Goal: Task Accomplishment & Management: Manage account settings

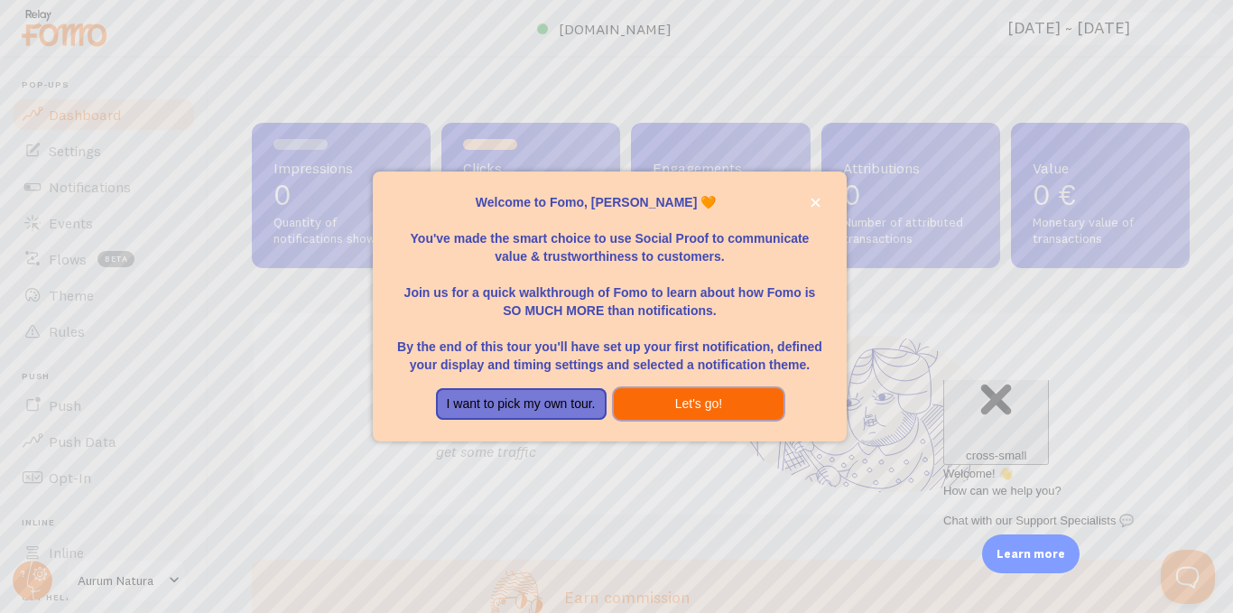
click at [698, 406] on button "Let's go!" at bounding box center [699, 404] width 171 height 32
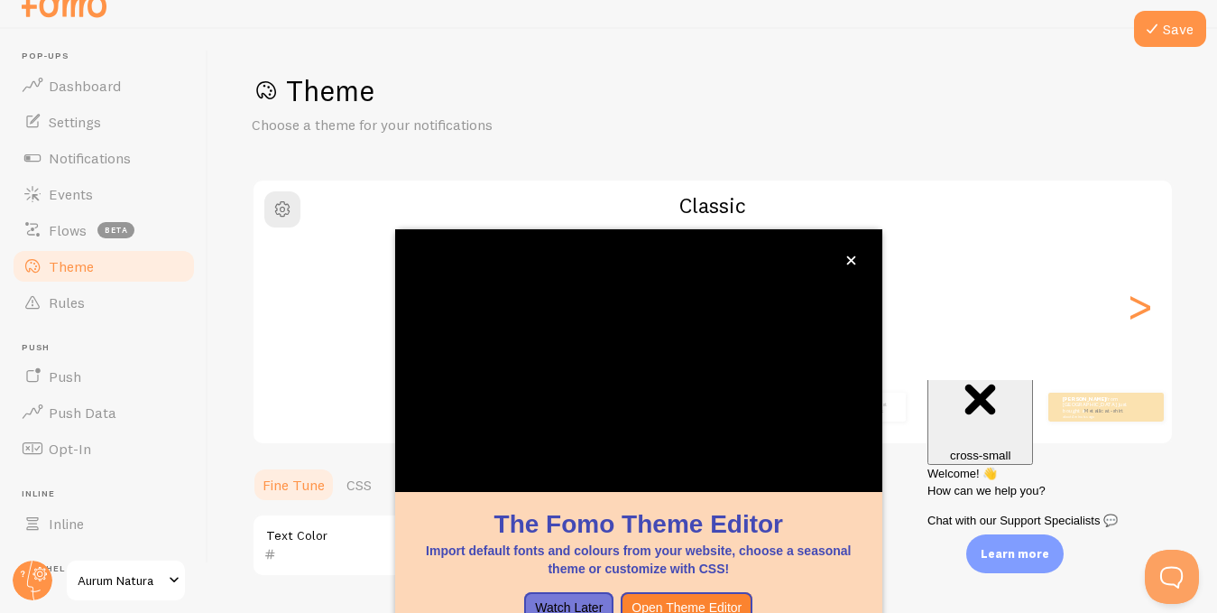
scroll to position [178, 0]
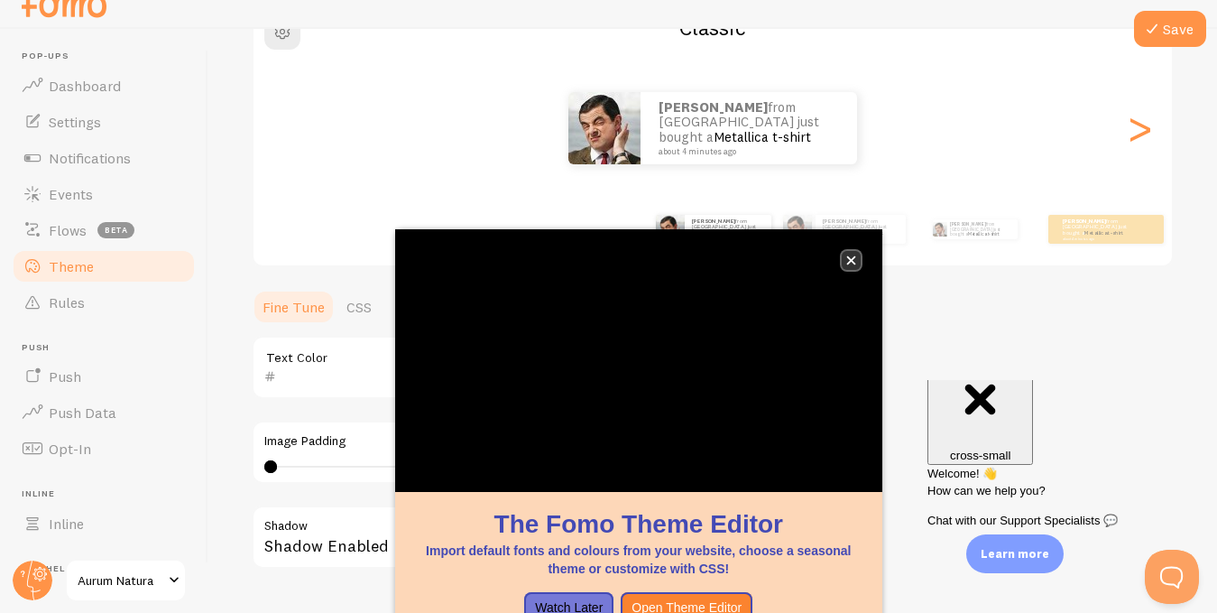
click at [855, 261] on icon "close," at bounding box center [851, 260] width 10 height 10
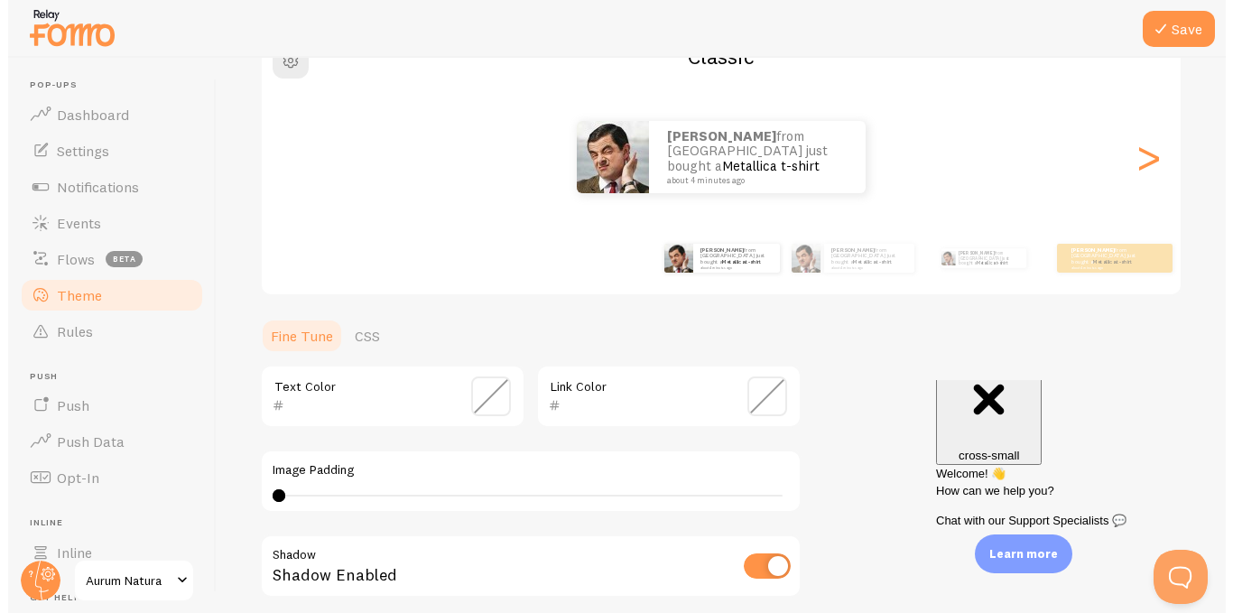
scroll to position [0, 0]
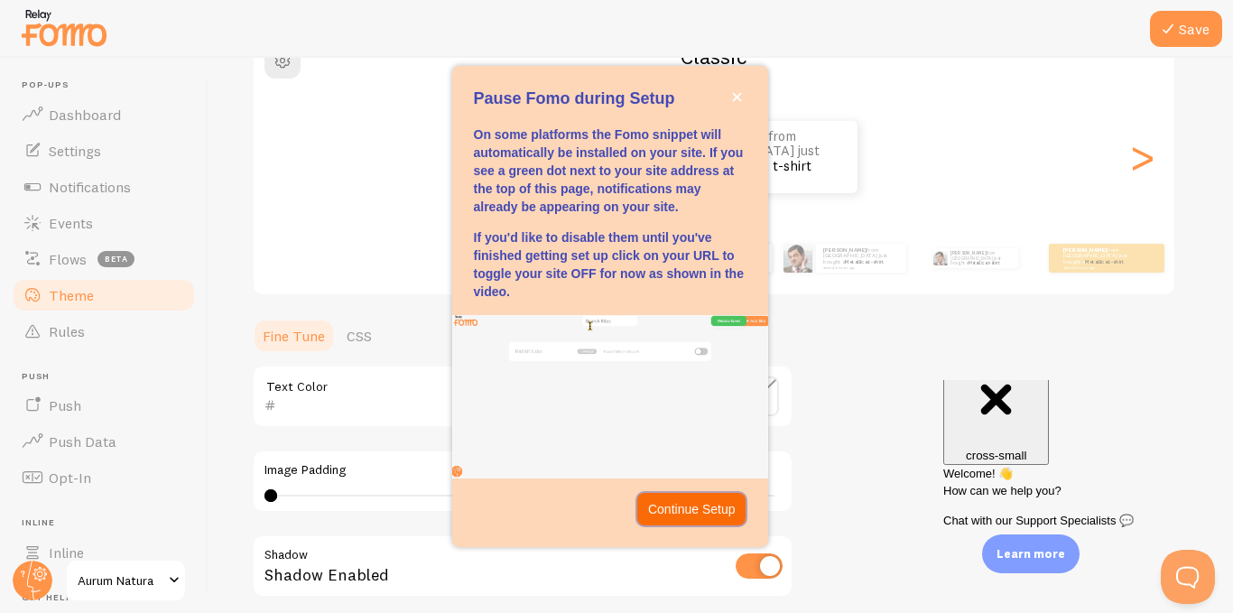
click at [668, 515] on p "Continue Setup" at bounding box center [692, 509] width 88 height 18
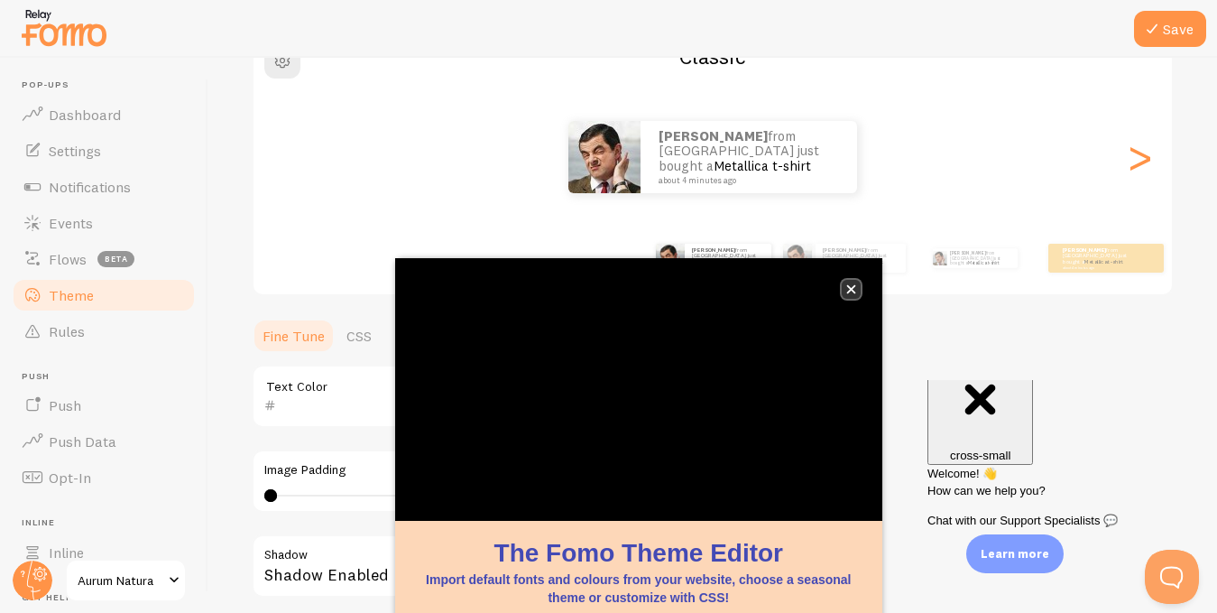
click at [851, 281] on button "close," at bounding box center [851, 289] width 19 height 19
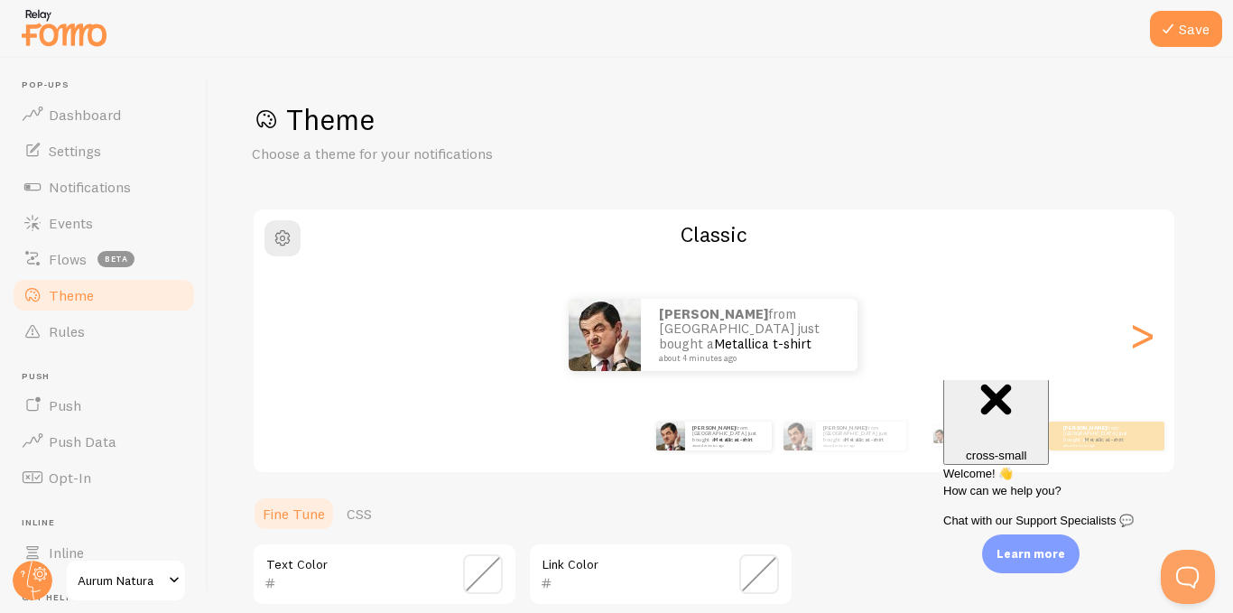
scroll to position [169, 0]
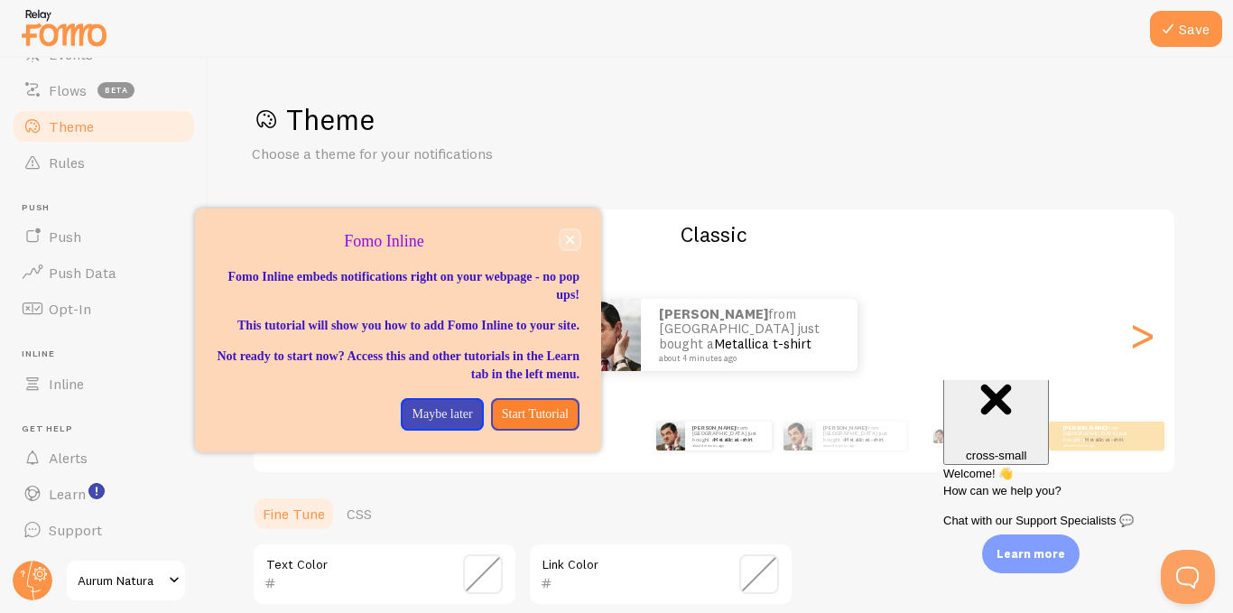
click at [573, 245] on button "close," at bounding box center [569, 239] width 19 height 19
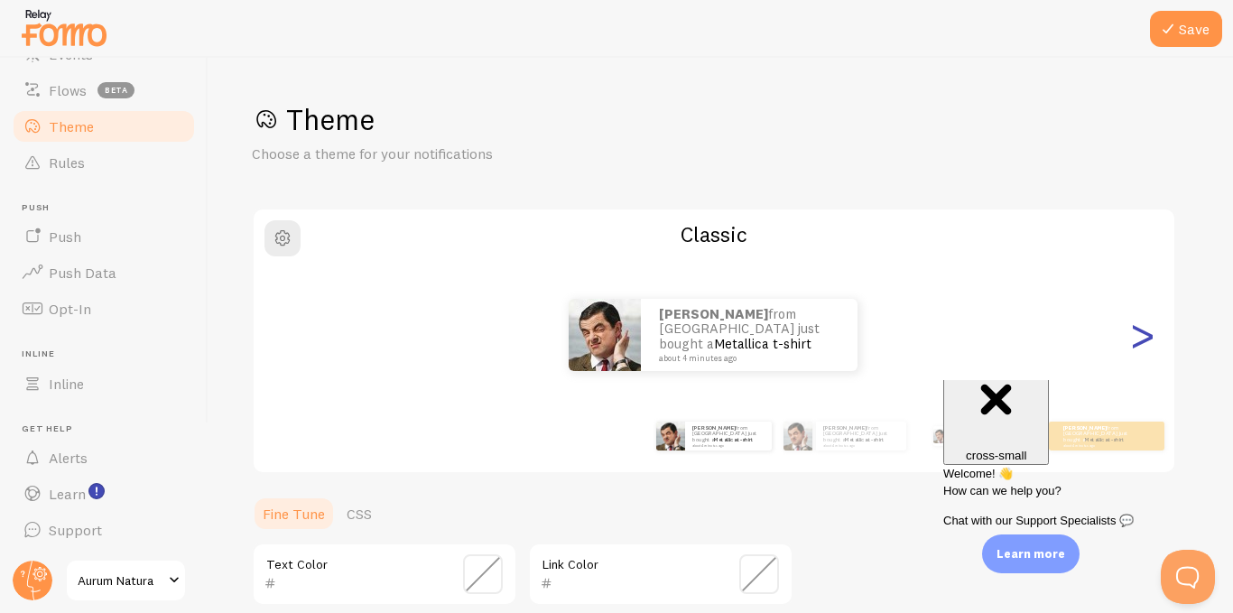
click at [1140, 348] on div ">" at bounding box center [1142, 335] width 22 height 130
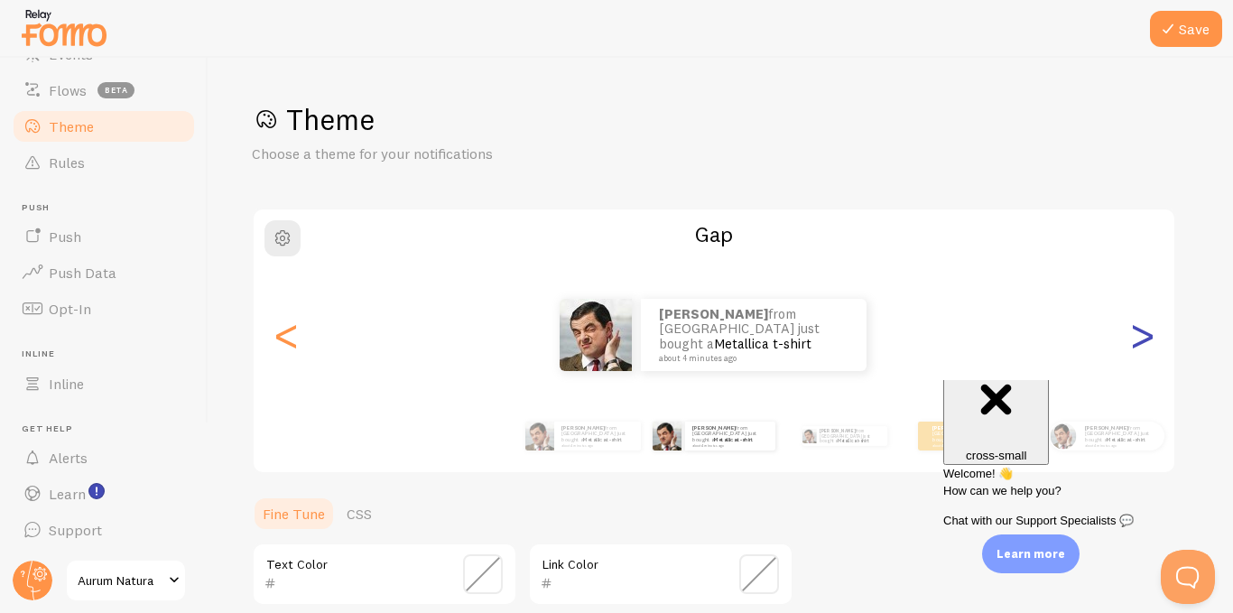
click at [1141, 345] on div ">" at bounding box center [1142, 335] width 22 height 130
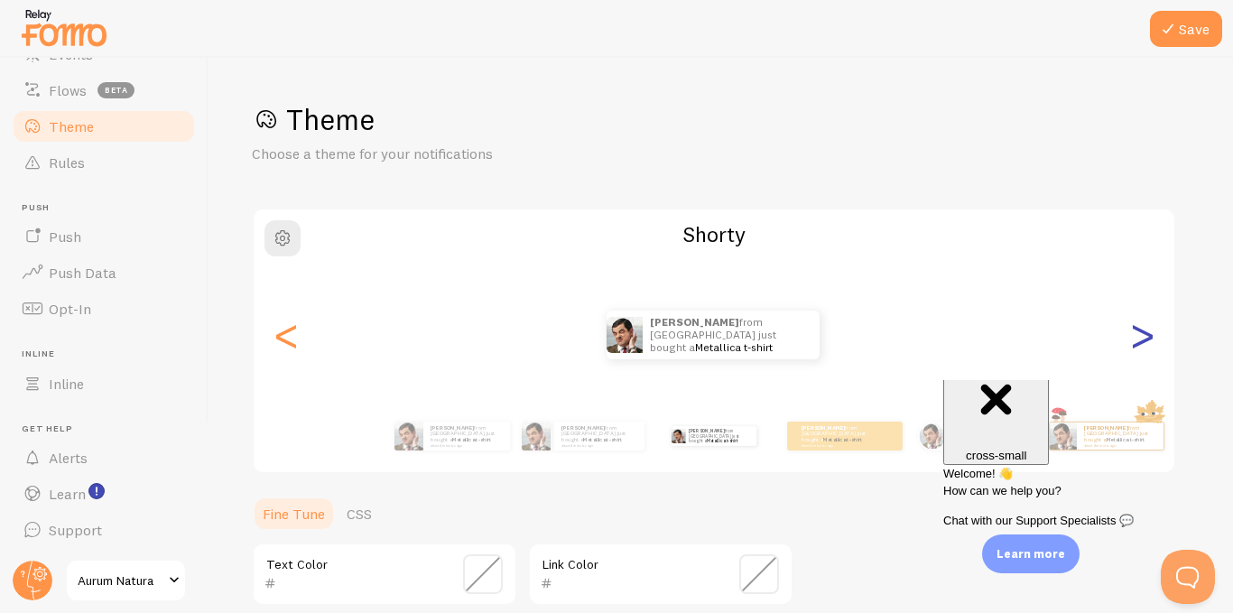
click at [1141, 345] on div ">" at bounding box center [1142, 335] width 22 height 130
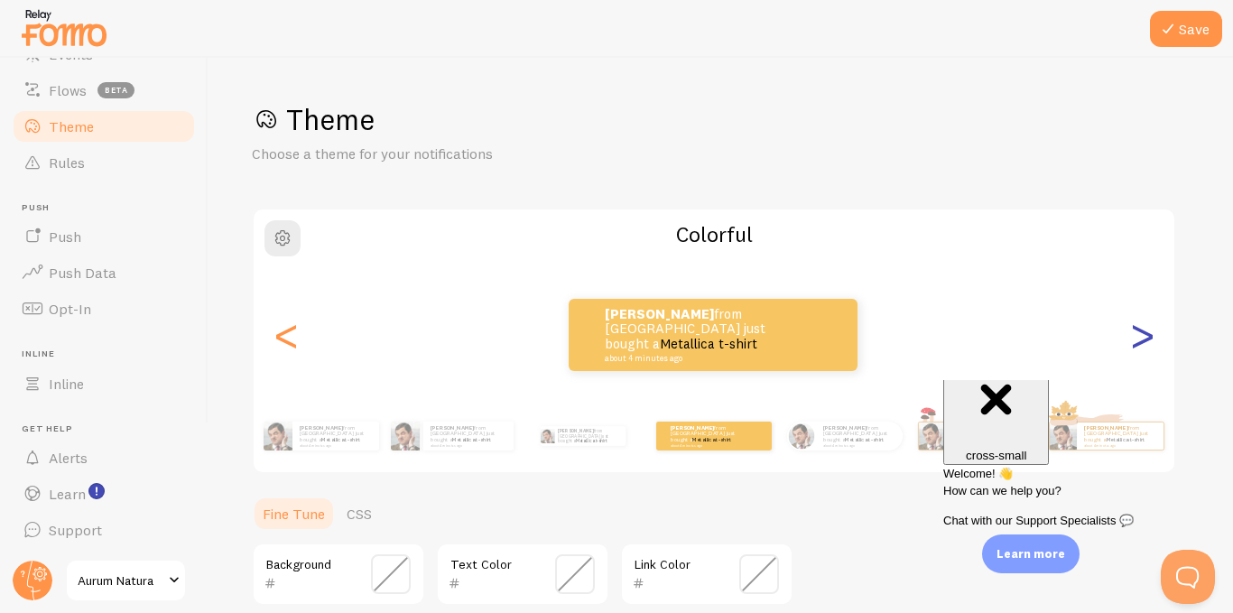
click at [1141, 345] on div ">" at bounding box center [1142, 335] width 22 height 130
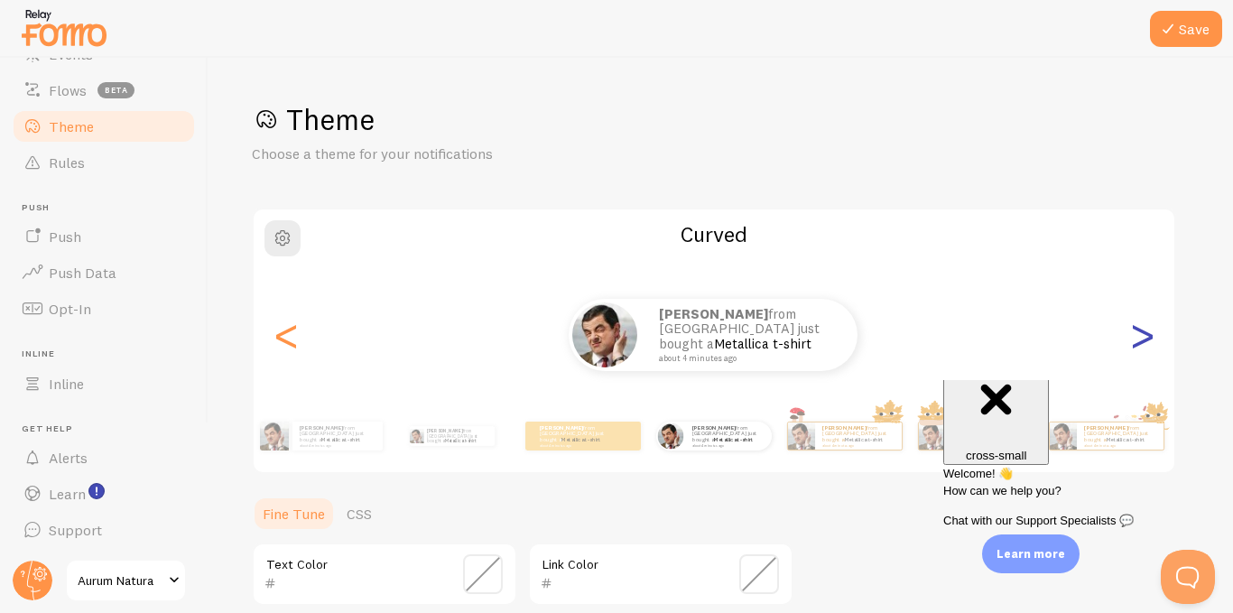
click at [1141, 345] on div ">" at bounding box center [1142, 335] width 22 height 130
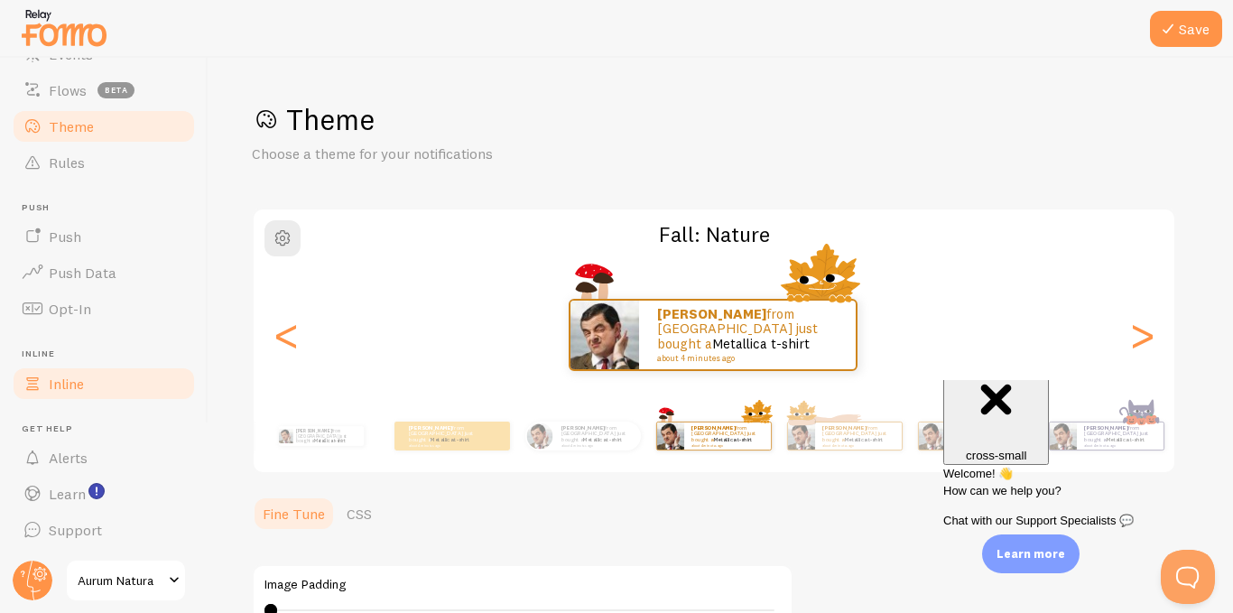
type input "0"
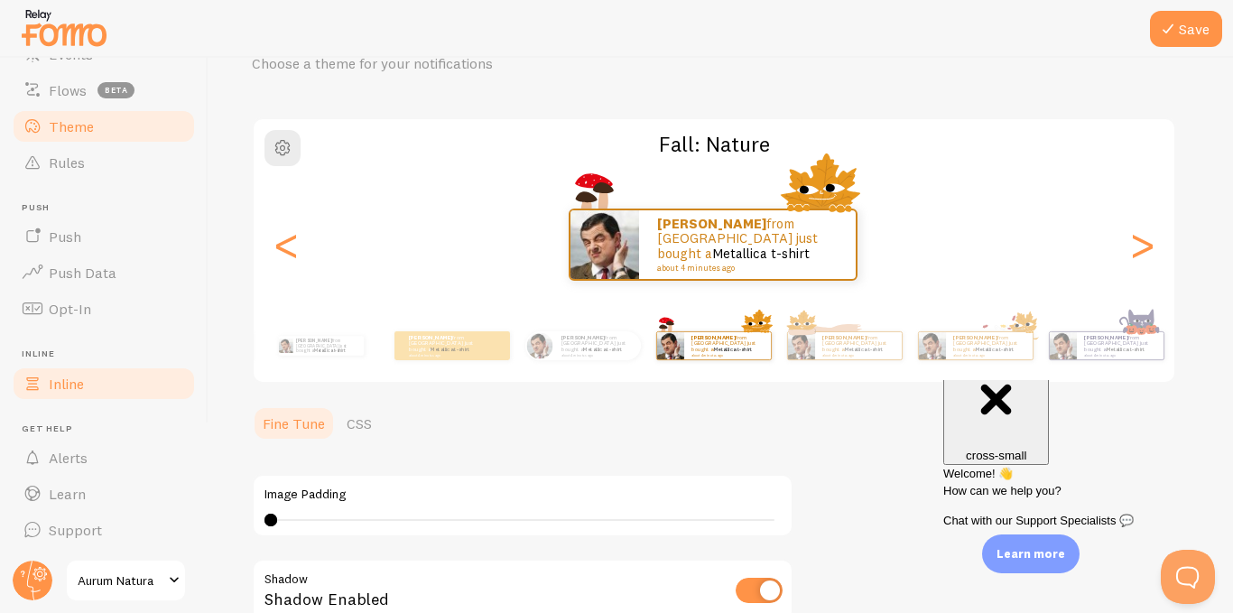
scroll to position [0, 0]
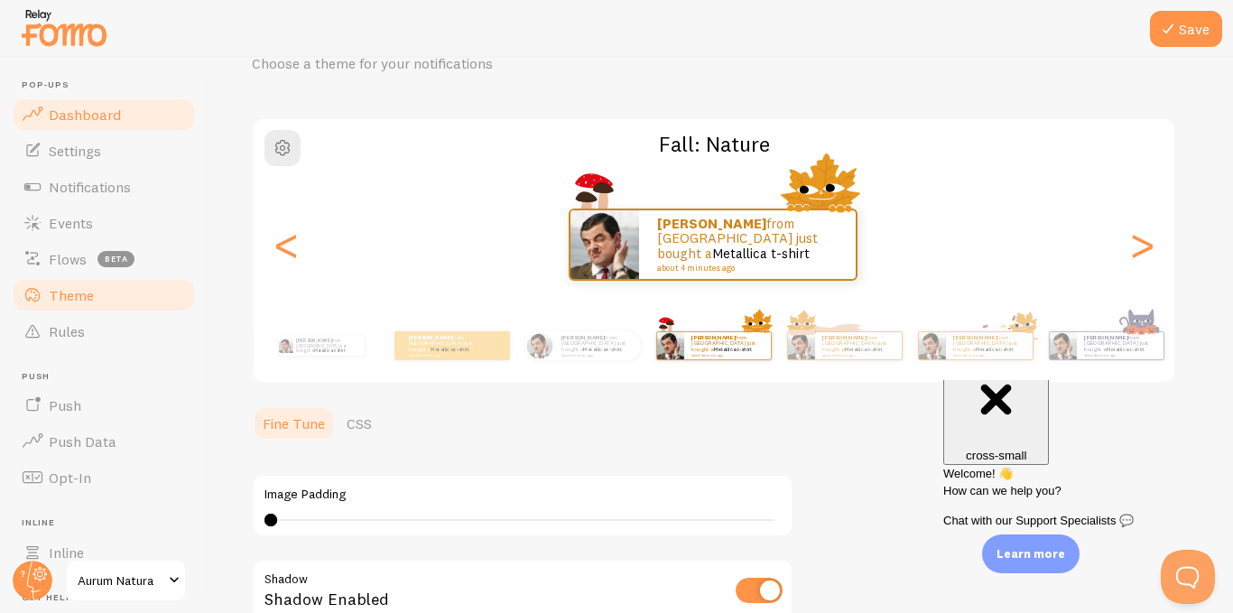
click at [91, 120] on span "Dashboard" at bounding box center [85, 115] width 72 height 18
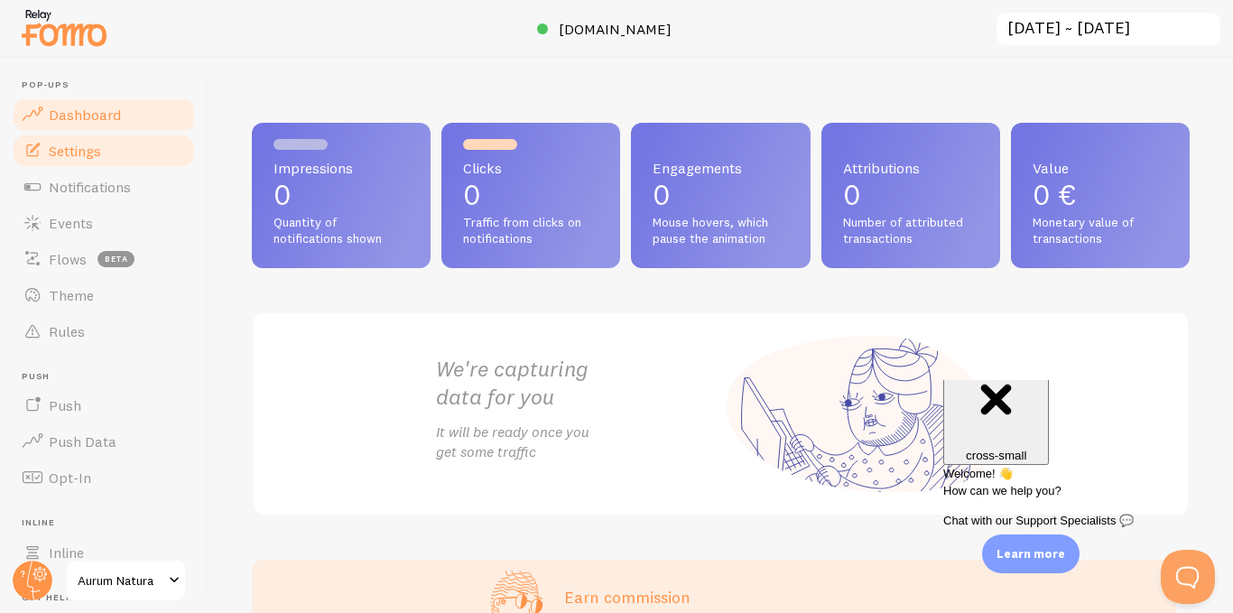
click at [66, 152] on span "Settings" at bounding box center [75, 151] width 52 height 18
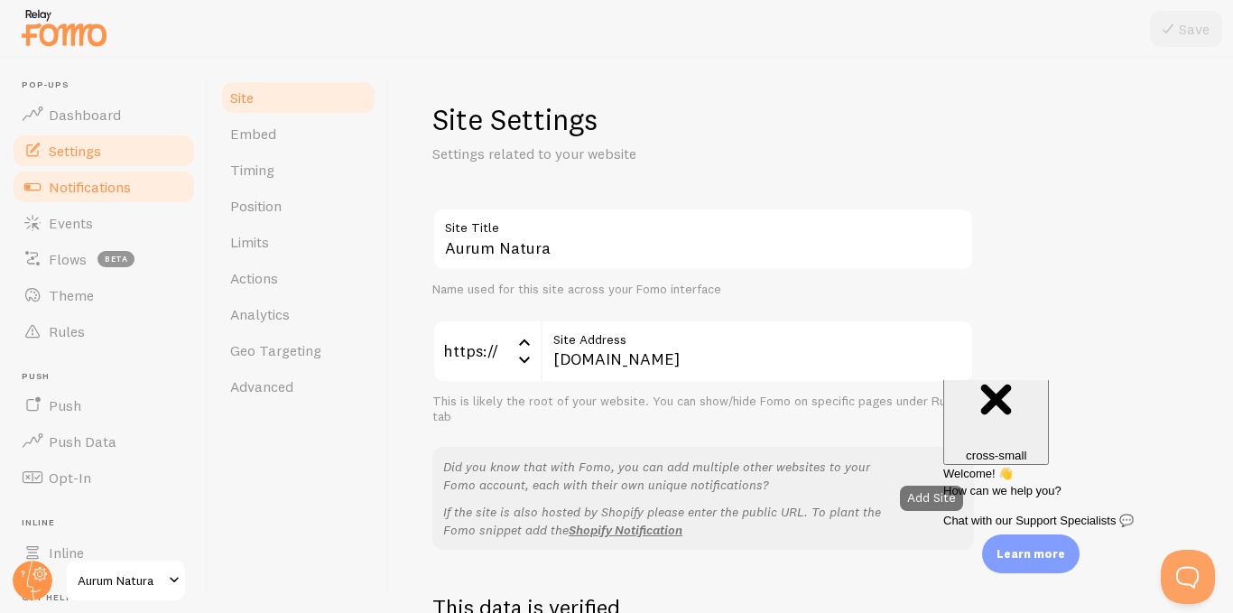
click at [78, 182] on span "Notifications" at bounding box center [90, 187] width 82 height 18
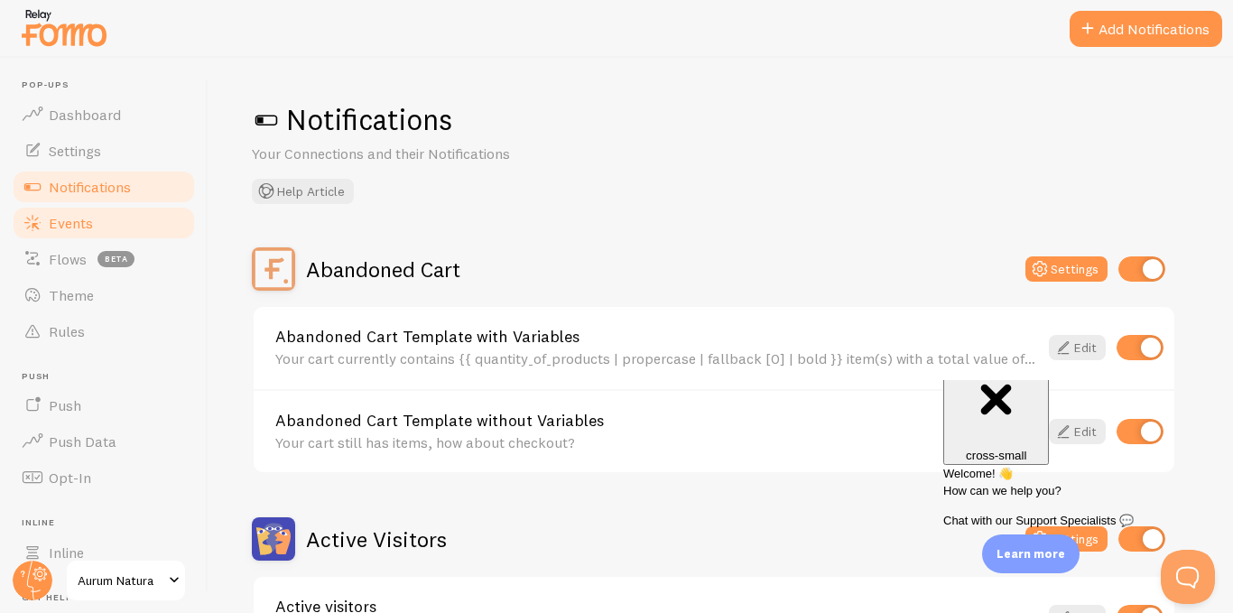
click at [79, 217] on span "Events" at bounding box center [71, 223] width 44 height 18
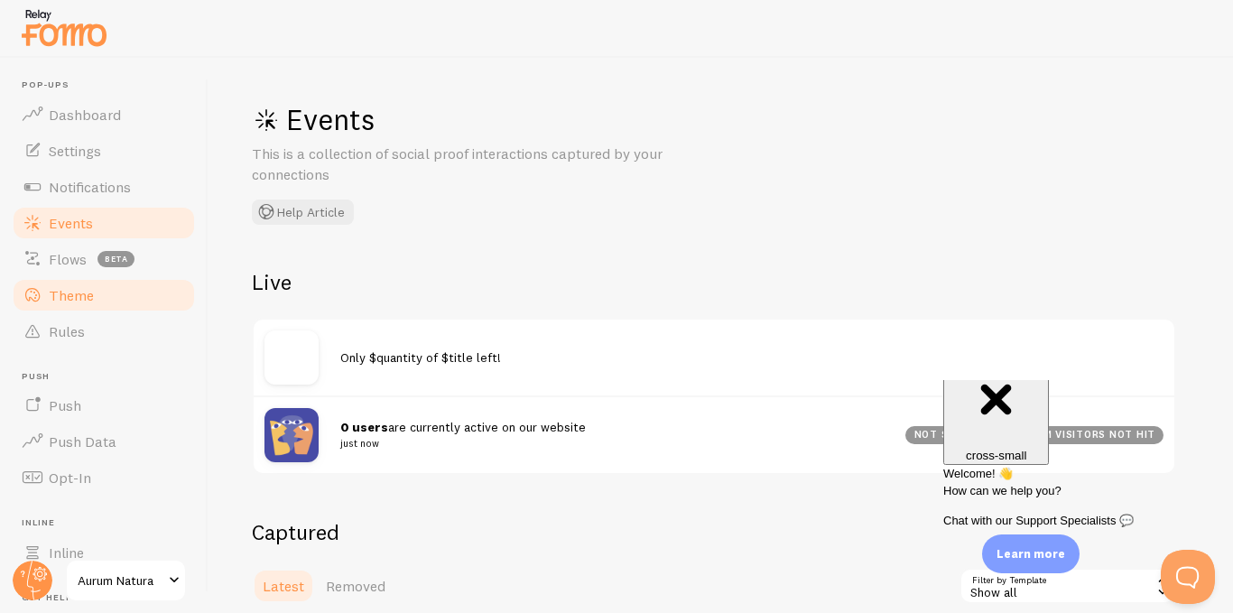
click at [65, 309] on link "Theme" at bounding box center [104, 295] width 186 height 36
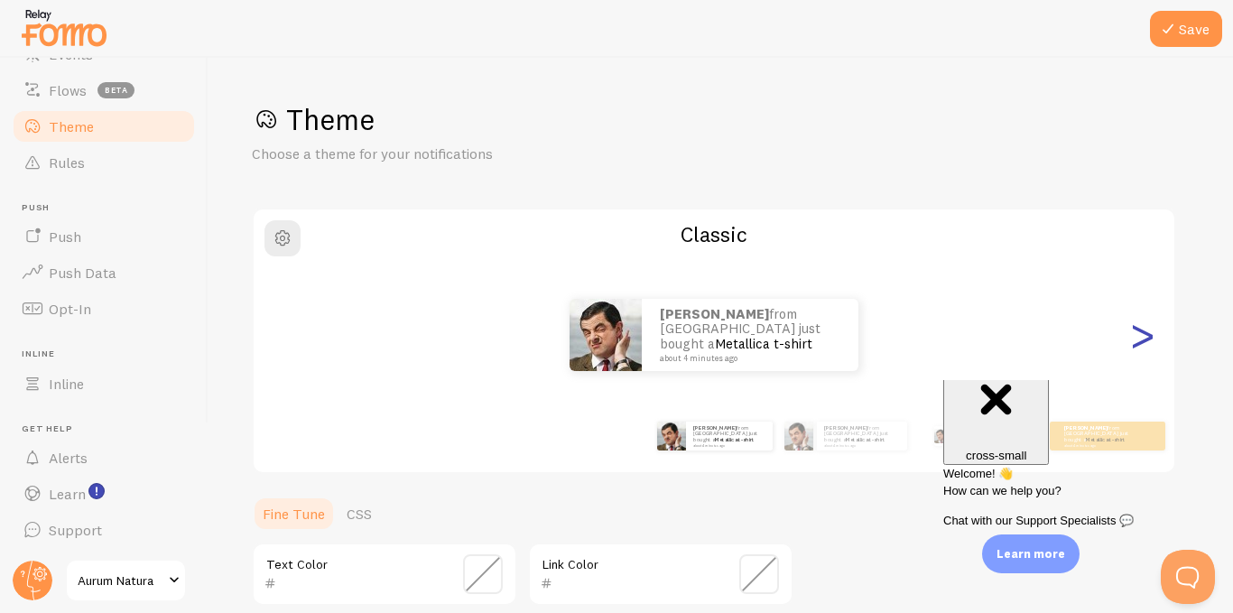
click at [1137, 346] on div ">" at bounding box center [1142, 335] width 22 height 130
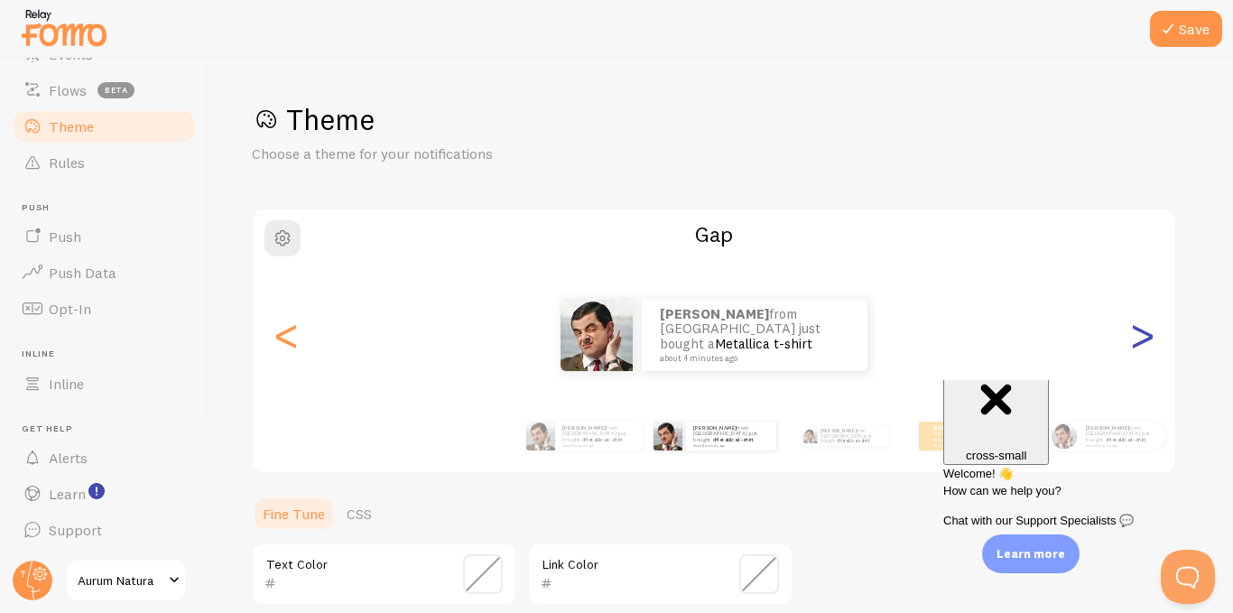
click at [1137, 346] on div ">" at bounding box center [1142, 335] width 22 height 130
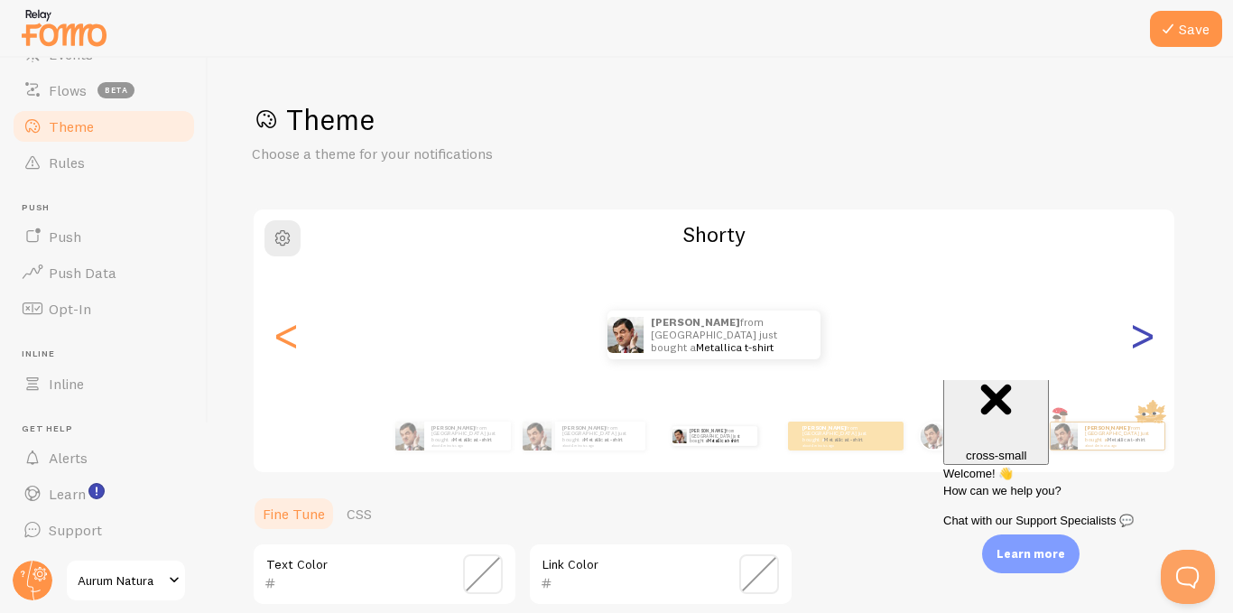
click at [1137, 346] on div ">" at bounding box center [1142, 335] width 22 height 130
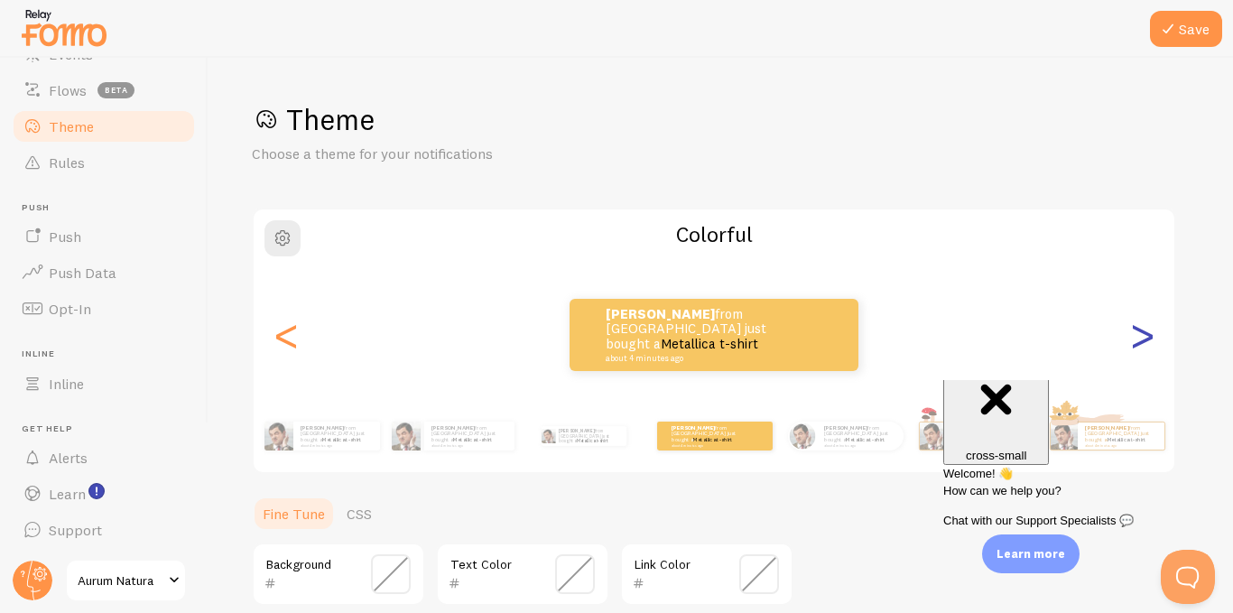
click at [1137, 346] on div ">" at bounding box center [1142, 335] width 22 height 130
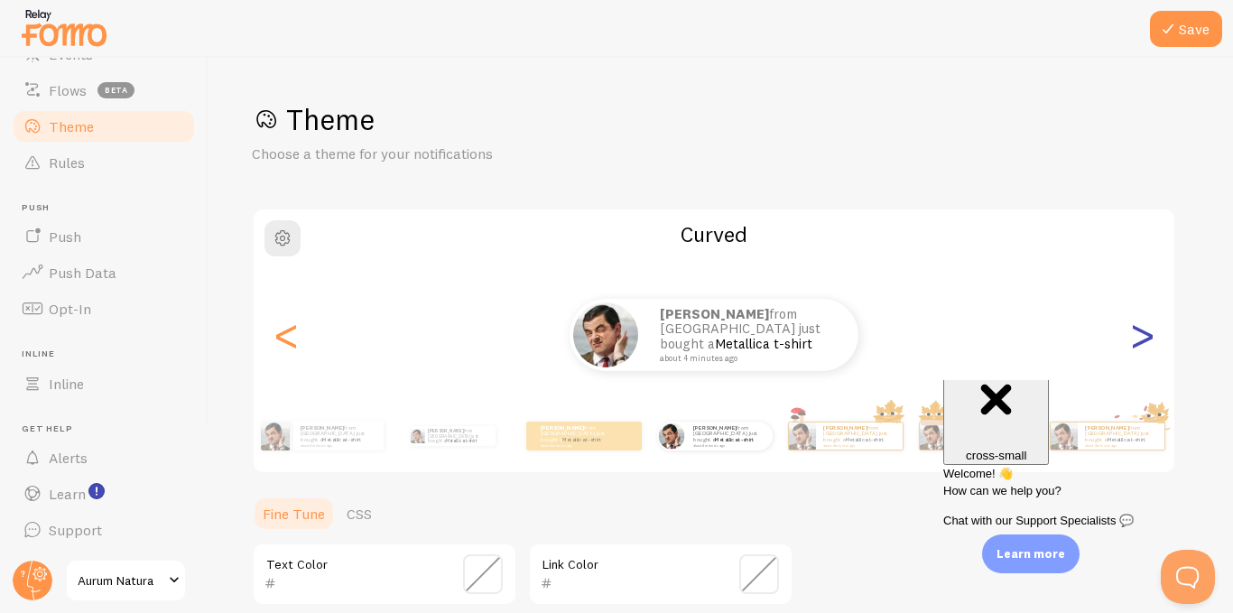
click at [1137, 346] on div ">" at bounding box center [1142, 335] width 22 height 130
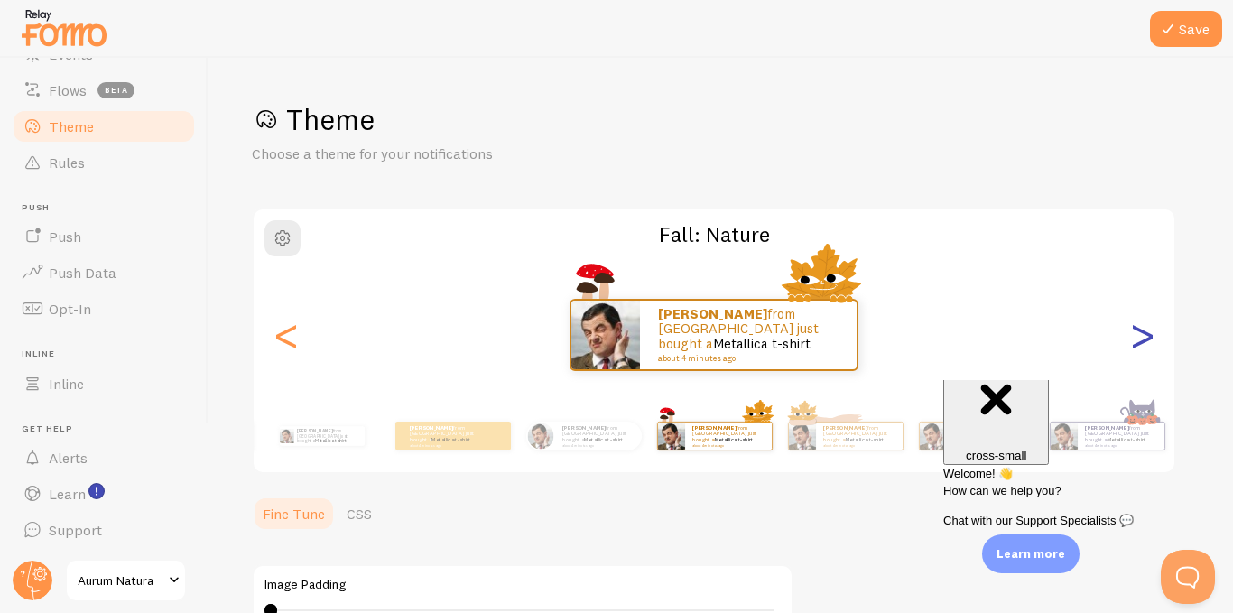
click at [1137, 346] on div ">" at bounding box center [1142, 335] width 22 height 130
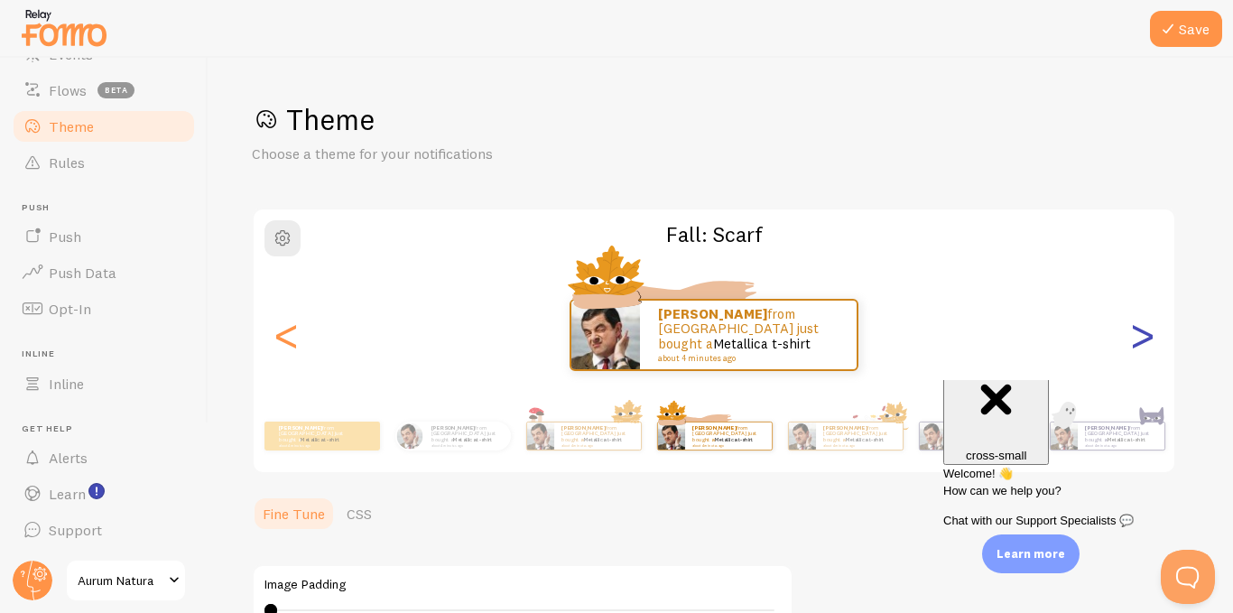
click at [1137, 346] on div ">" at bounding box center [1142, 335] width 22 height 130
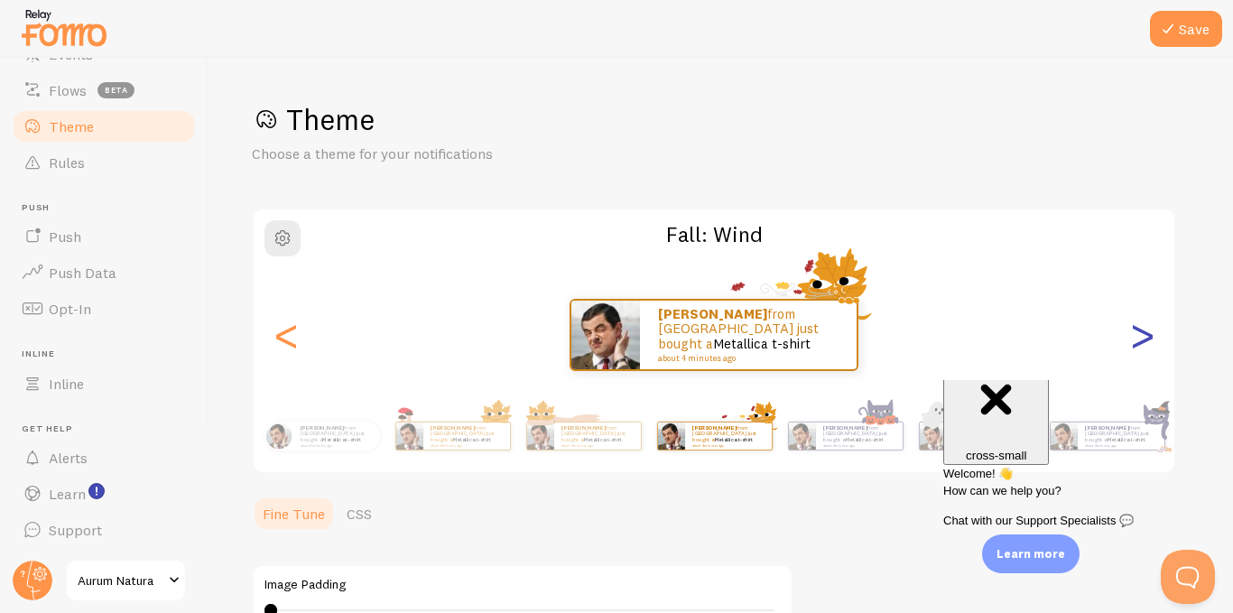
click at [1137, 346] on div ">" at bounding box center [1142, 335] width 22 height 130
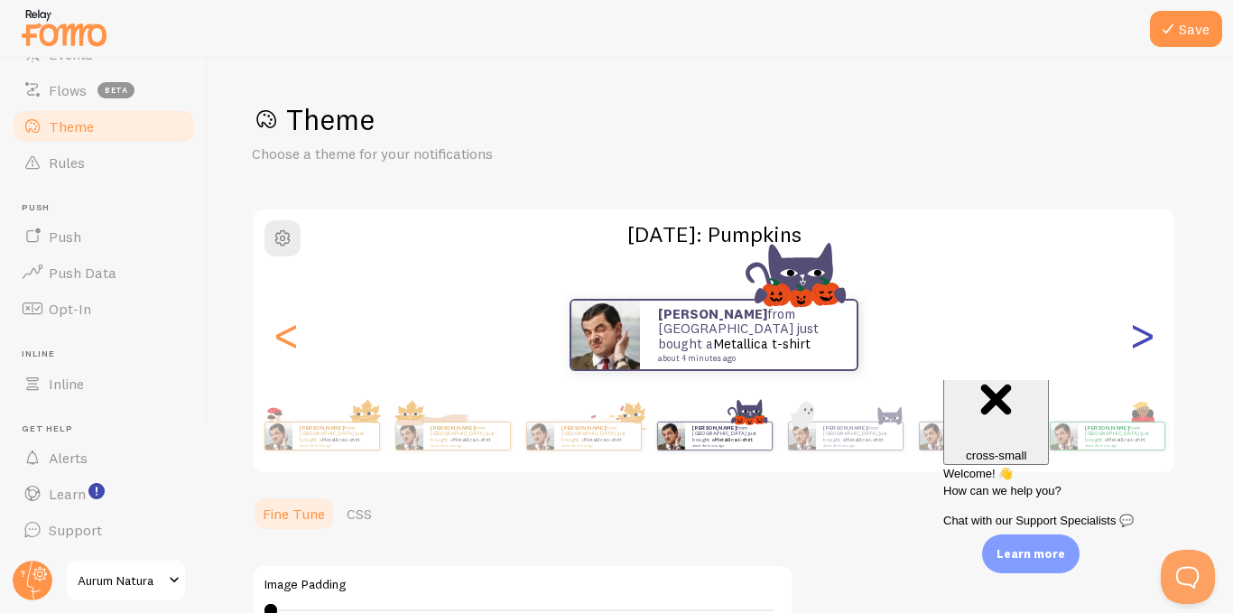
click at [1137, 346] on div ">" at bounding box center [1142, 335] width 22 height 130
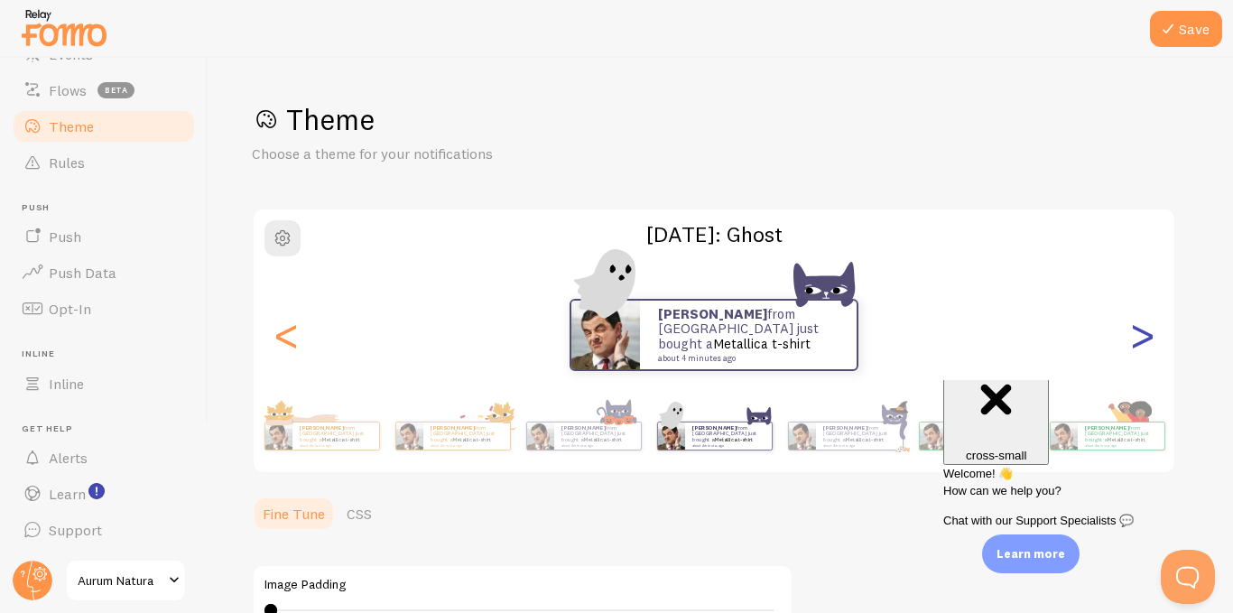
click at [1137, 346] on div ">" at bounding box center [1142, 335] width 22 height 130
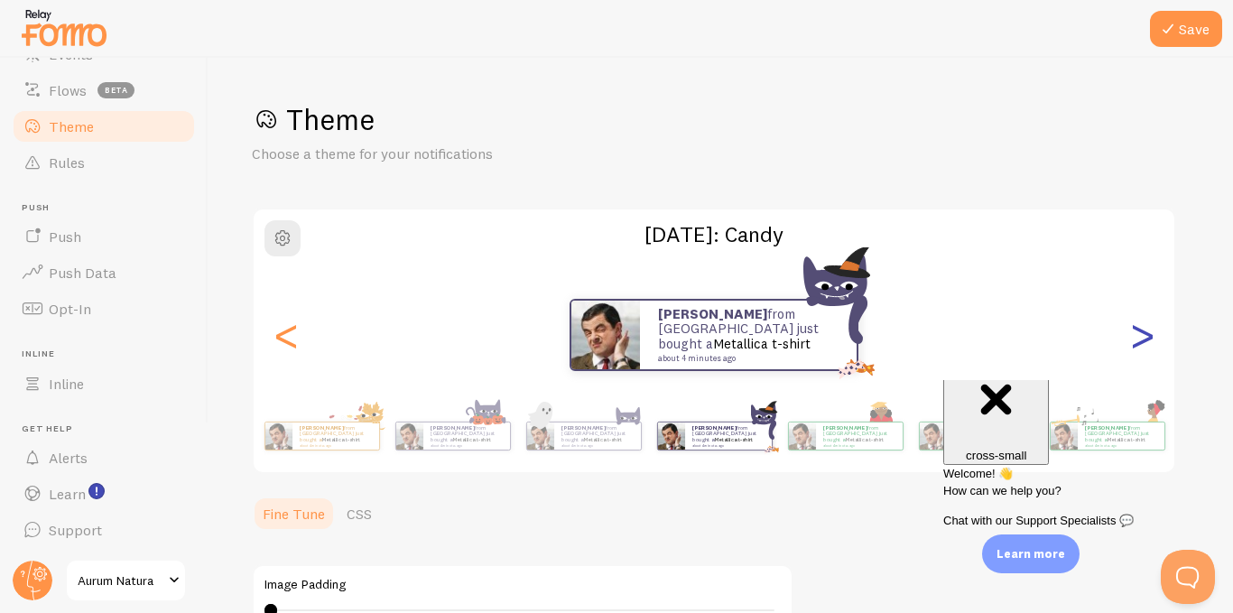
click at [1137, 346] on div ">" at bounding box center [1142, 335] width 22 height 130
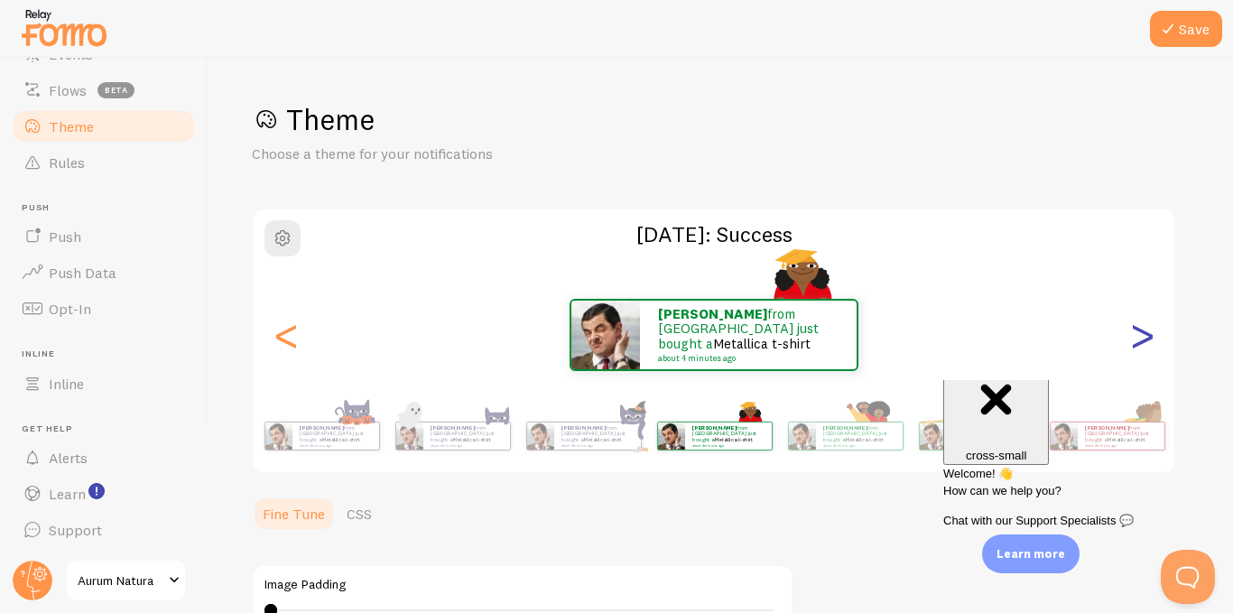
click at [1137, 346] on div ">" at bounding box center [1142, 335] width 22 height 130
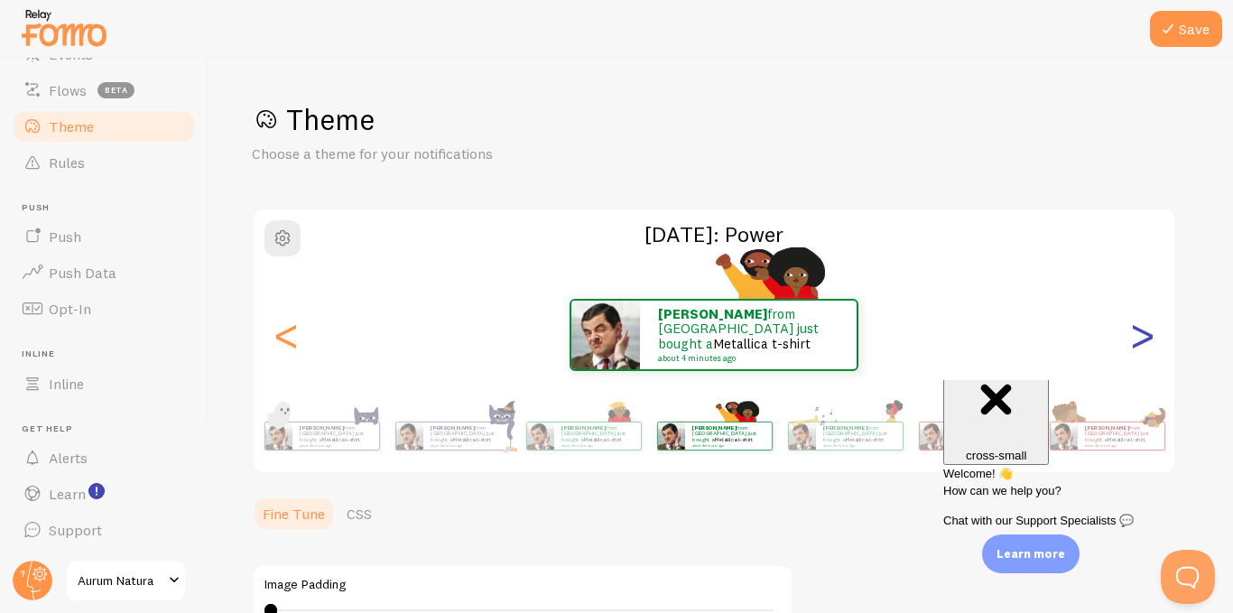
click at [1137, 346] on div ">" at bounding box center [1142, 335] width 22 height 130
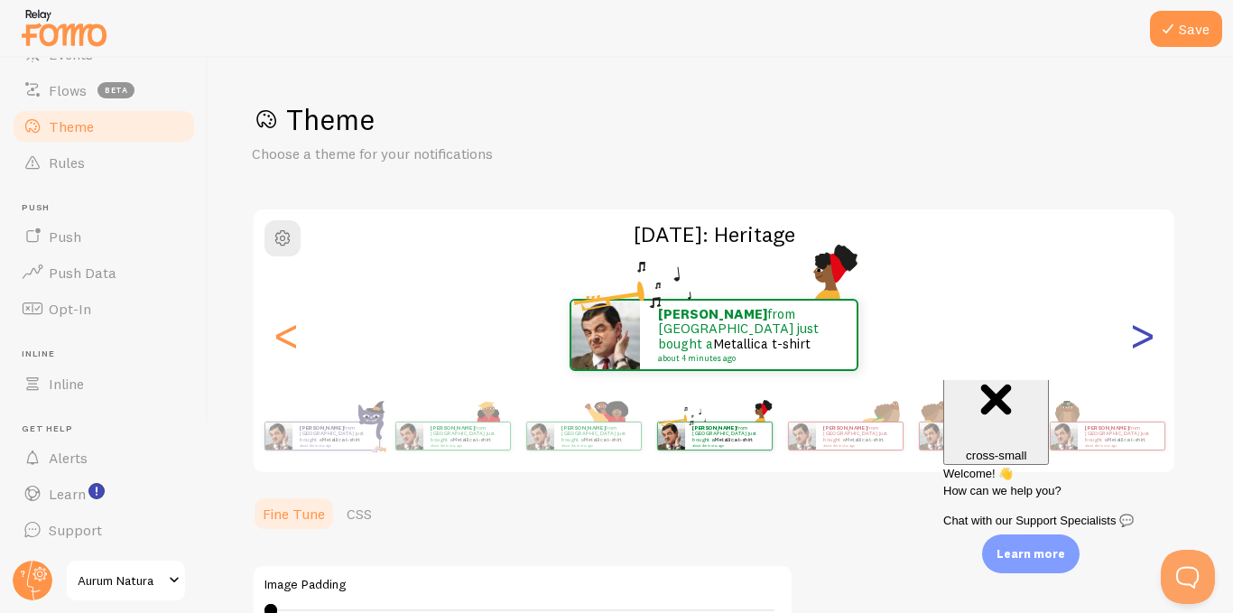
click at [1137, 346] on div ">" at bounding box center [1142, 335] width 22 height 130
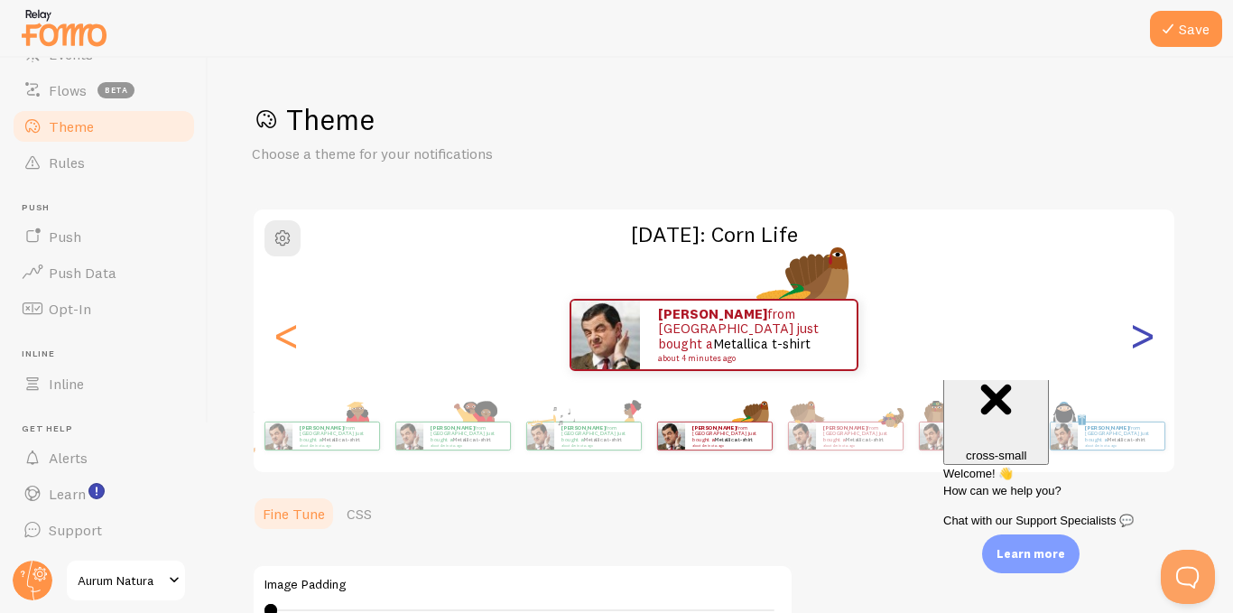
click at [1137, 346] on div ">" at bounding box center [1142, 335] width 22 height 130
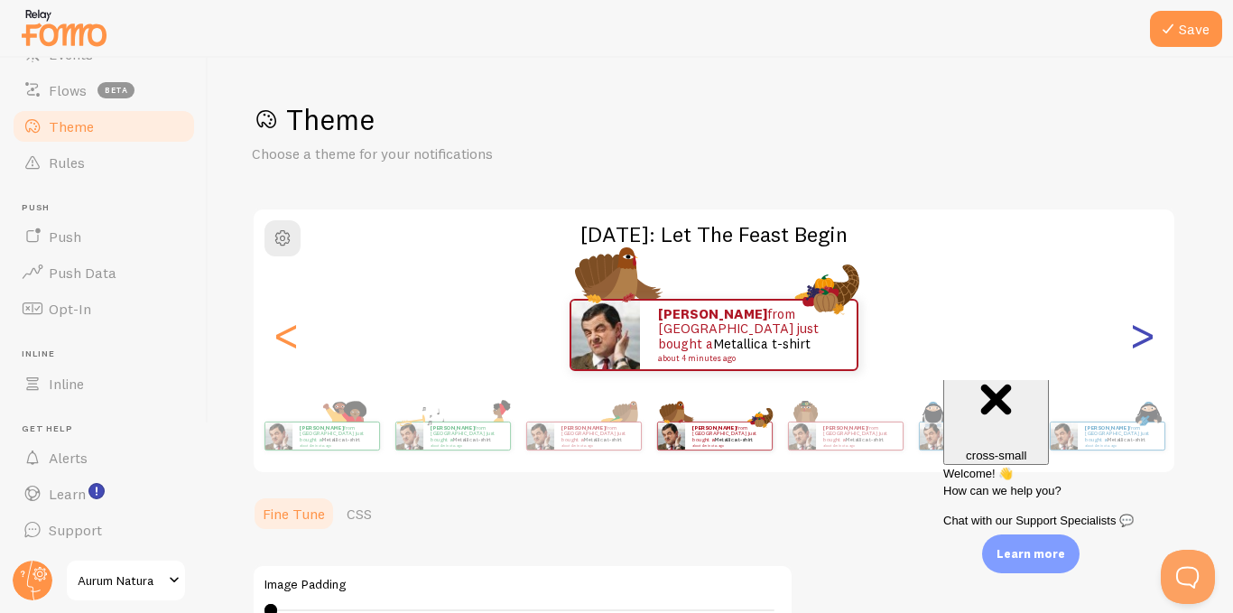
click at [1137, 346] on div ">" at bounding box center [1142, 335] width 22 height 130
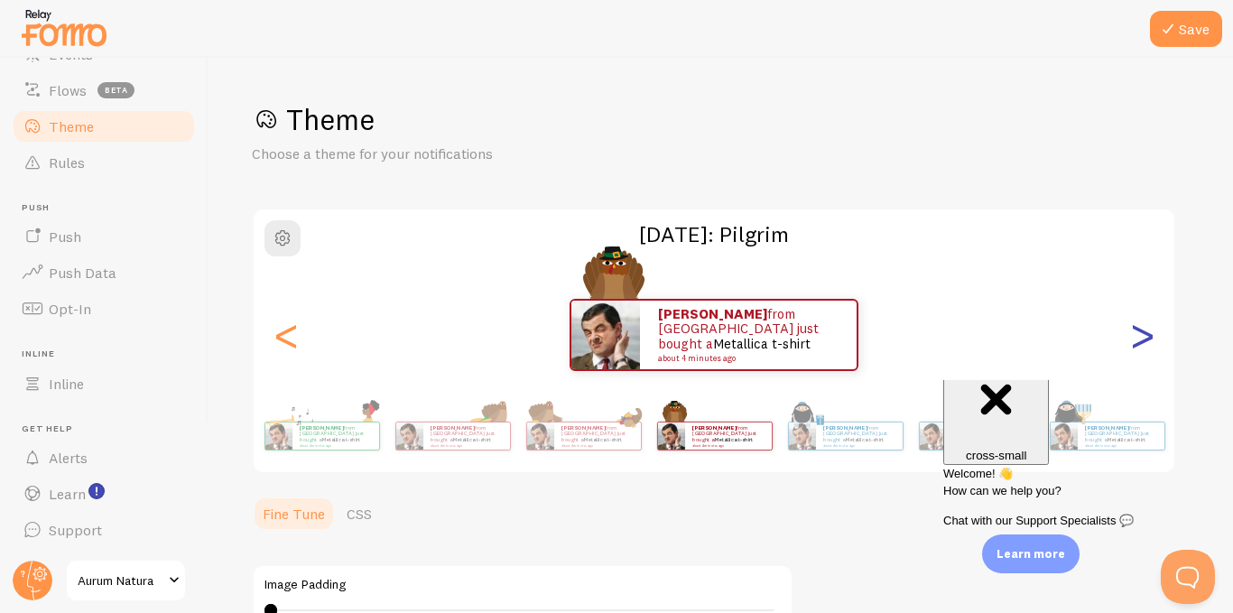
click at [1137, 346] on div ">" at bounding box center [1142, 335] width 22 height 130
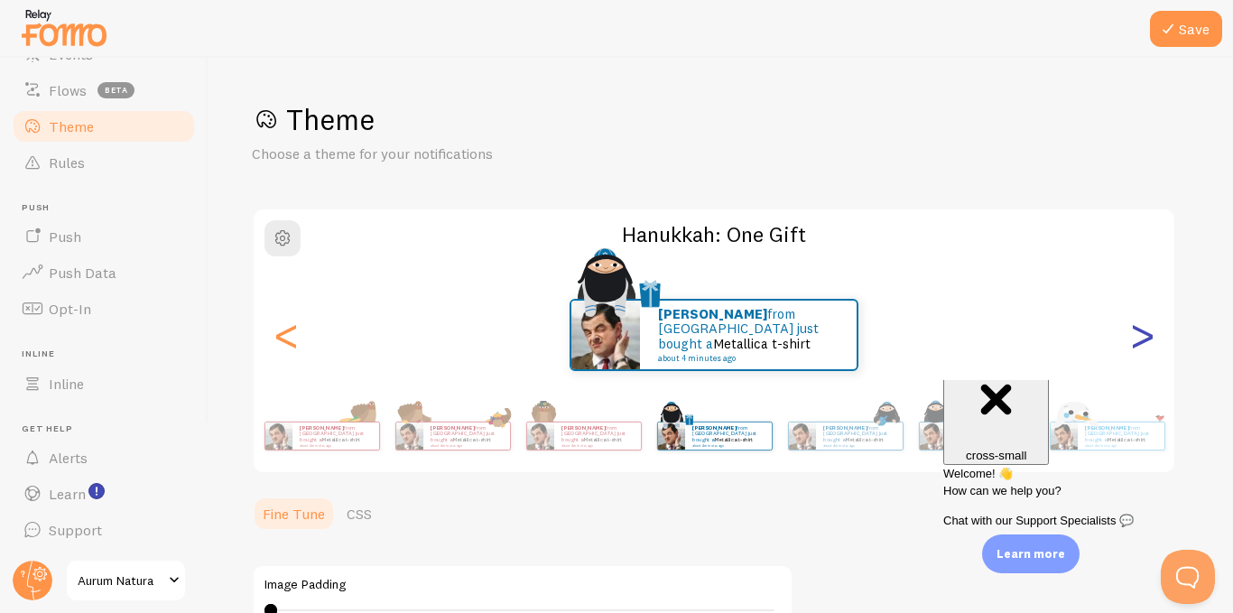
click at [1137, 346] on div ">" at bounding box center [1142, 335] width 22 height 130
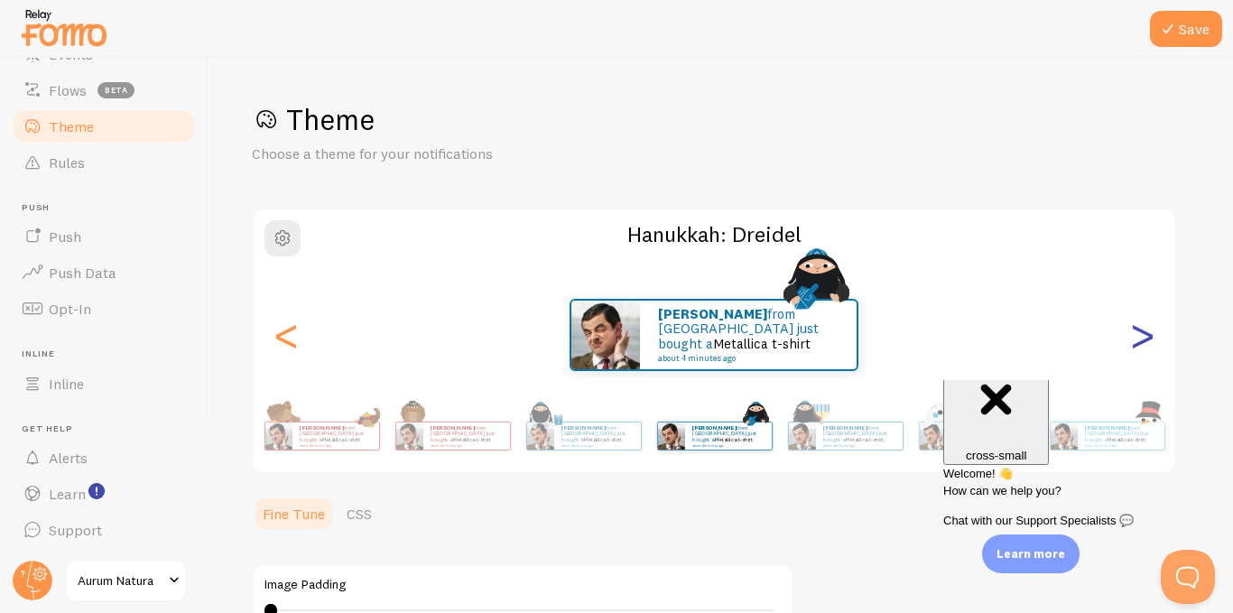
click at [1137, 346] on div ">" at bounding box center [1142, 335] width 22 height 130
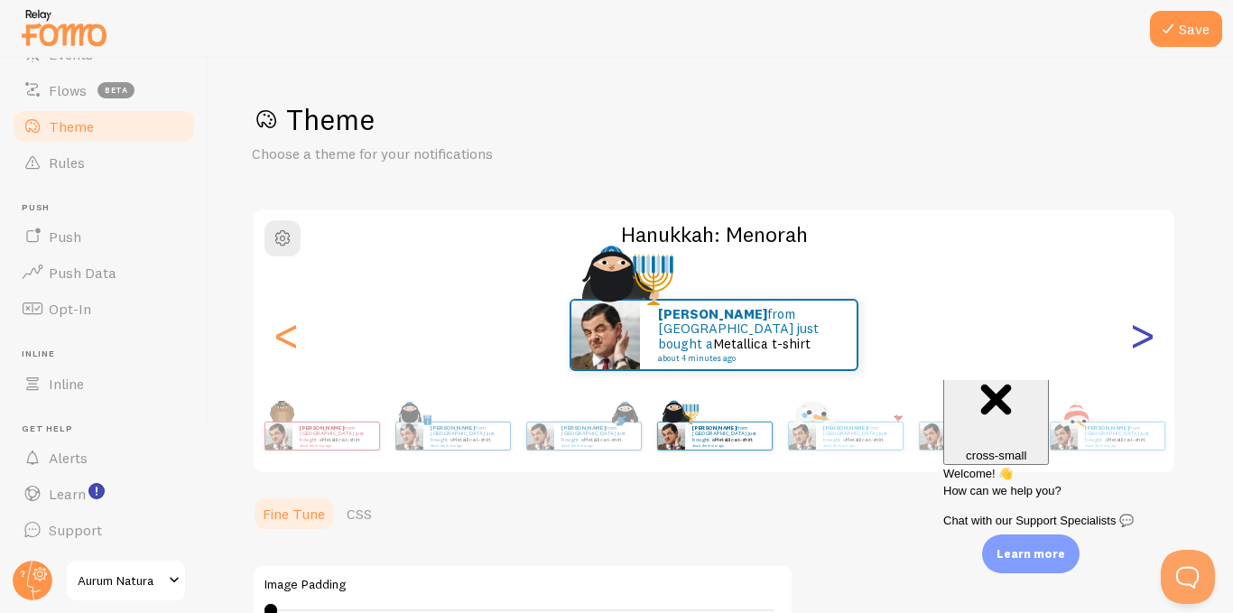
click at [1137, 346] on div ">" at bounding box center [1142, 335] width 22 height 130
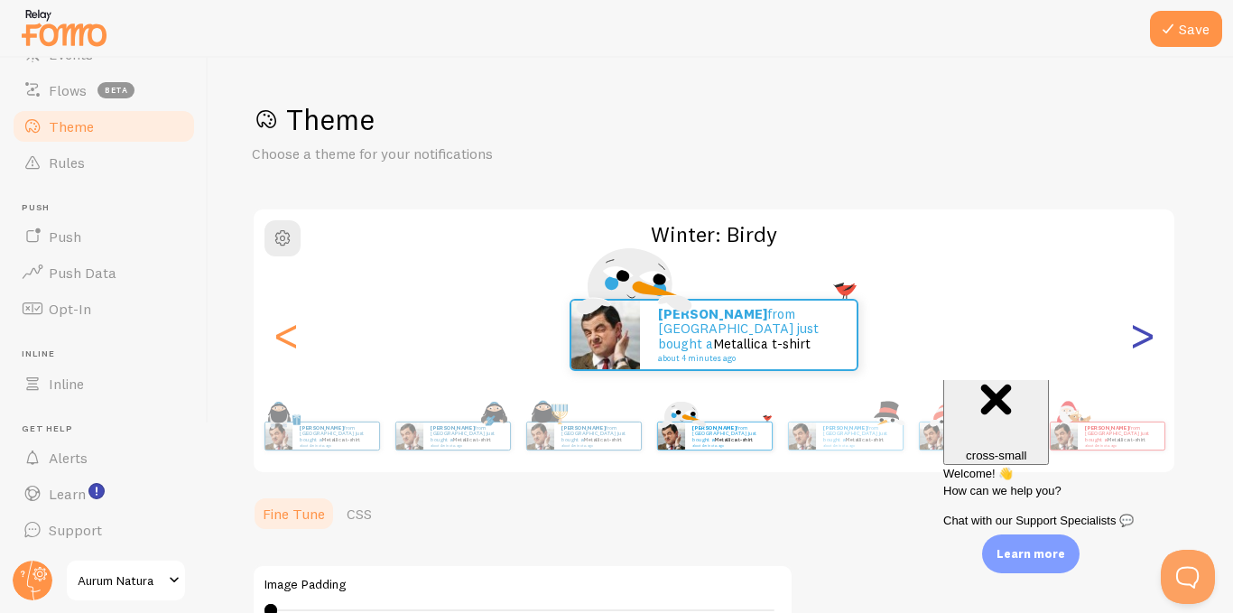
click at [1137, 346] on div ">" at bounding box center [1142, 335] width 22 height 130
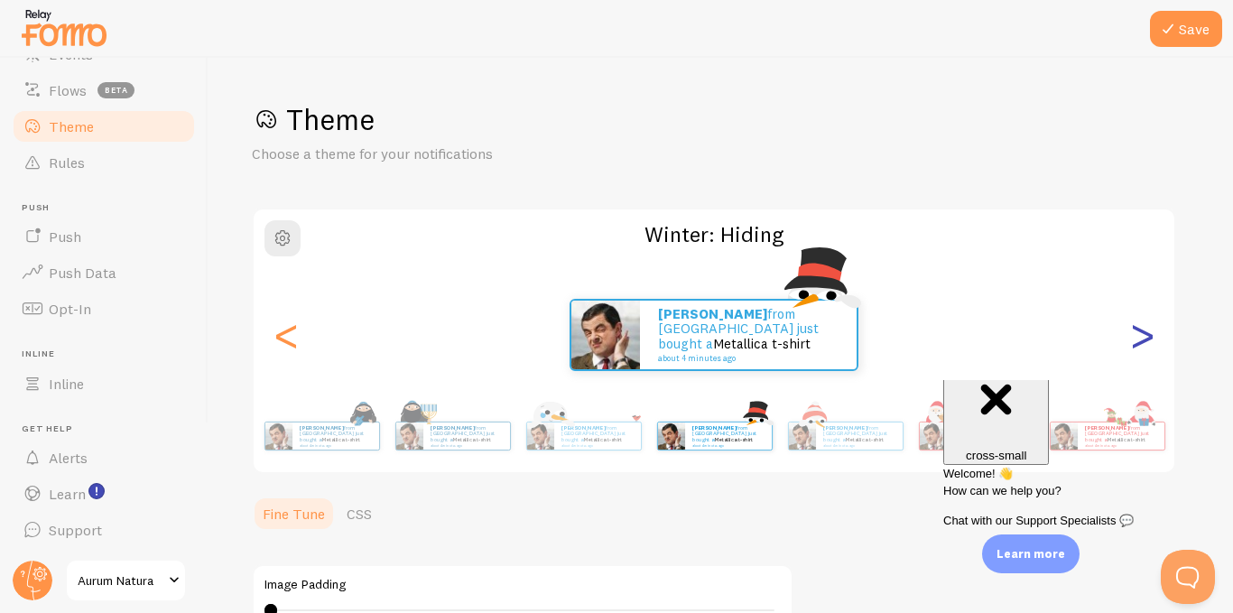
click at [1137, 346] on div ">" at bounding box center [1142, 335] width 22 height 130
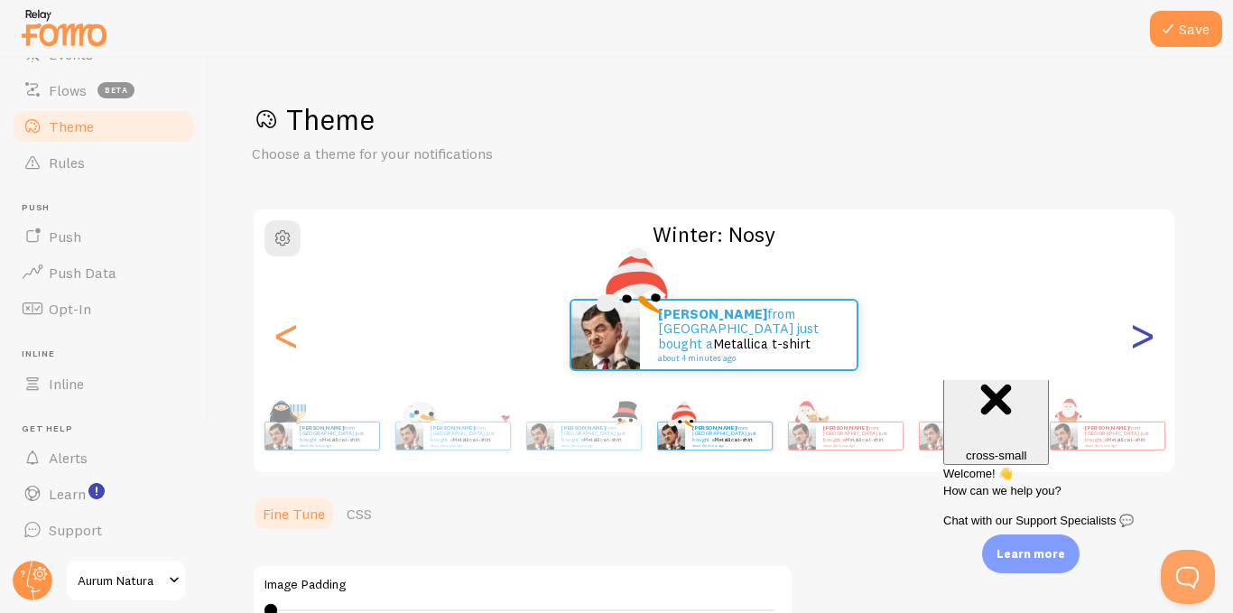
click at [1137, 346] on div ">" at bounding box center [1142, 335] width 22 height 130
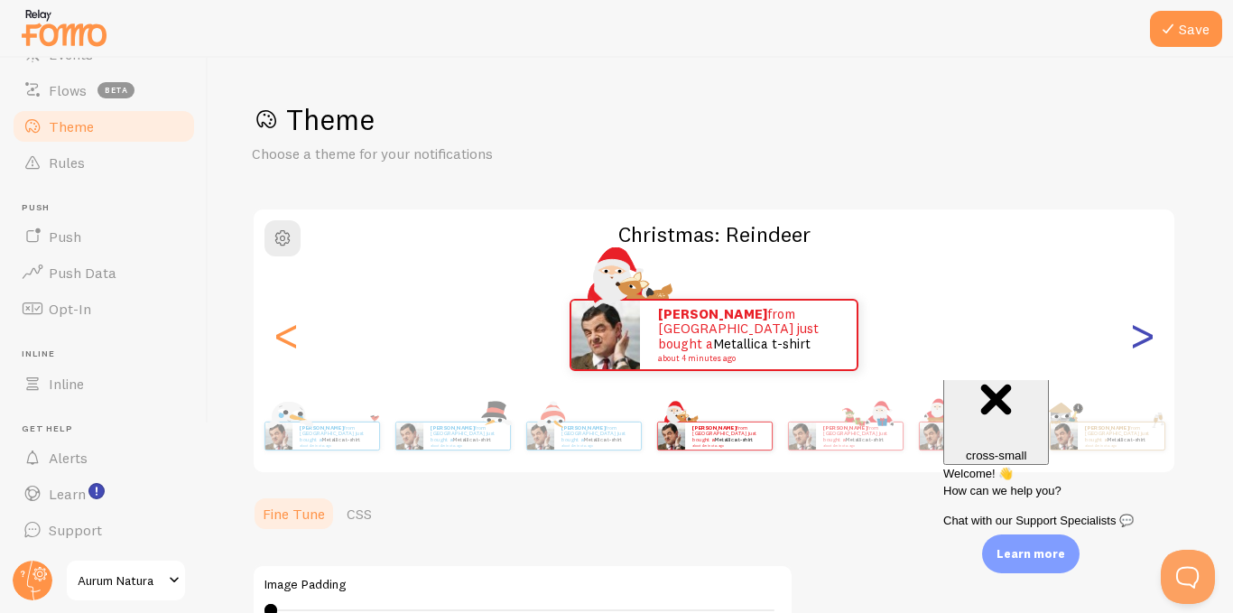
click at [1137, 346] on div ">" at bounding box center [1142, 335] width 22 height 130
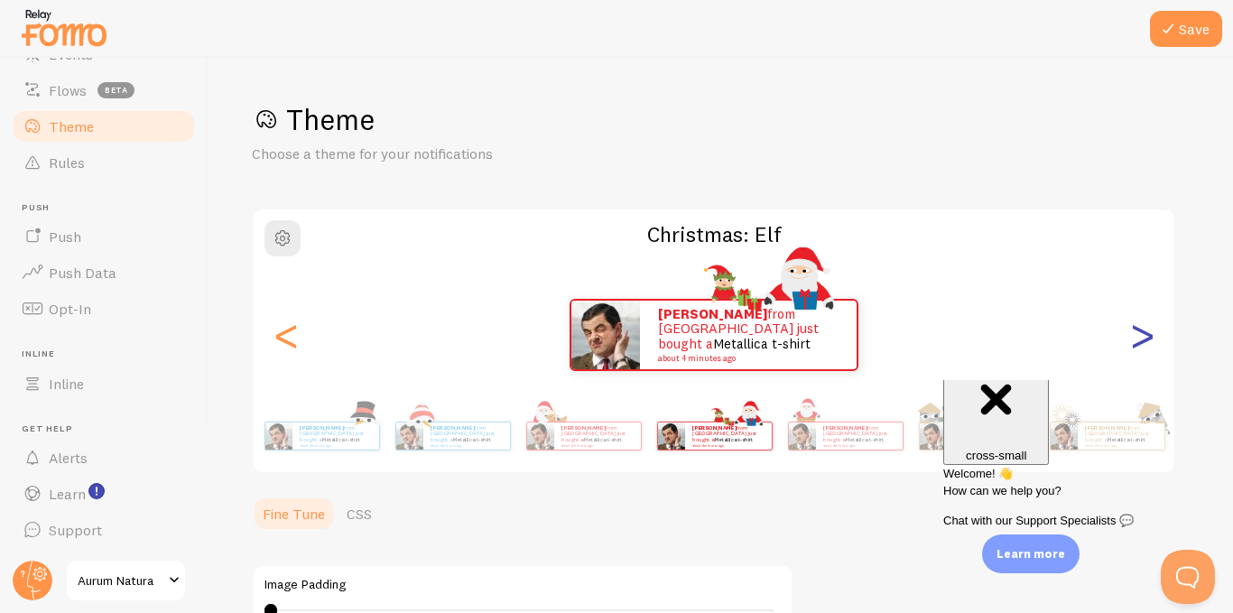
click at [1137, 346] on div ">" at bounding box center [1142, 335] width 22 height 130
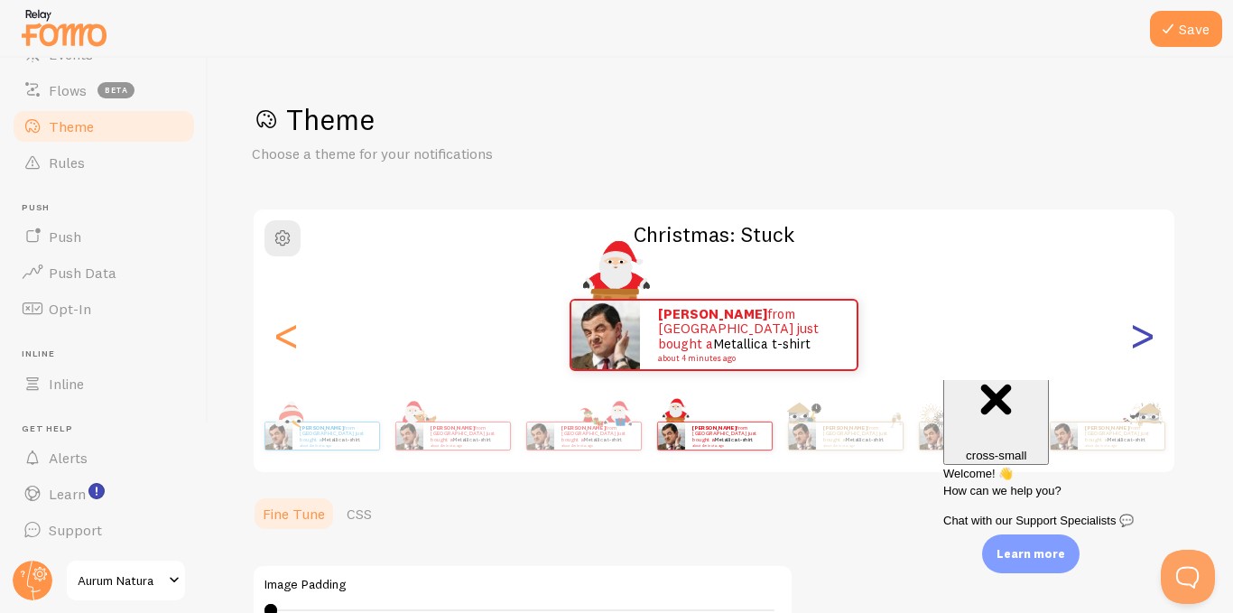
click at [1137, 346] on div ">" at bounding box center [1142, 335] width 22 height 130
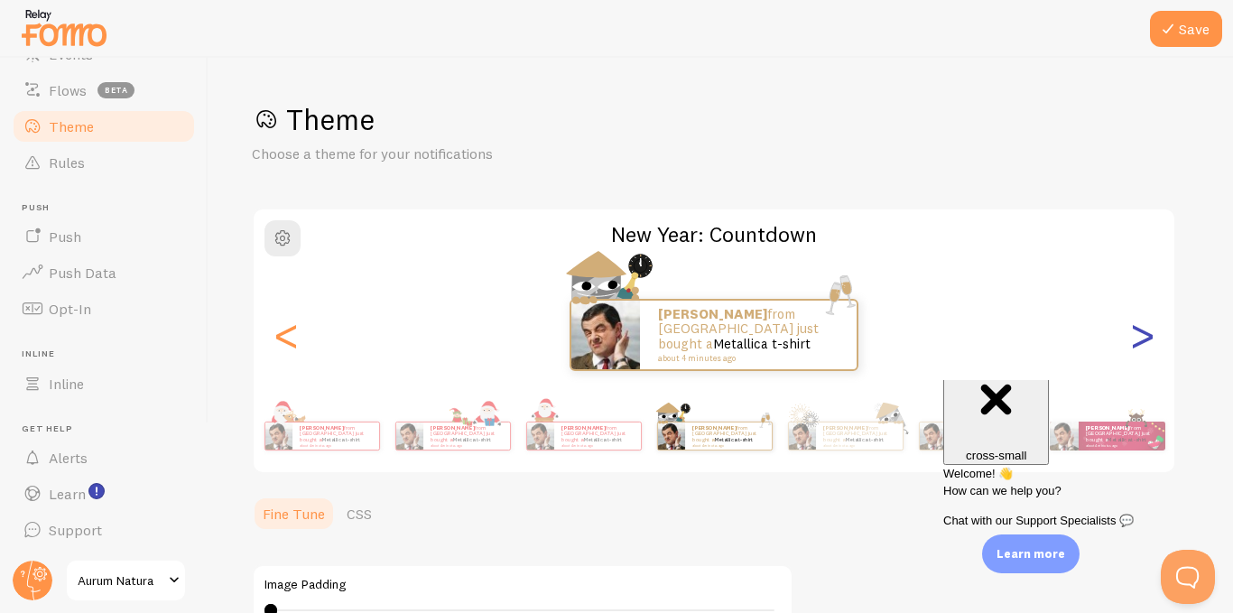
click at [1137, 346] on div ">" at bounding box center [1142, 335] width 22 height 130
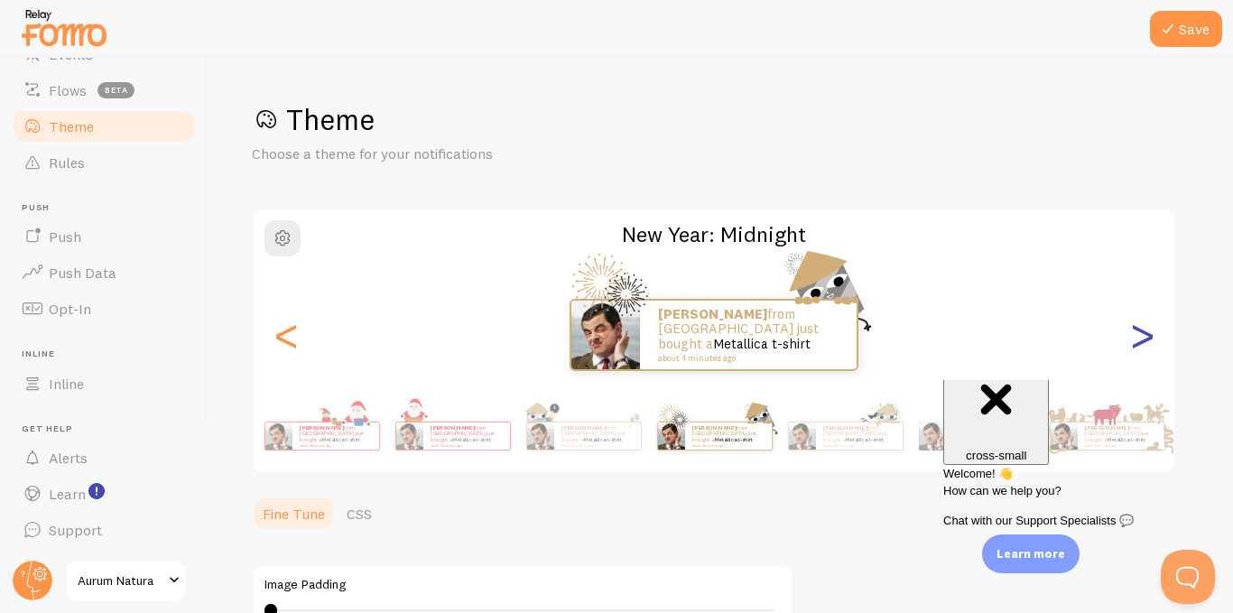
click at [1137, 346] on div ">" at bounding box center [1142, 335] width 22 height 130
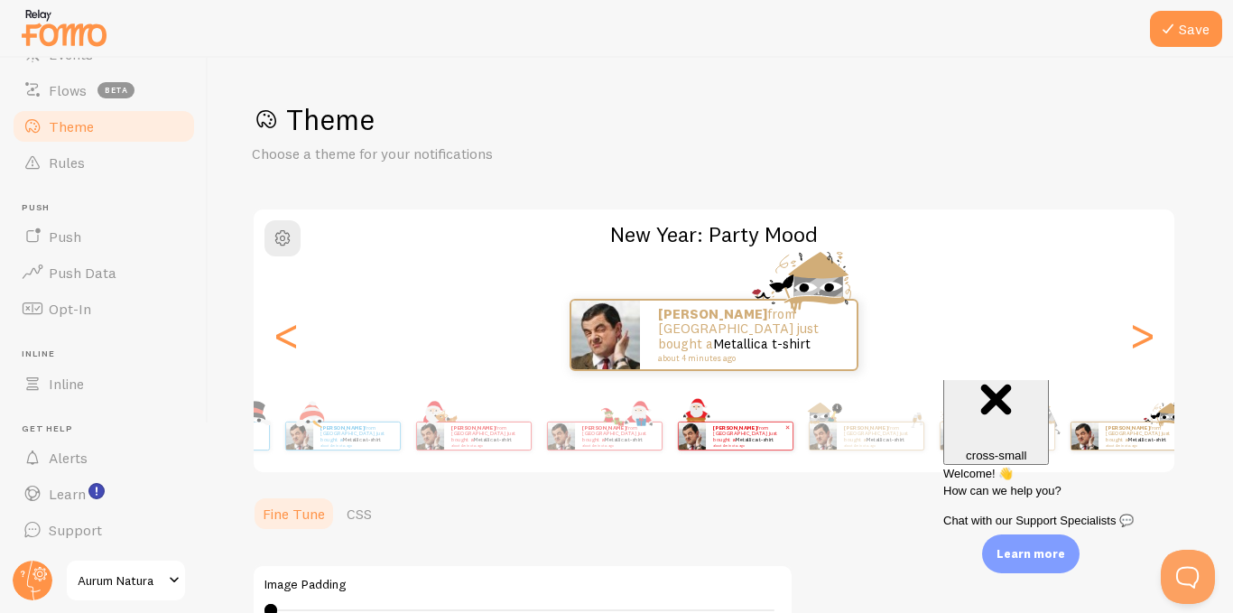
click at [705, 438] on img at bounding box center [691, 435] width 27 height 27
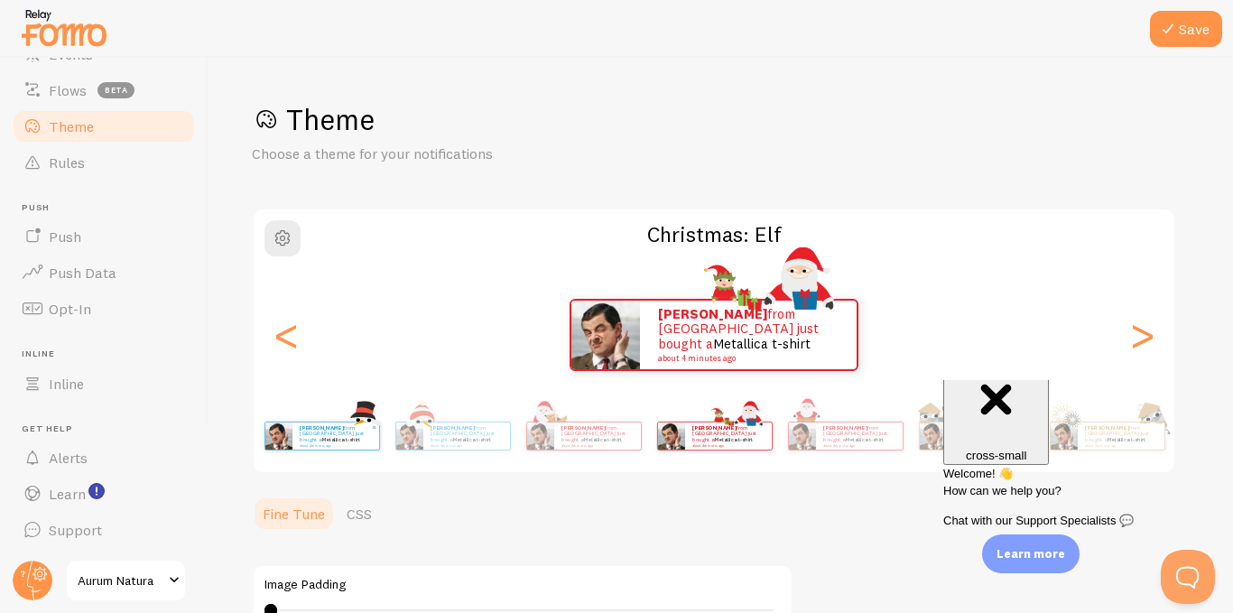
click at [839, 406] on div "[PERSON_NAME] from [GEOGRAPHIC_DATA] just bought a Metallica t-shirt about 4 mi…" at bounding box center [714, 436] width 1036 height 72
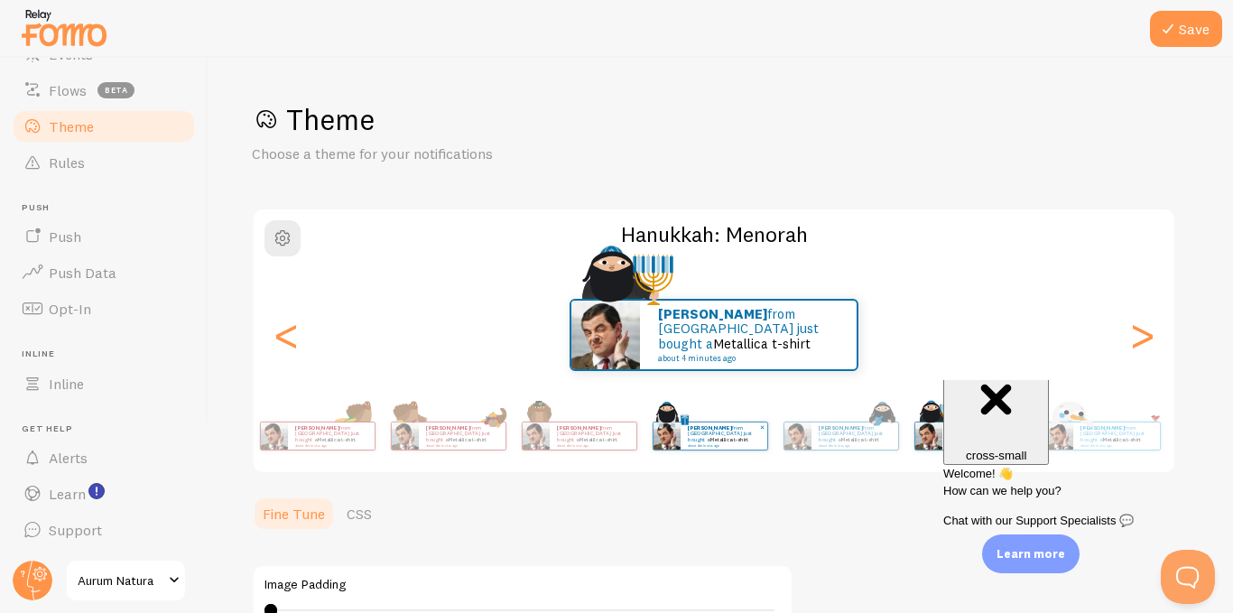
click at [677, 422] on img at bounding box center [665, 435] width 27 height 27
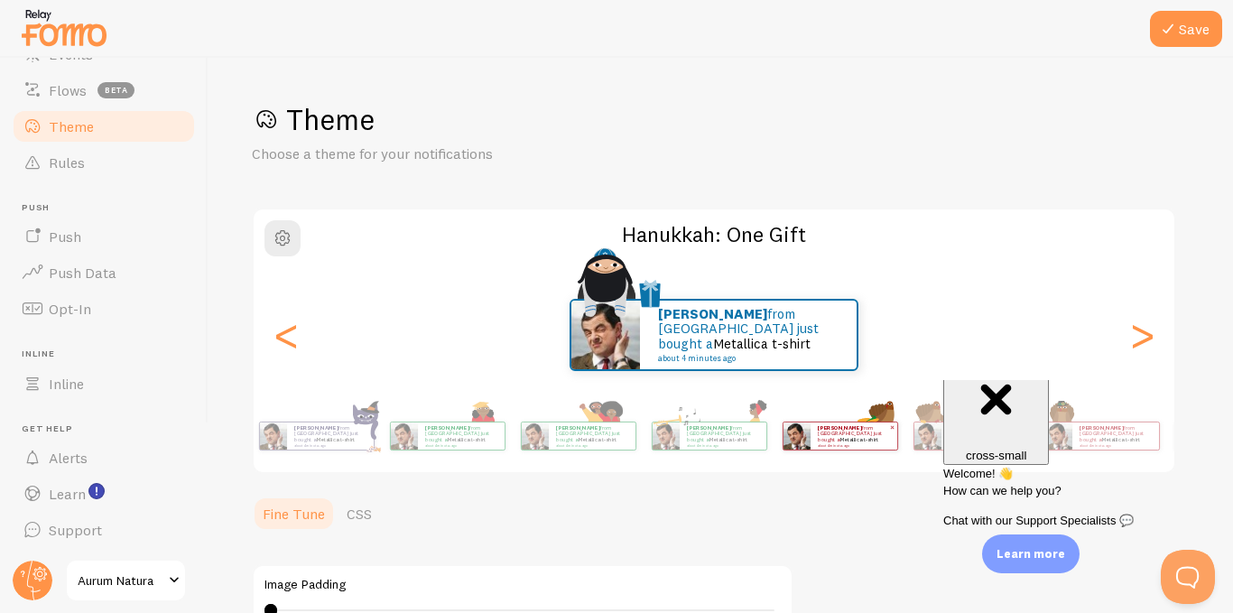
click at [844, 437] on p "[PERSON_NAME] from [GEOGRAPHIC_DATA] just bought a Metallica t-shirt about 4 mi…" at bounding box center [853, 435] width 72 height 23
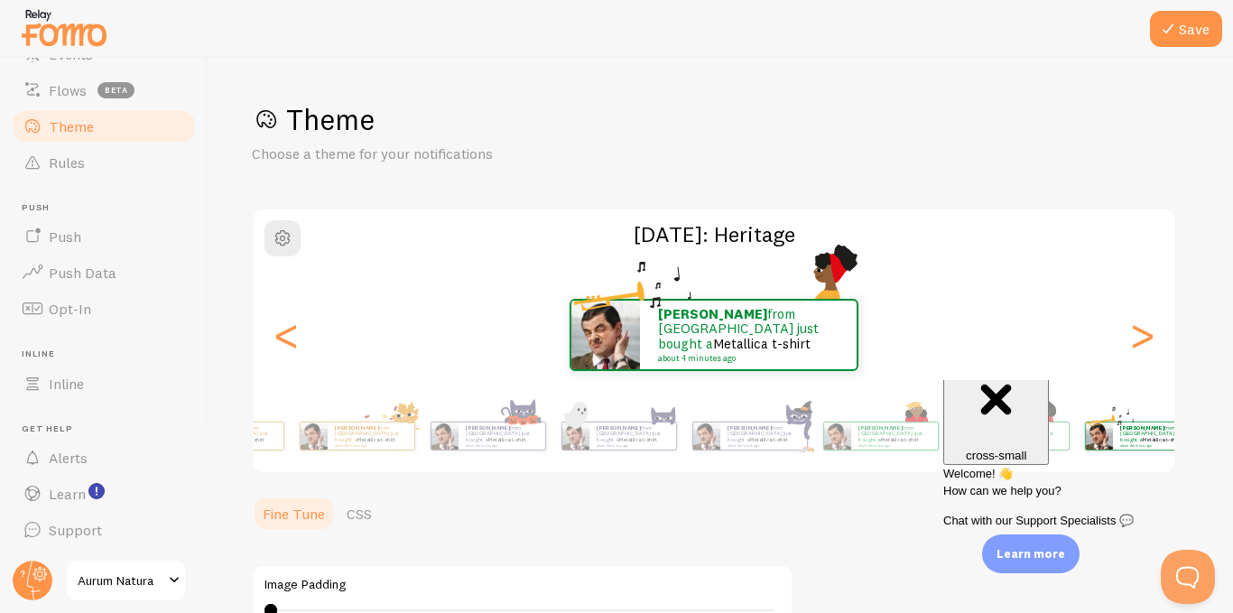
drag, startPoint x: 383, startPoint y: 438, endPoint x: 323, endPoint y: 438, distance: 59.5
click at [843, 438] on div "[PERSON_NAME] from [GEOGRAPHIC_DATA] just bought a Metallica t-shirt about 4 mi…" at bounding box center [714, 436] width 1036 height 72
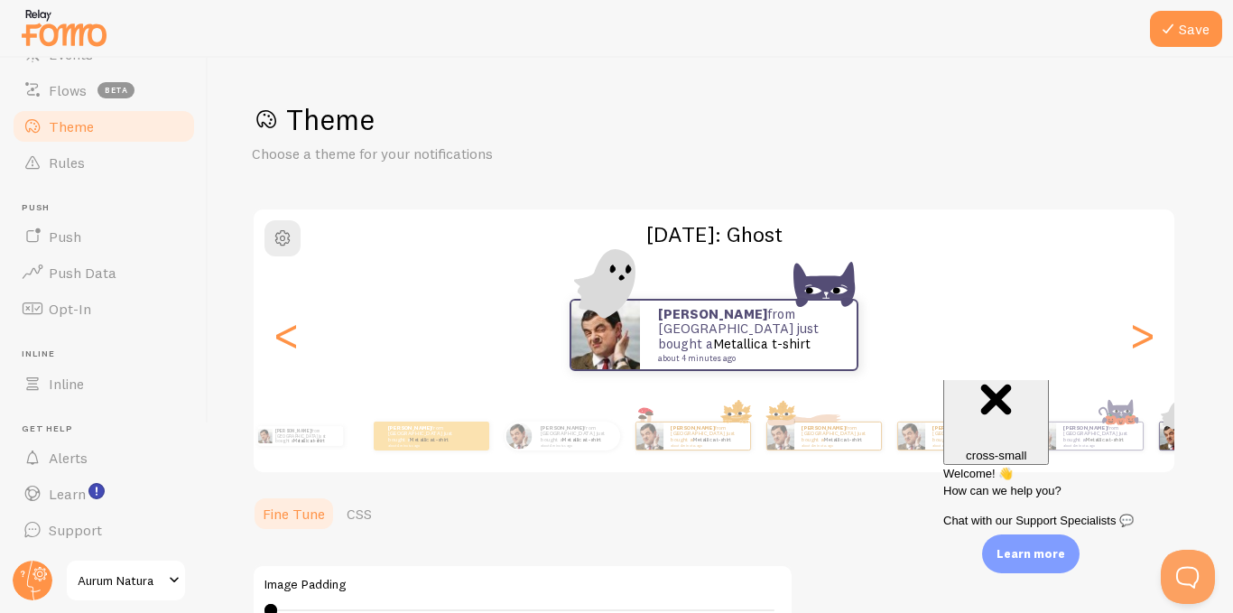
click at [888, 420] on div "[PERSON_NAME] from [GEOGRAPHIC_DATA] just bought a Metallica t-shirt about 4 mi…" at bounding box center [498, 436] width 1036 height 51
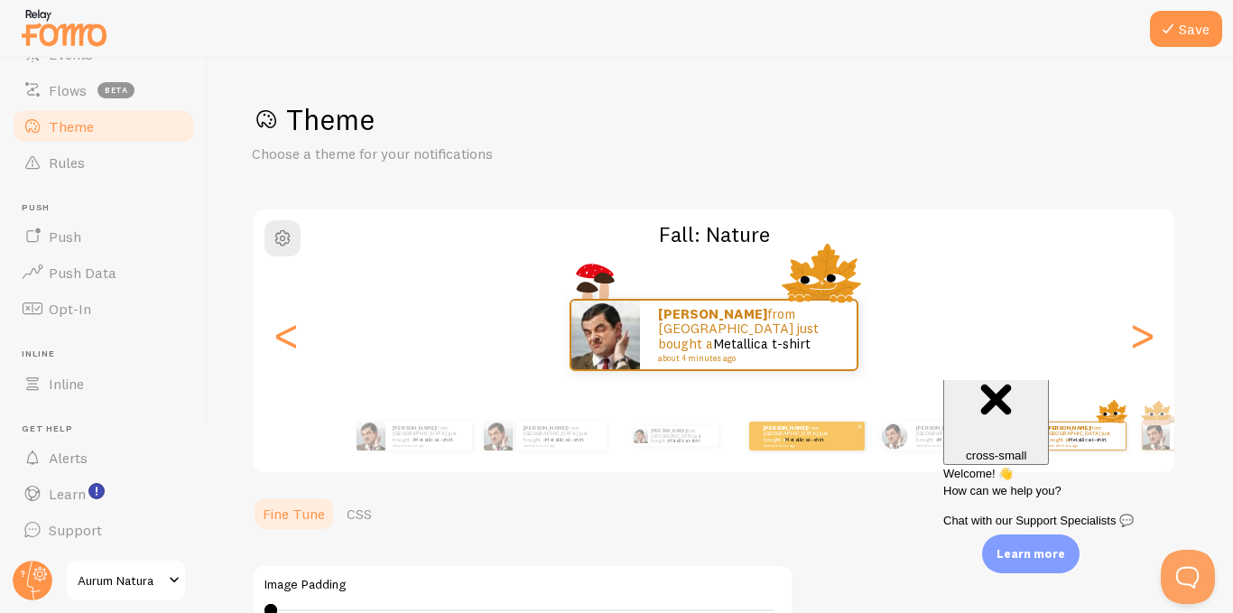
click at [755, 430] on div "[PERSON_NAME] from [GEOGRAPHIC_DATA] just bought a Metallica t-shirt about 4 mi…" at bounding box center [806, 435] width 115 height 29
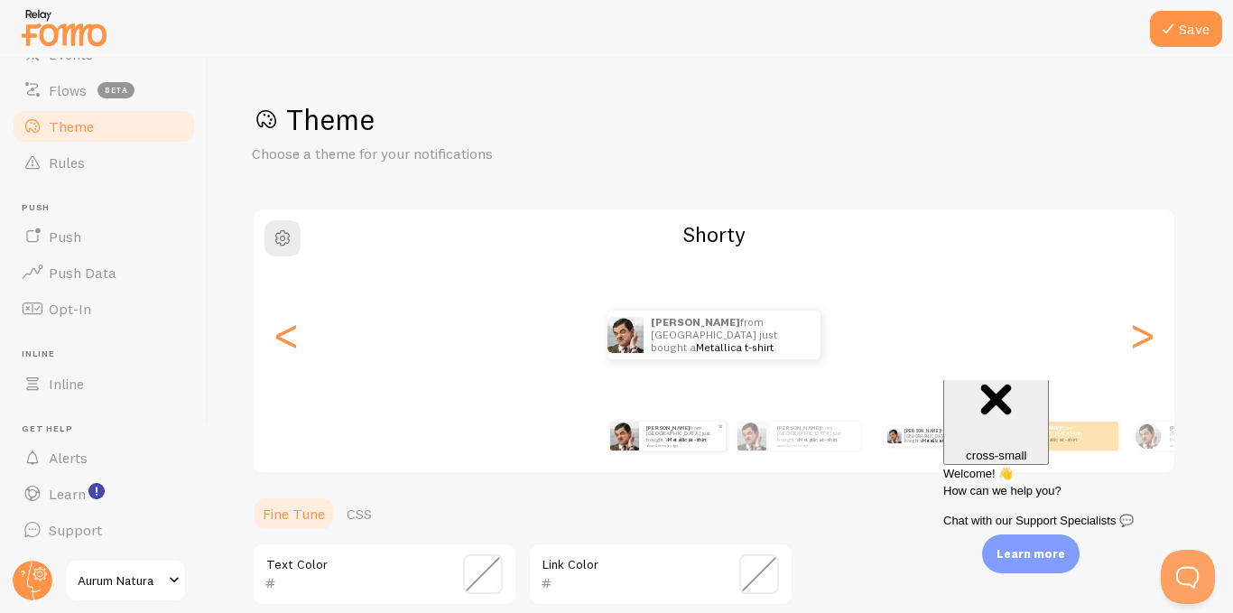
click at [696, 439] on div "[PERSON_NAME] from [GEOGRAPHIC_DATA] just bought a Metallica t-shirt about 4 mi…" at bounding box center [682, 435] width 87 height 29
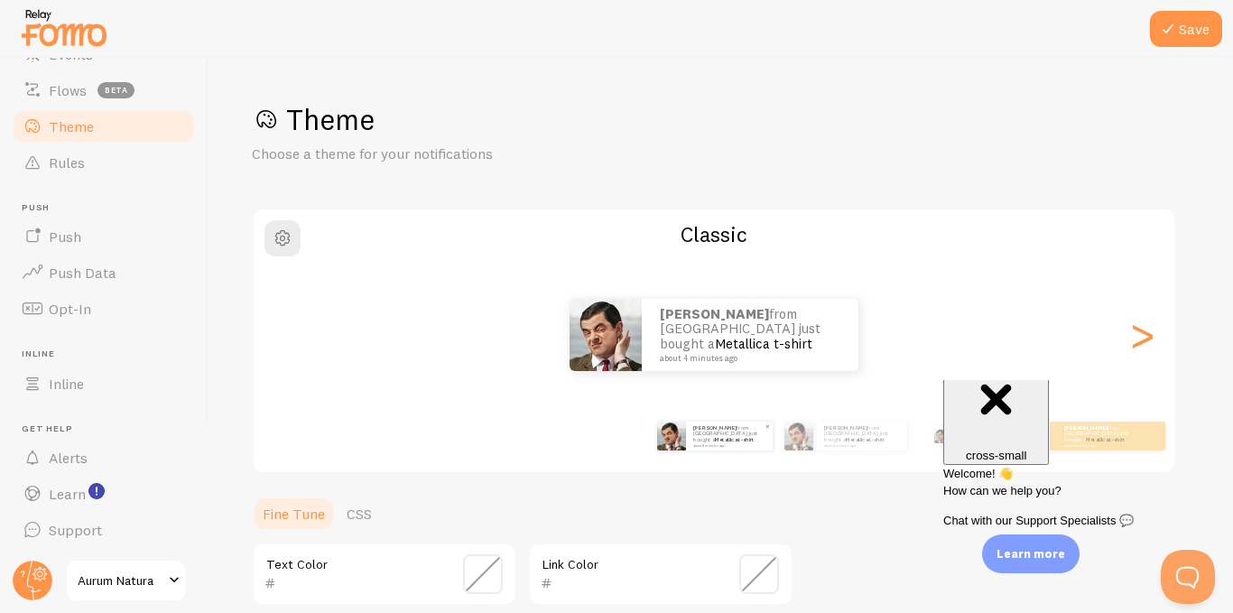
click at [629, 440] on div "[PERSON_NAME] from [GEOGRAPHIC_DATA] just bought a Metallica t-shirt about 4 mi…" at bounding box center [714, 436] width 1036 height 72
click at [1168, 41] on button "Save" at bounding box center [1185, 29] width 72 height 36
click at [286, 245] on span "button" at bounding box center [283, 238] width 22 height 22
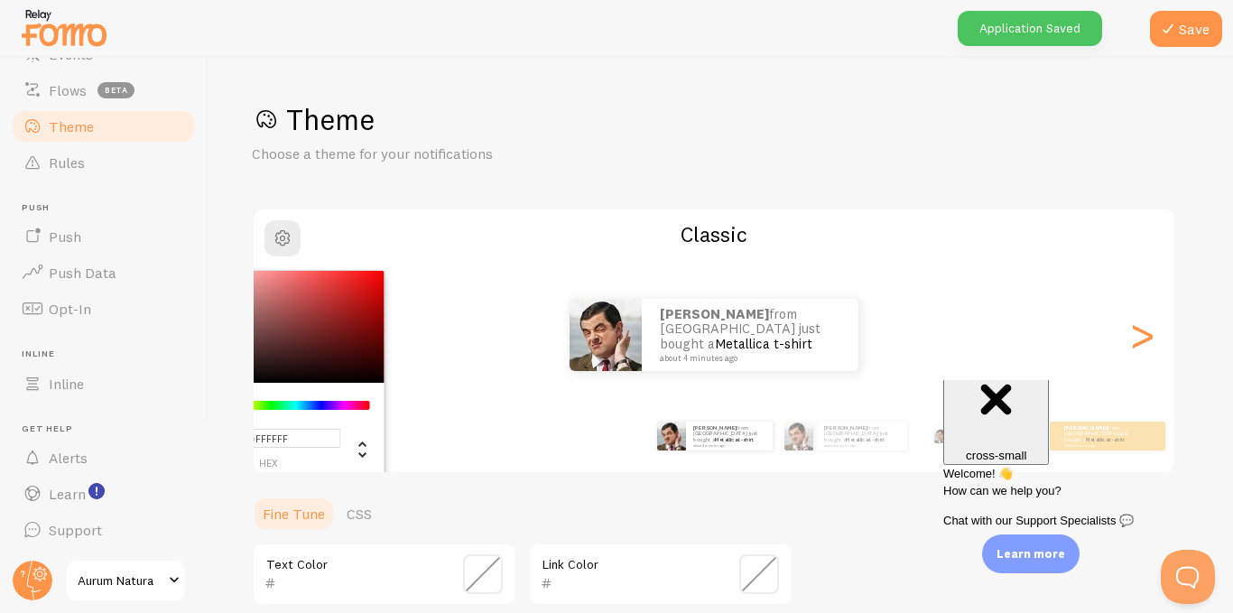
click at [378, 168] on div "Theme Choose a theme for your notifications #FFFFFF hex 255 r 255 g 255 b 0 h 0…" at bounding box center [720, 529] width 937 height 856
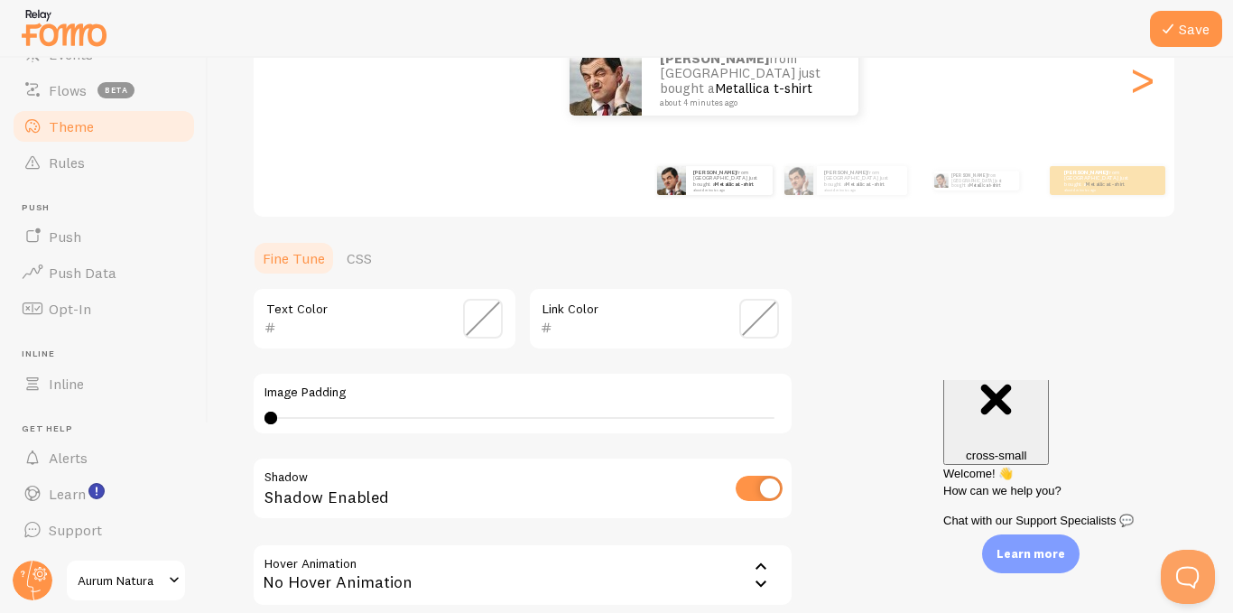
scroll to position [161, 0]
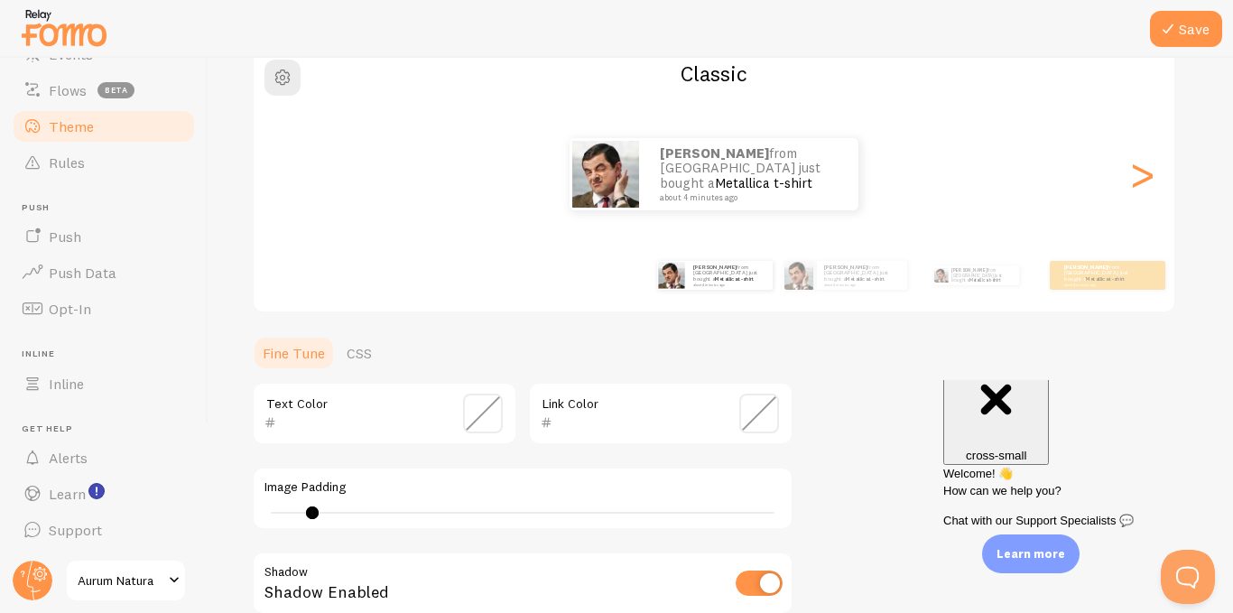
type input "0"
drag, startPoint x: 276, startPoint y: 509, endPoint x: 232, endPoint y: 527, distance: 47.8
click at [232, 527] on div "Save Theme Choose a theme for your notifications Classic [PERSON_NAME] from [GE…" at bounding box center [720, 335] width 1024 height 555
click at [293, 88] on button "button" at bounding box center [282, 78] width 36 height 36
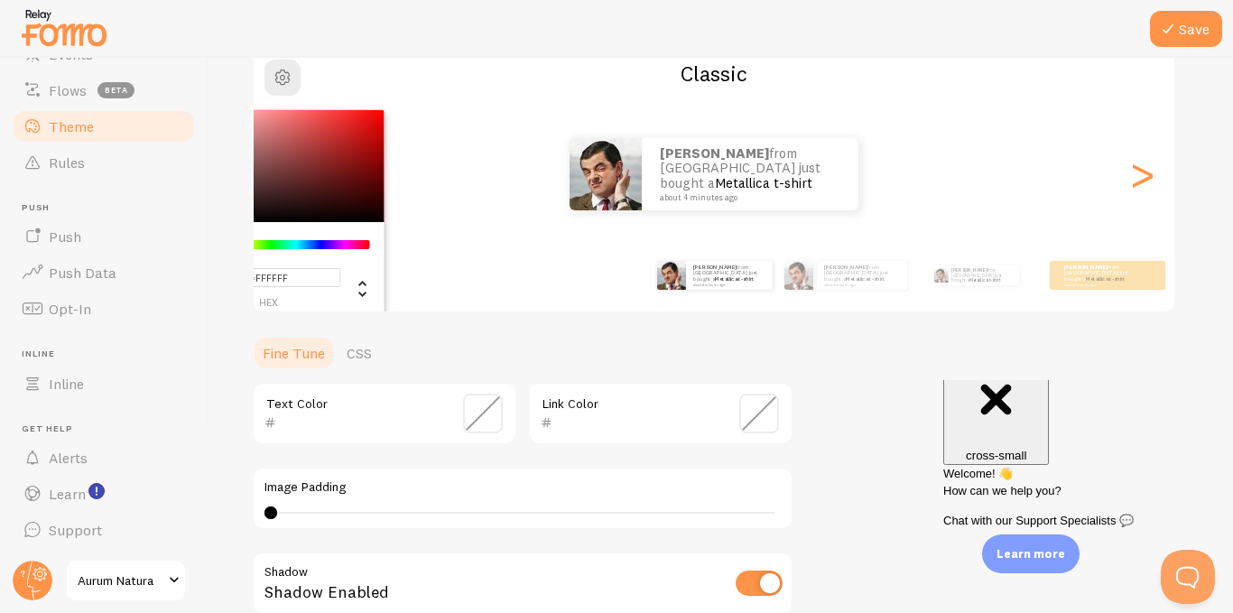
click at [466, 189] on div "[PERSON_NAME] from [GEOGRAPHIC_DATA] just bought a Metallica t-shirt about 4 mi…" at bounding box center [714, 174] width 920 height 72
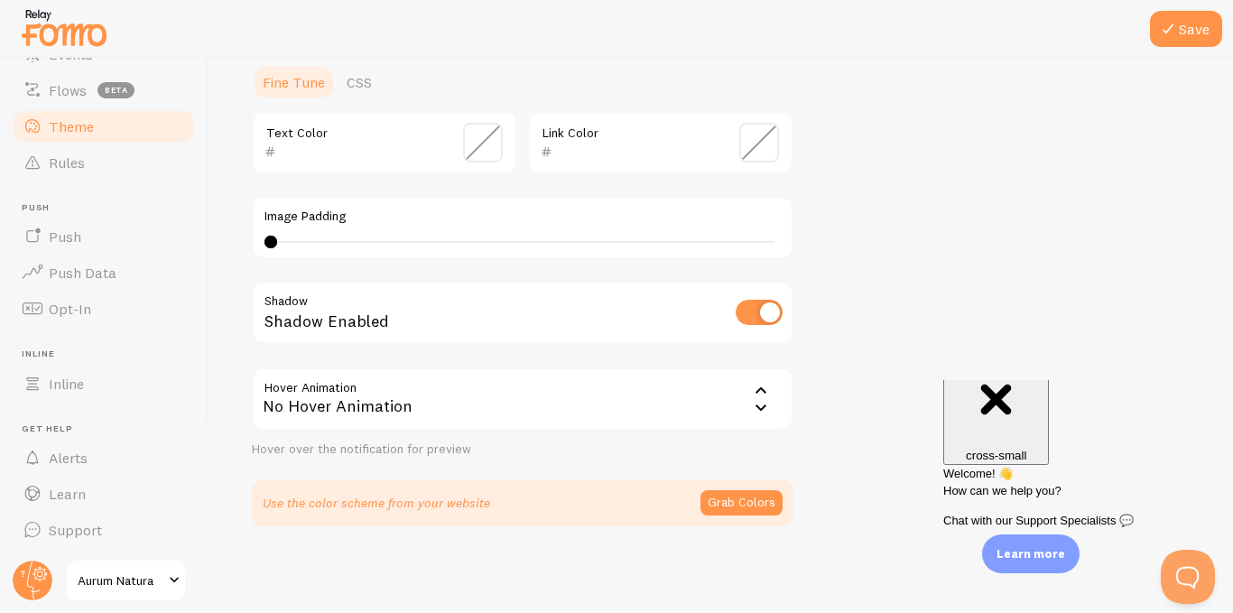
scroll to position [0, 0]
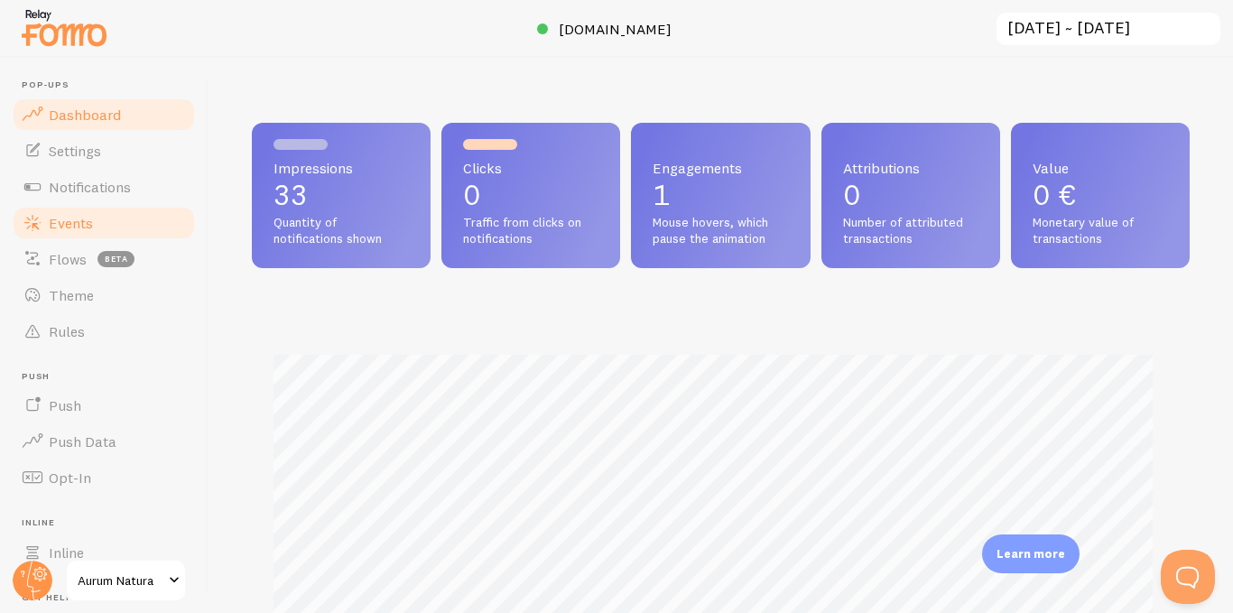
scroll to position [169, 0]
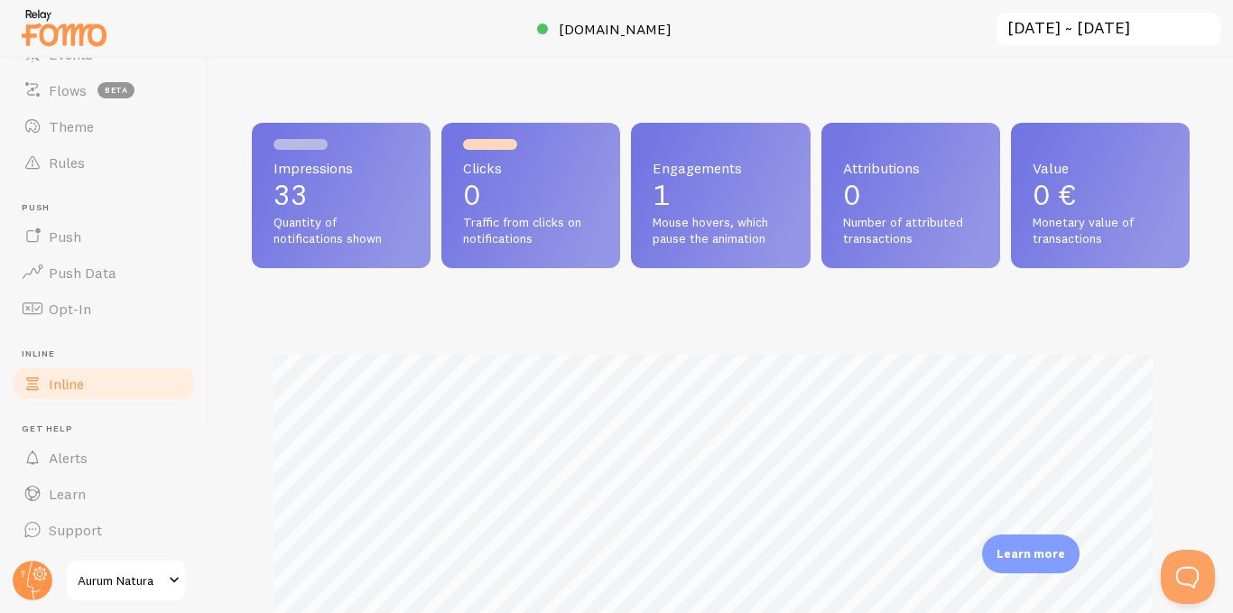
click at [81, 386] on span "Inline" at bounding box center [66, 383] width 35 height 18
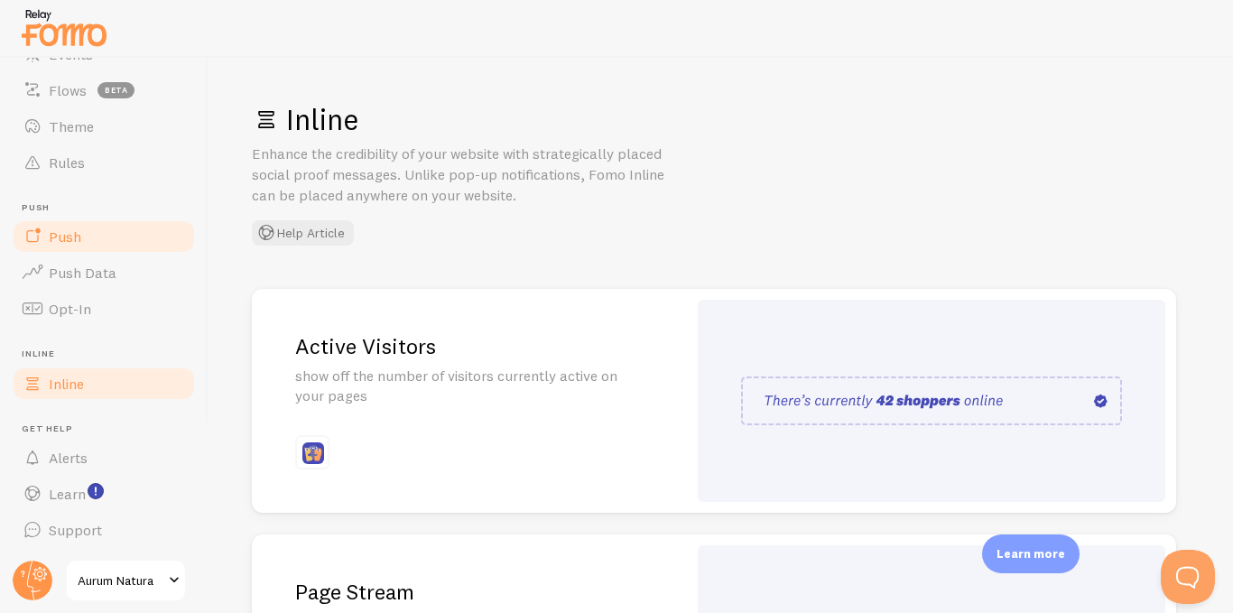
click at [92, 245] on link "Push" at bounding box center [104, 236] width 186 height 36
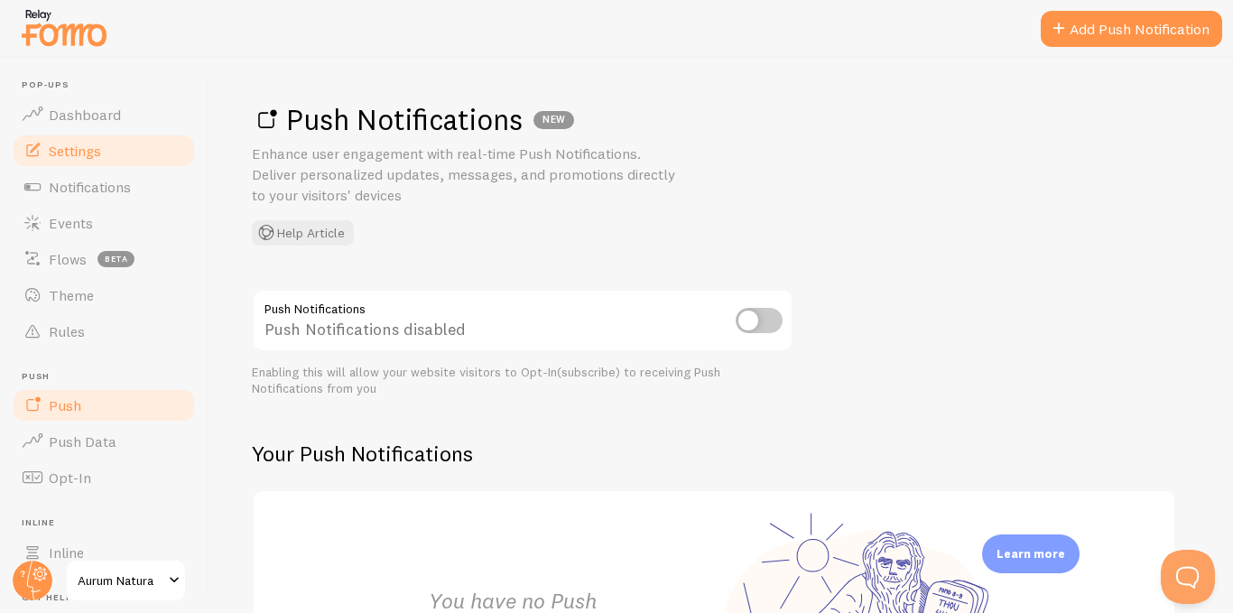
click at [50, 157] on span "Settings" at bounding box center [75, 151] width 52 height 18
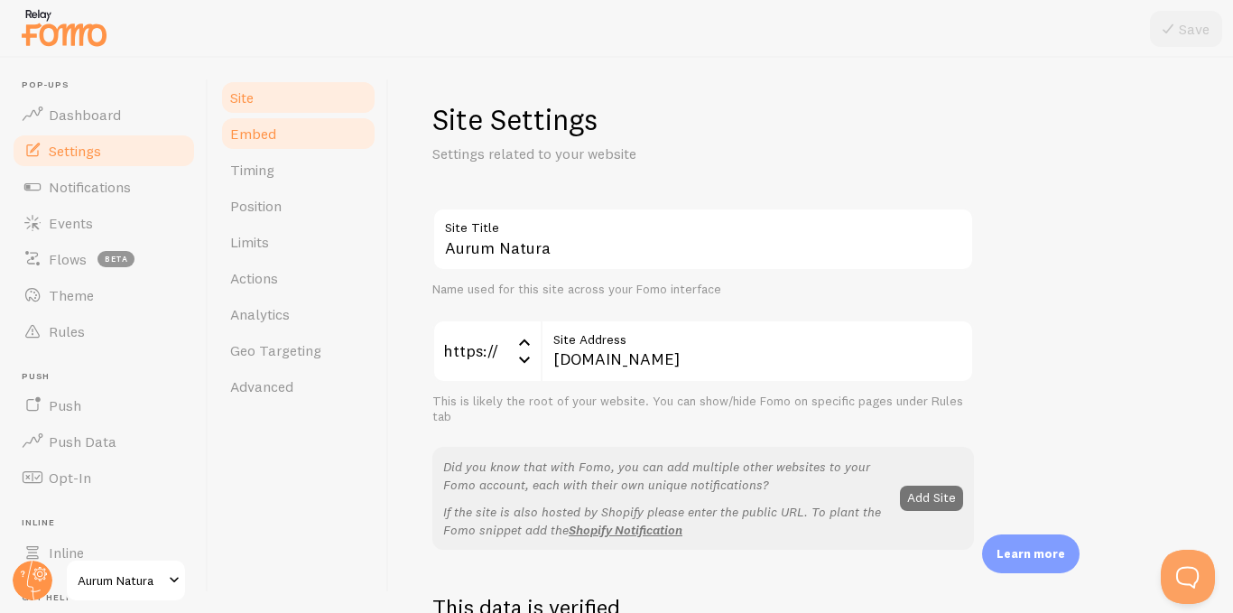
click at [304, 137] on link "Embed" at bounding box center [298, 133] width 158 height 36
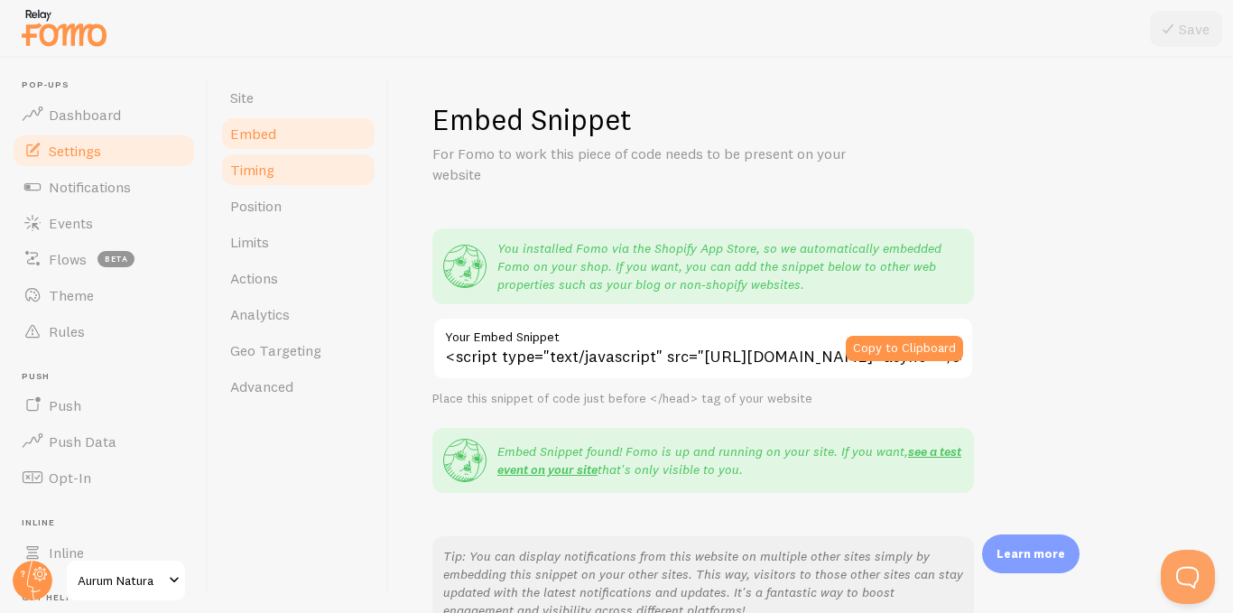
click at [285, 176] on link "Timing" at bounding box center [298, 170] width 158 height 36
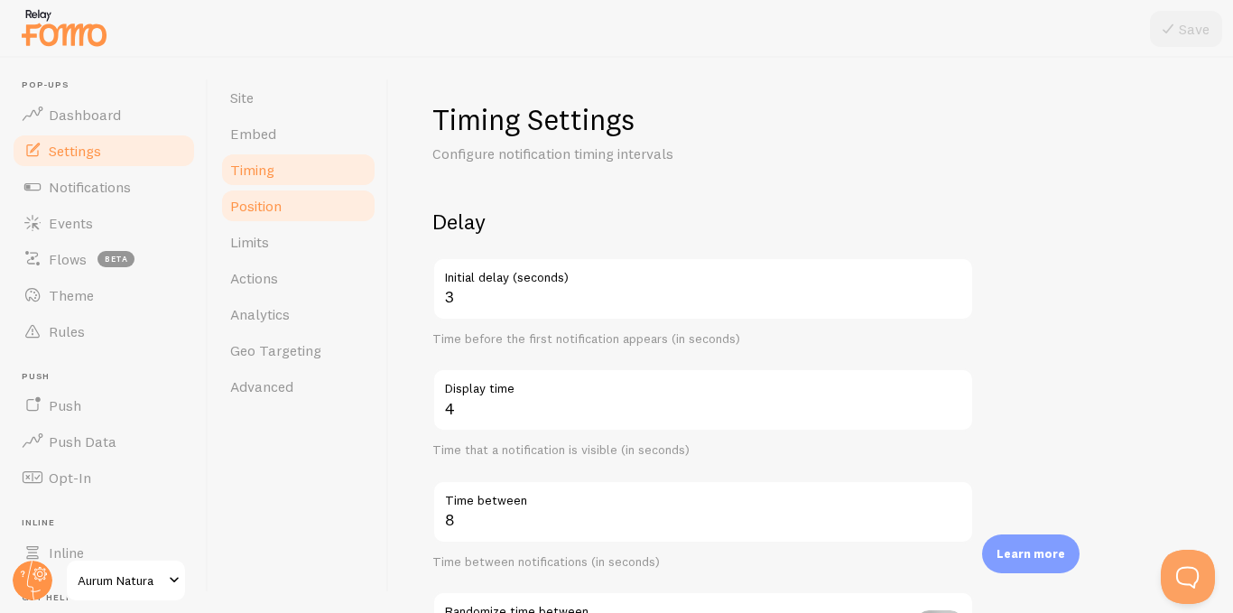
click at [270, 205] on span "Position" at bounding box center [255, 206] width 51 height 18
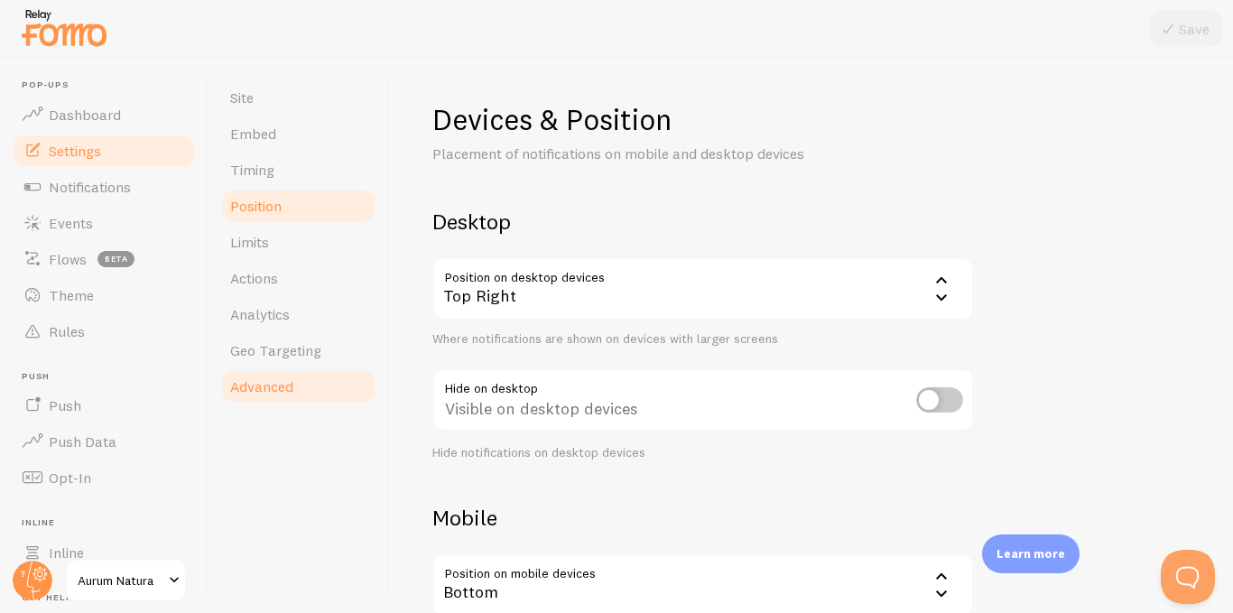
click at [266, 391] on span "Advanced" at bounding box center [261, 386] width 63 height 18
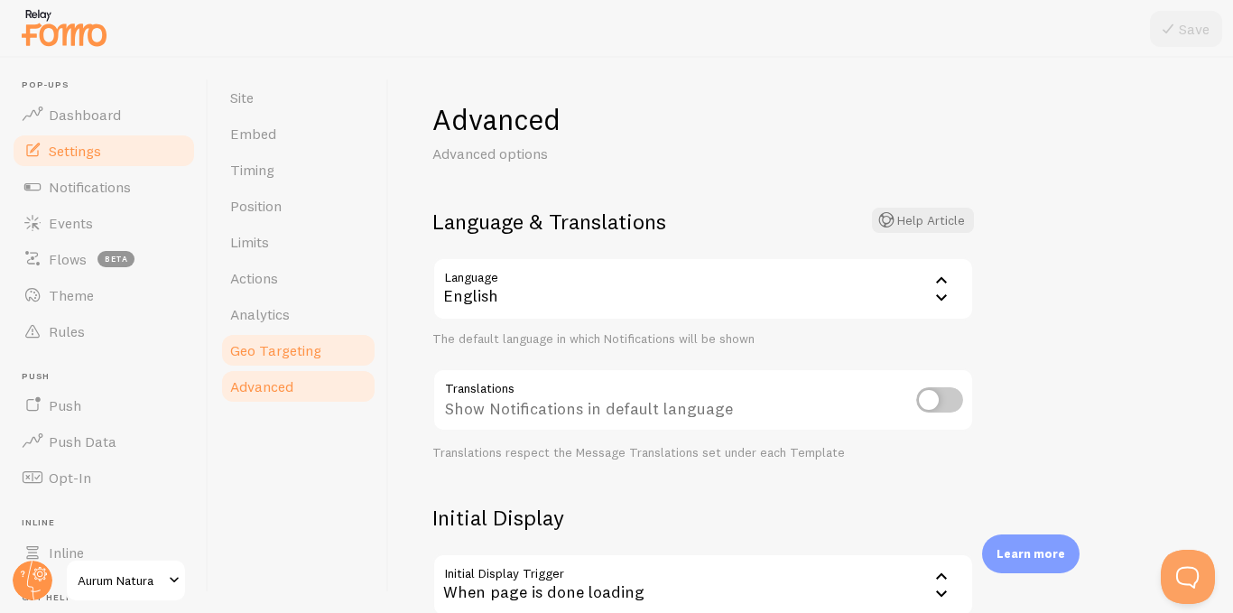
click at [264, 358] on span "Geo Targeting" at bounding box center [275, 350] width 91 height 18
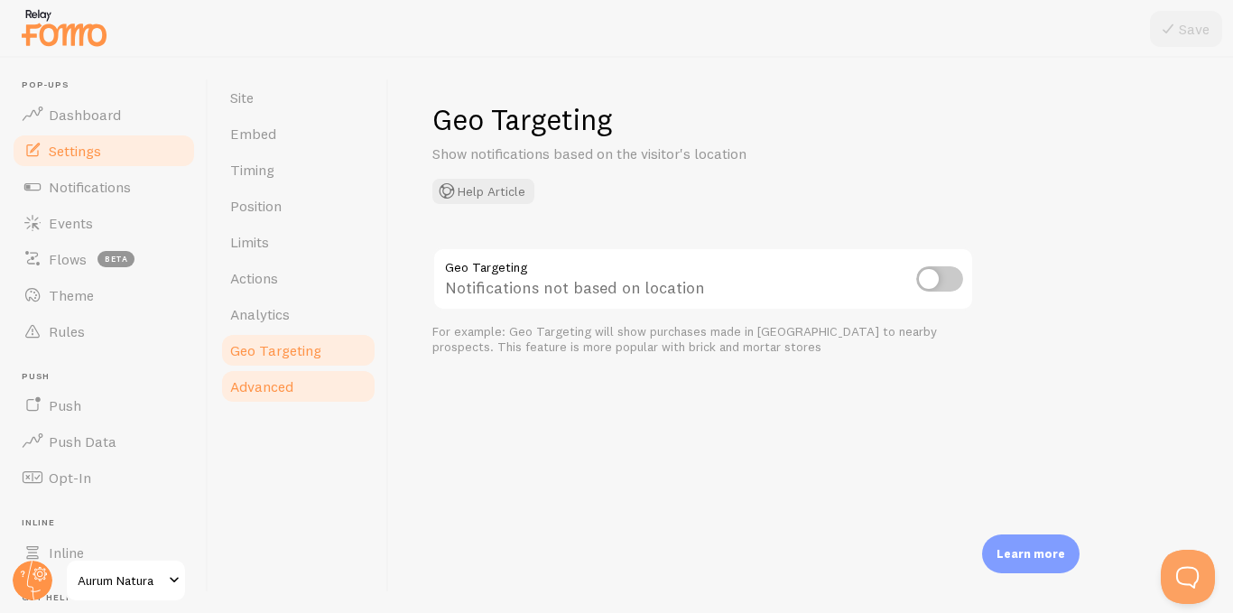
click at [260, 392] on span "Advanced" at bounding box center [261, 386] width 63 height 18
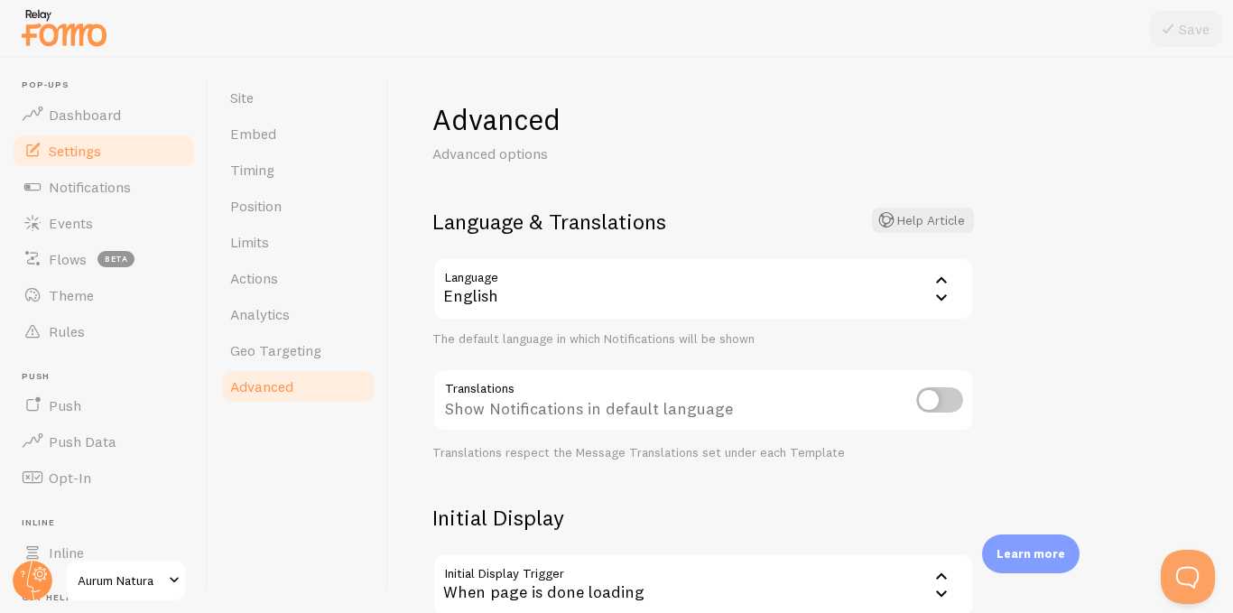
click at [946, 286] on icon at bounding box center [941, 280] width 22 height 22
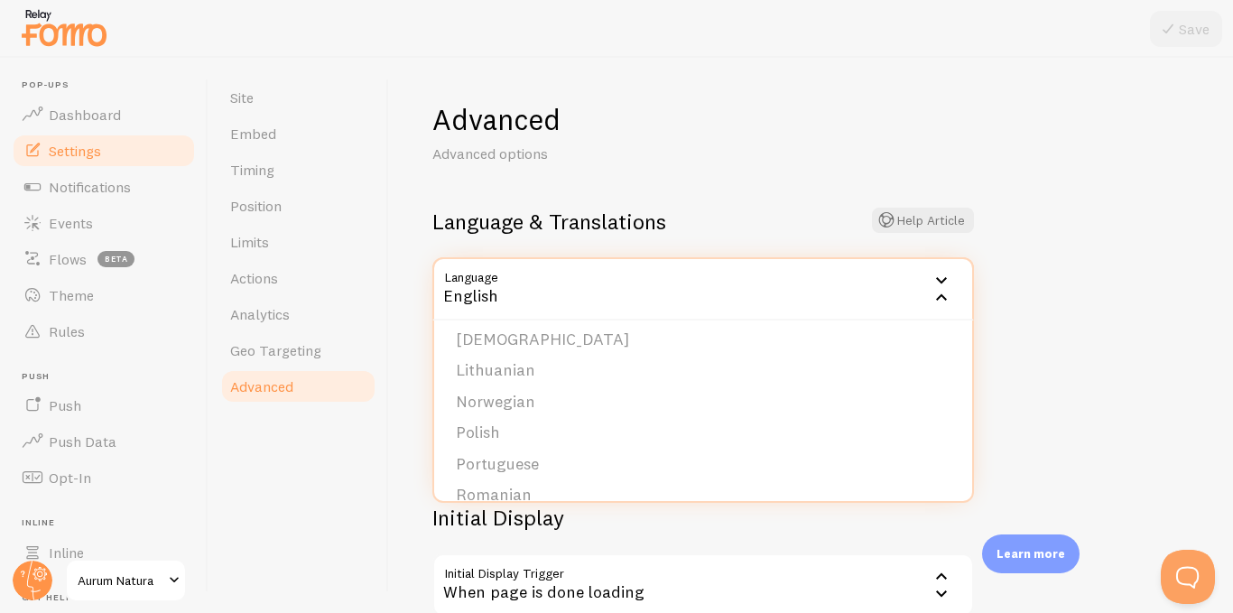
scroll to position [541, 0]
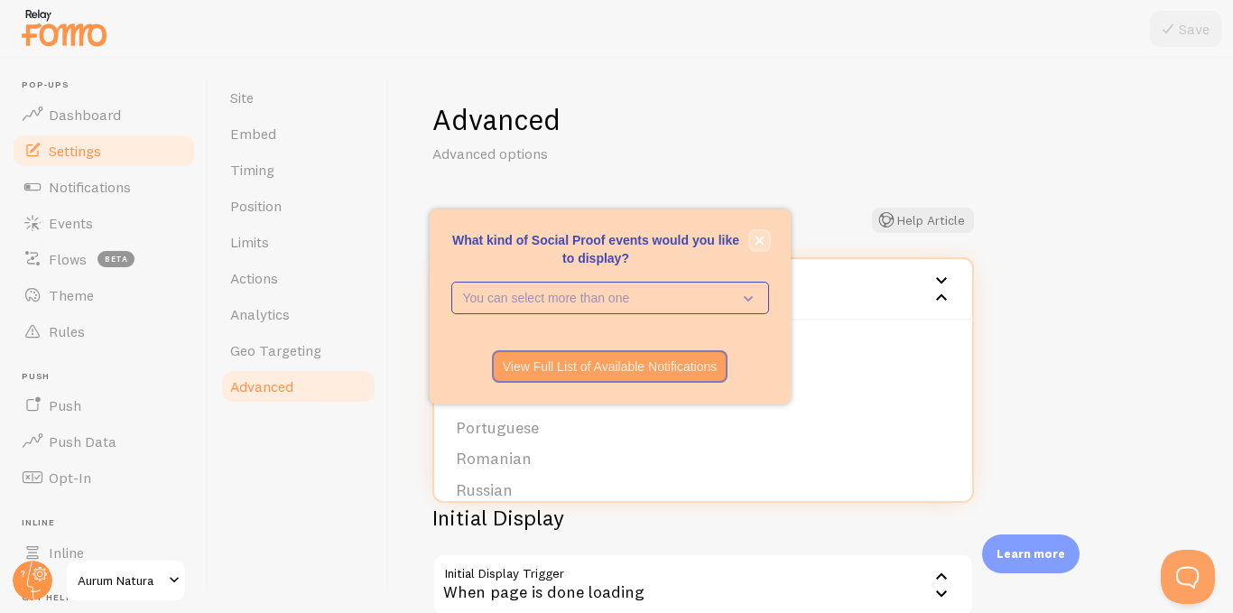
click at [761, 246] on button "close," at bounding box center [759, 240] width 19 height 19
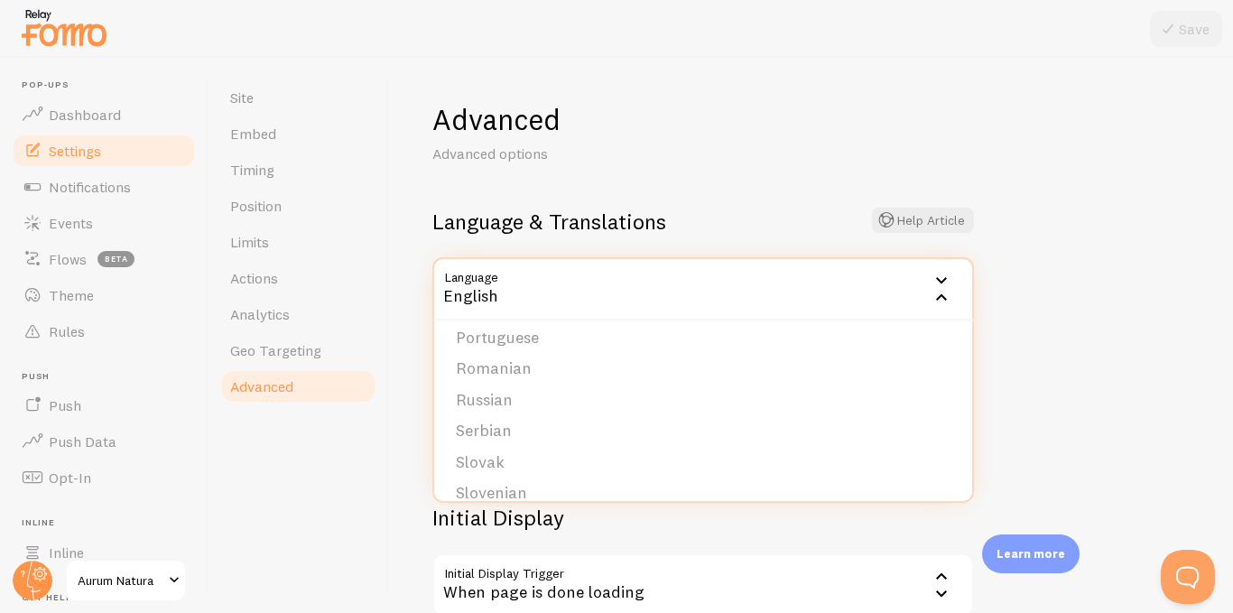
scroll to position [722, 0]
click at [504, 436] on li "Spanish" at bounding box center [703, 435] width 538 height 32
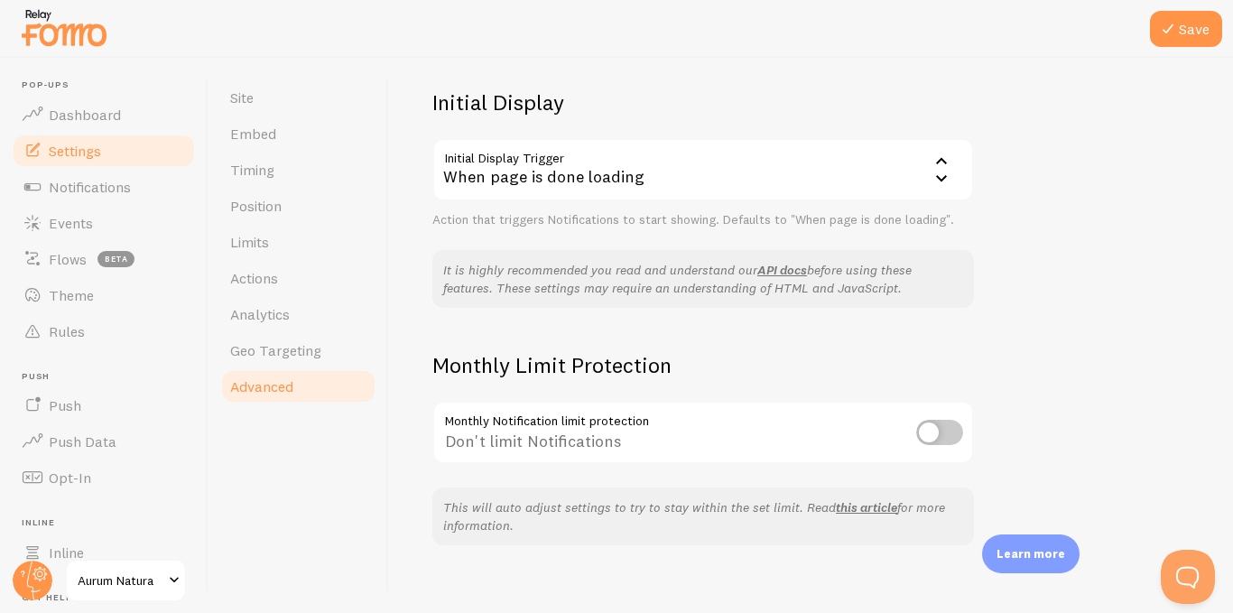
scroll to position [434, 0]
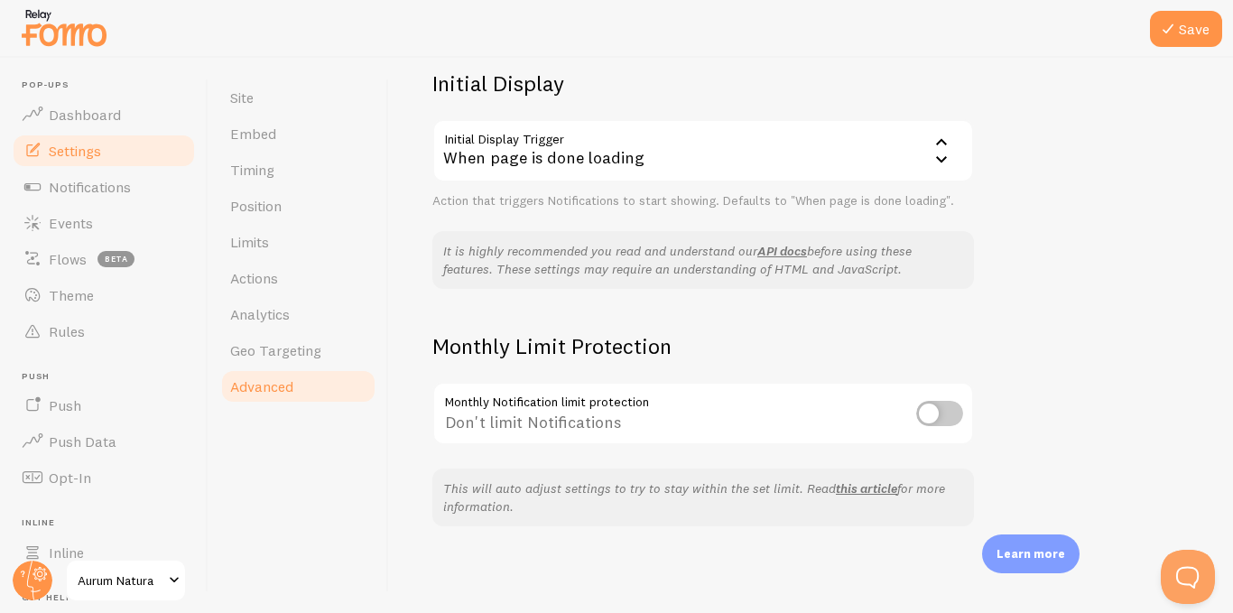
click at [242, 140] on span "Embed" at bounding box center [253, 134] width 46 height 18
click at [1164, 39] on icon at bounding box center [1168, 29] width 22 height 22
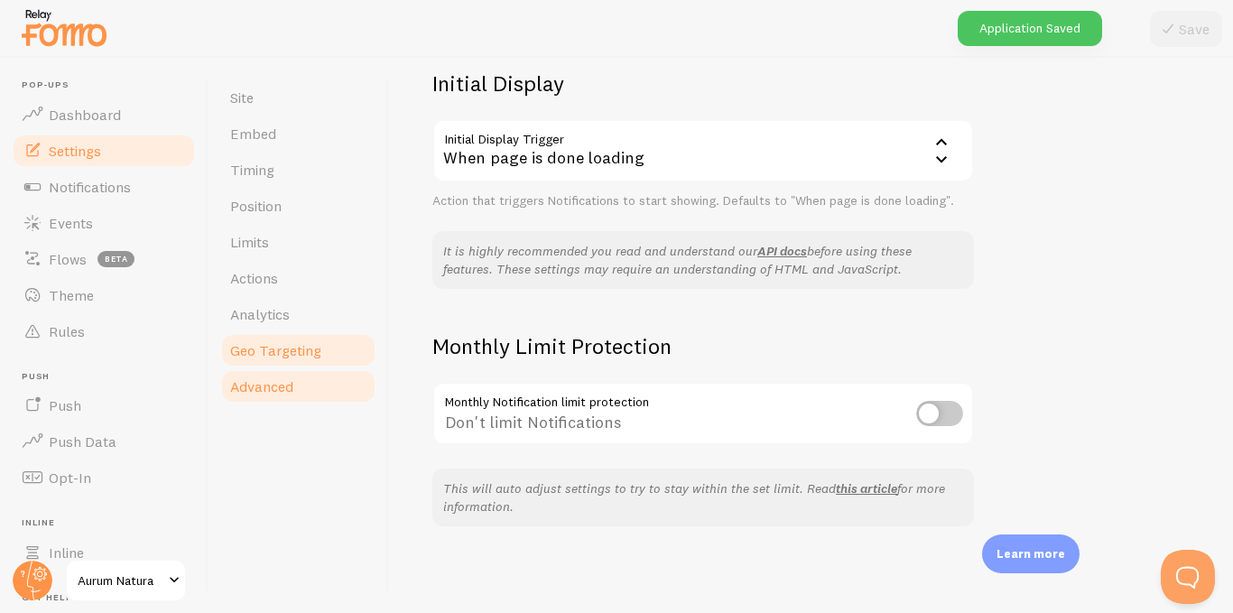
click at [269, 339] on link "Geo Targeting" at bounding box center [298, 350] width 158 height 36
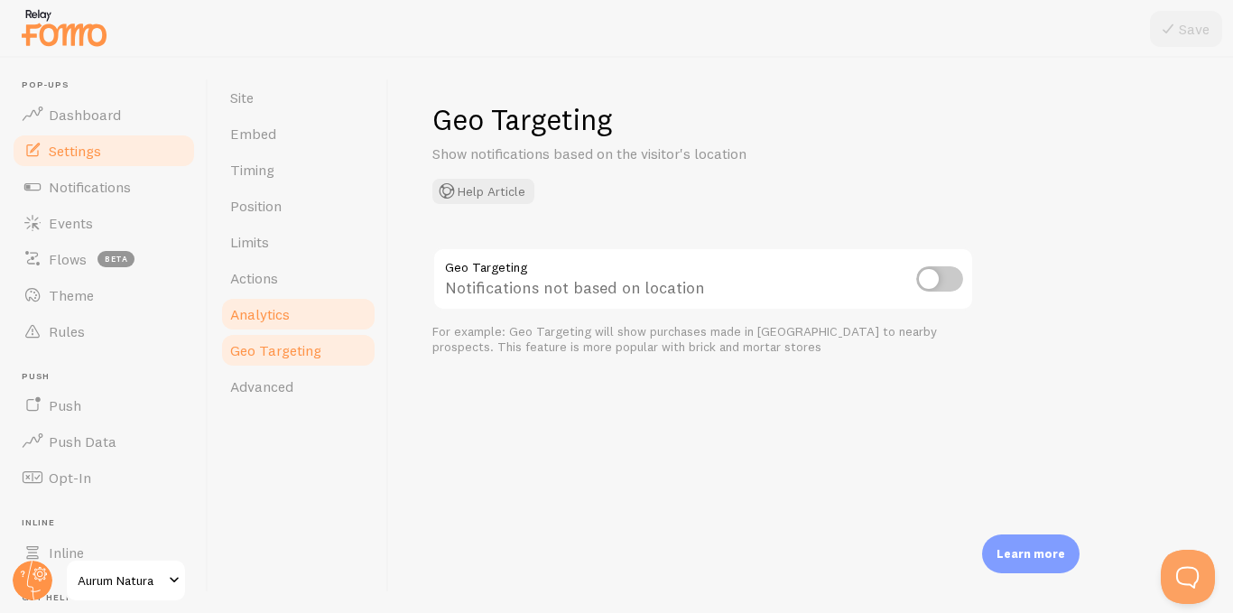
click at [263, 312] on span "Analytics" at bounding box center [260, 314] width 60 height 18
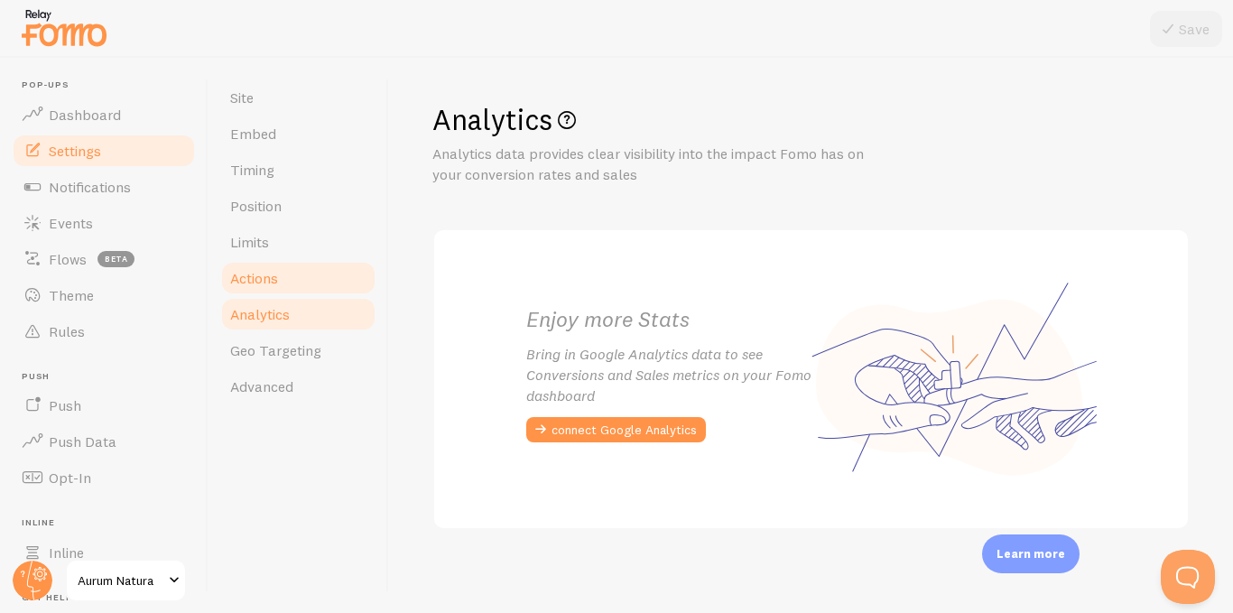
click at [255, 282] on span "Actions" at bounding box center [254, 278] width 48 height 18
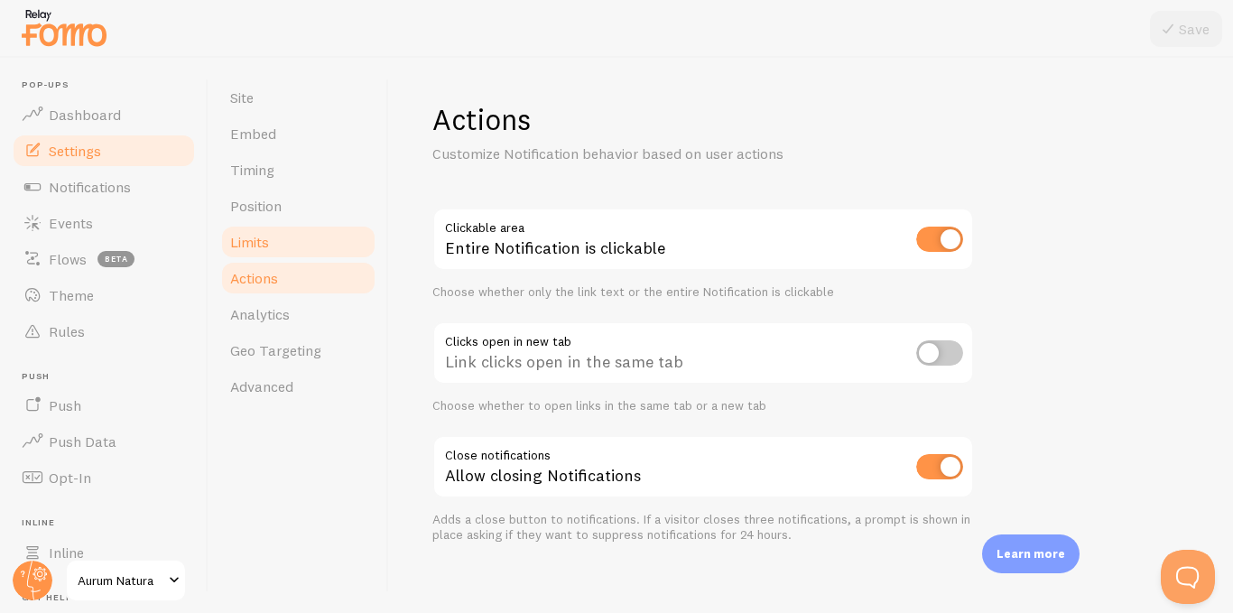
click at [257, 247] on span "Limits" at bounding box center [249, 242] width 39 height 18
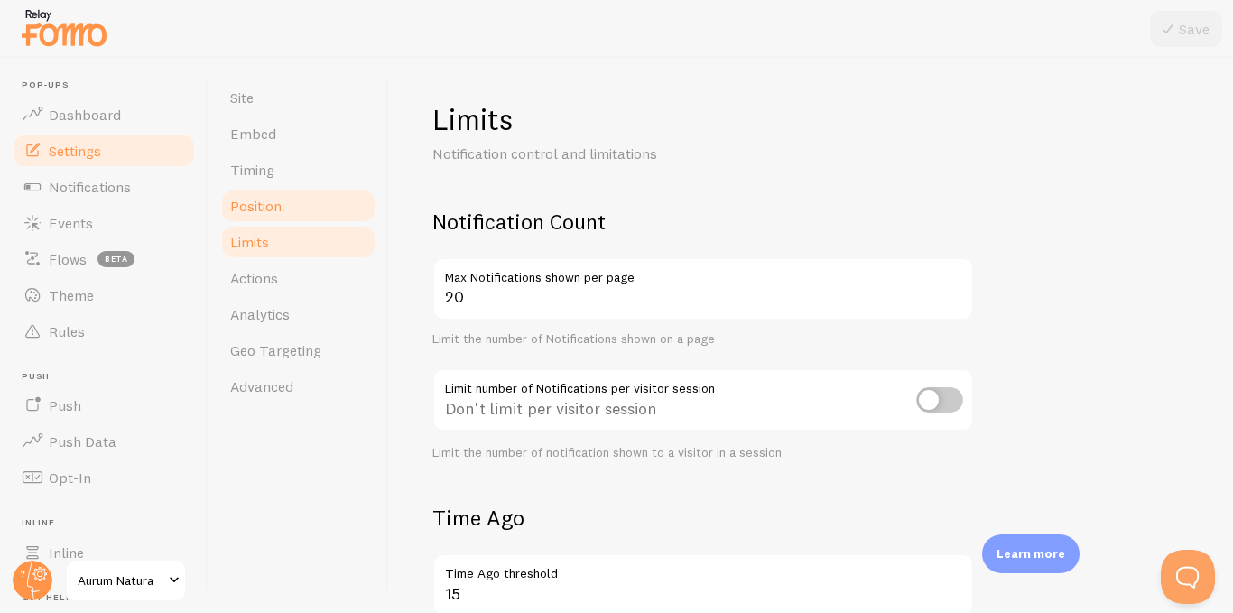
click at [256, 218] on link "Position" at bounding box center [298, 206] width 158 height 36
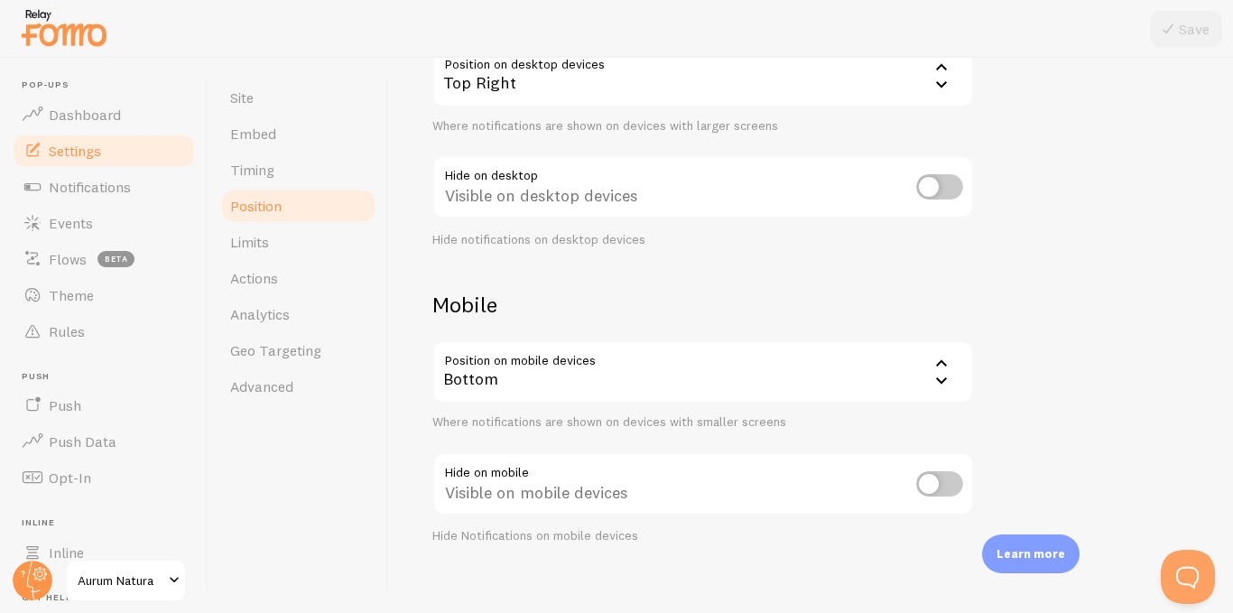
scroll to position [231, 0]
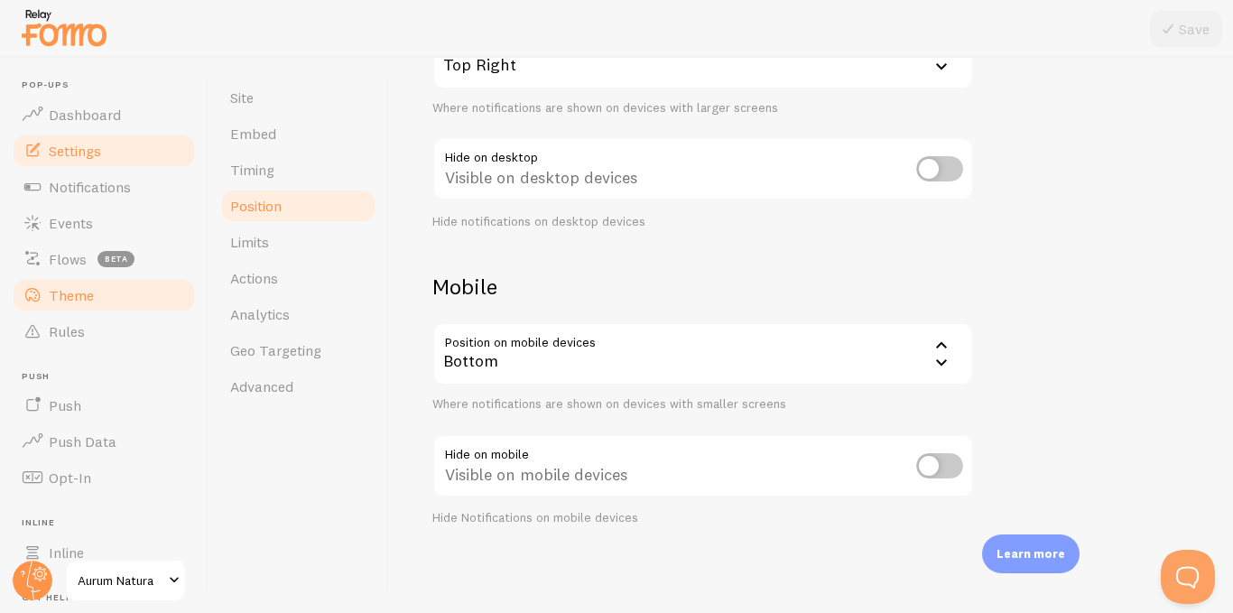
click at [50, 303] on span "Theme" at bounding box center [71, 295] width 45 height 18
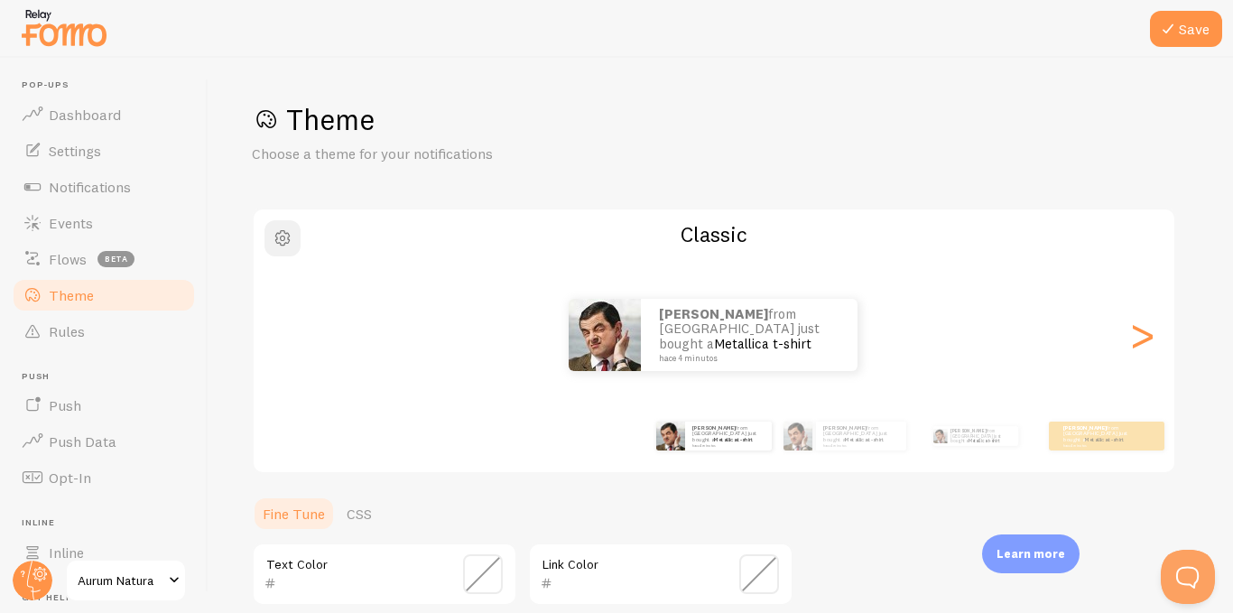
click at [283, 244] on span "button" at bounding box center [283, 238] width 22 height 22
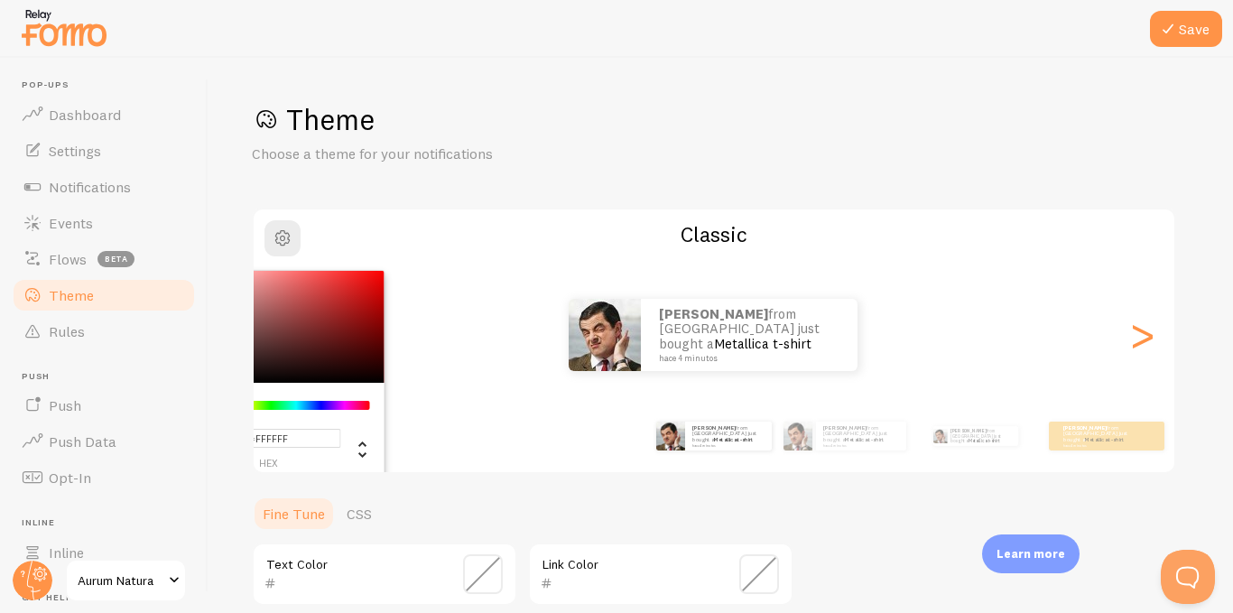
click at [370, 237] on h2 "Classic" at bounding box center [714, 234] width 920 height 28
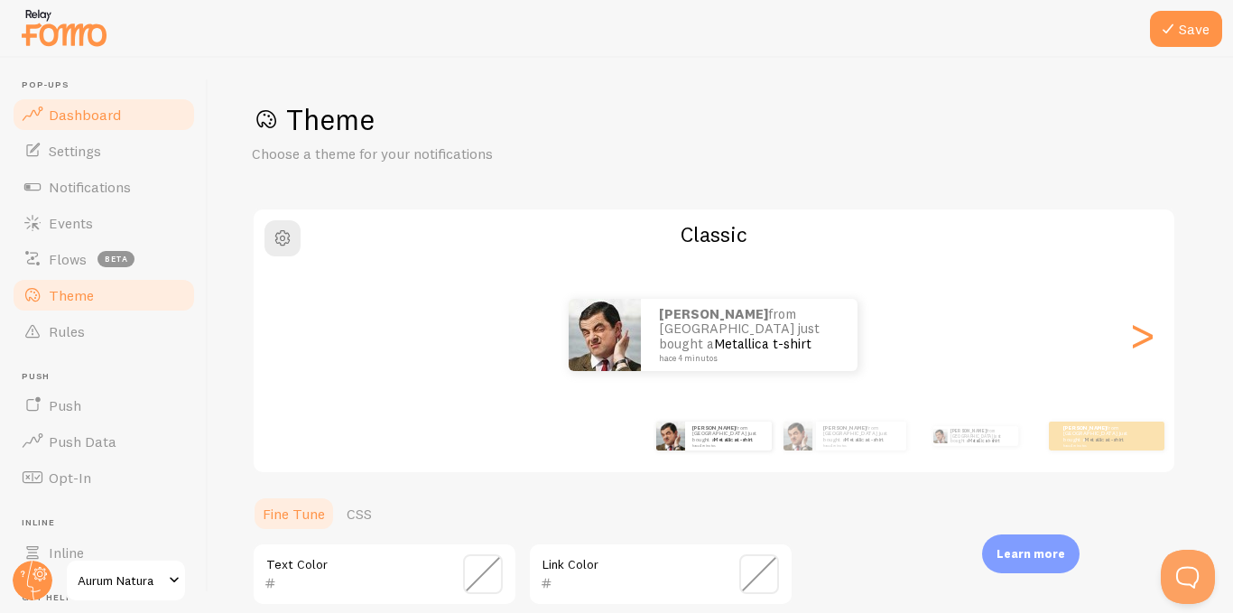
click at [106, 117] on span "Dashboard" at bounding box center [85, 115] width 72 height 18
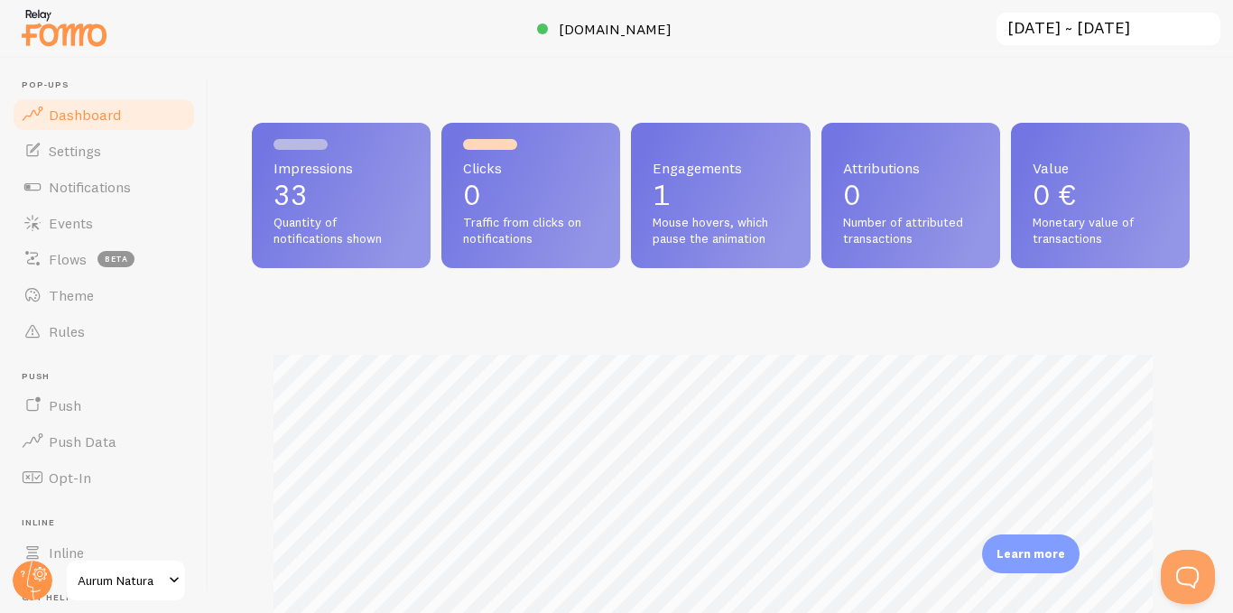
scroll to position [568, 0]
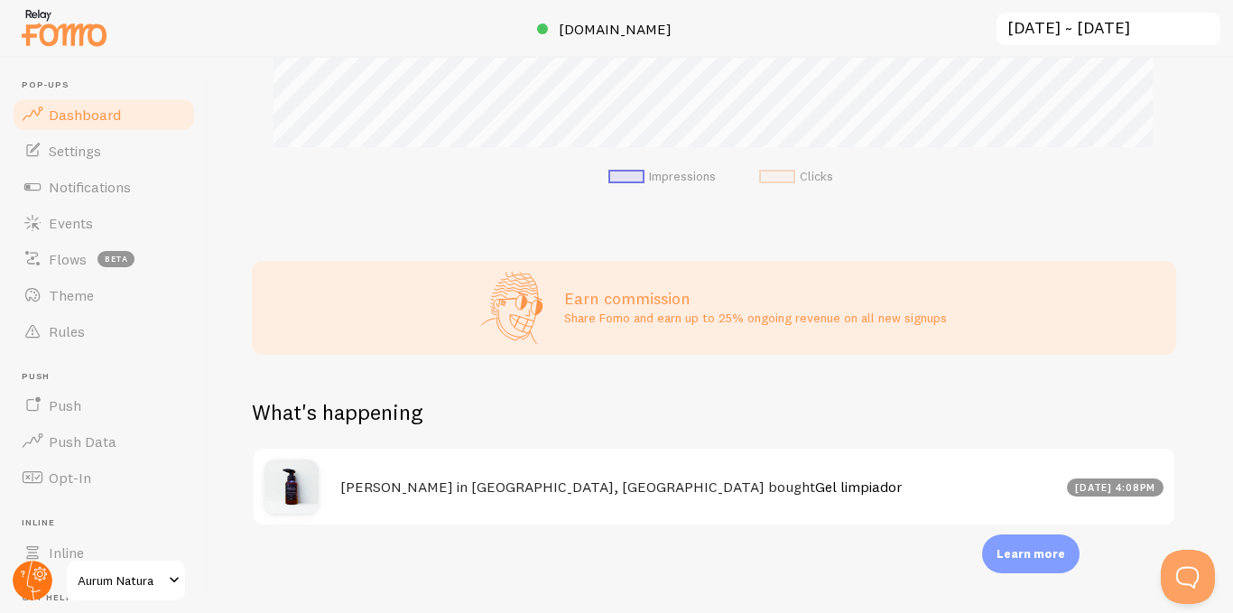
click at [29, 568] on circle at bounding box center [33, 580] width 40 height 40
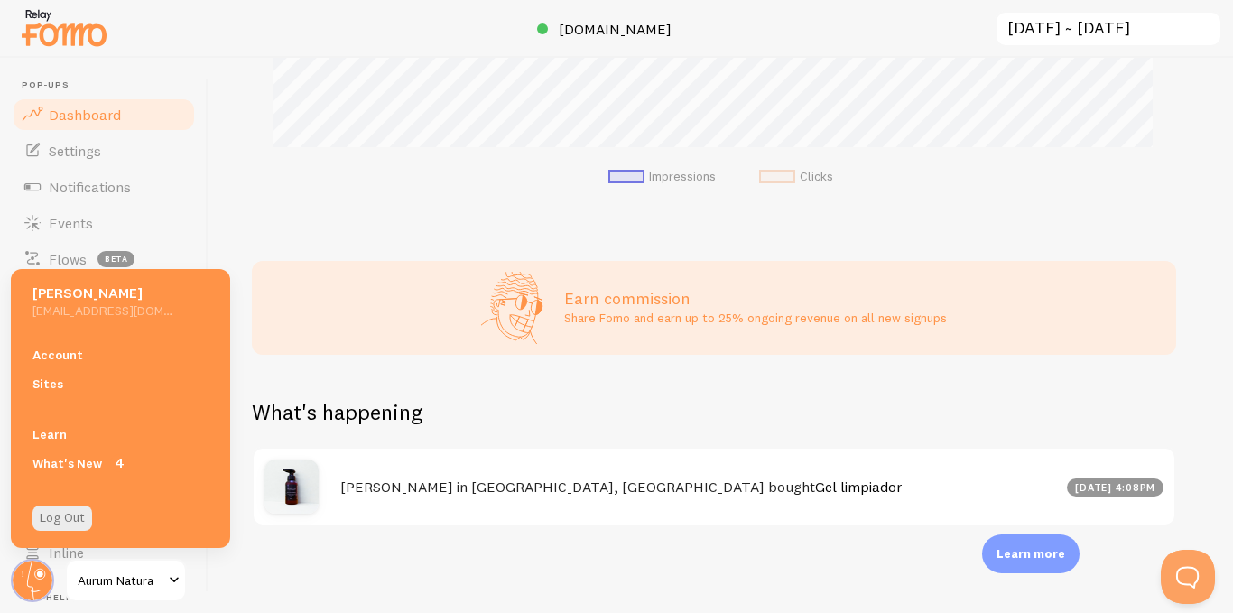
click at [504, 559] on div "Impressions 33 Quantity of notifications shown Clicks 0 Traffic from clicks on …" at bounding box center [720, 335] width 1024 height 555
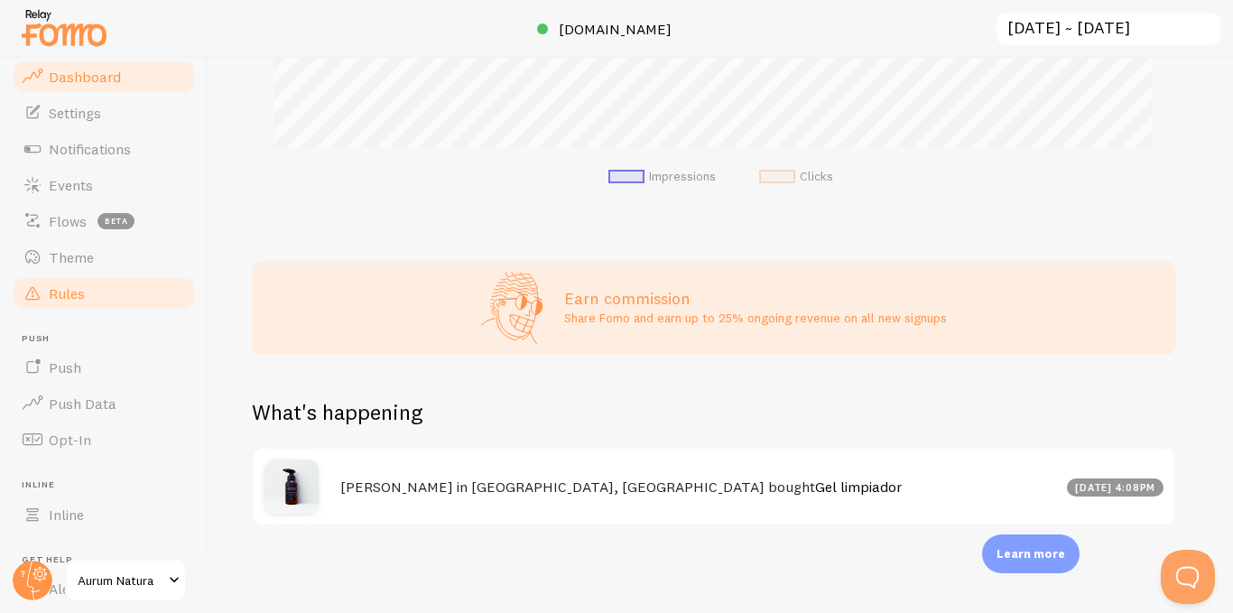
scroll to position [169, 0]
